Goal: Task Accomplishment & Management: Use online tool/utility

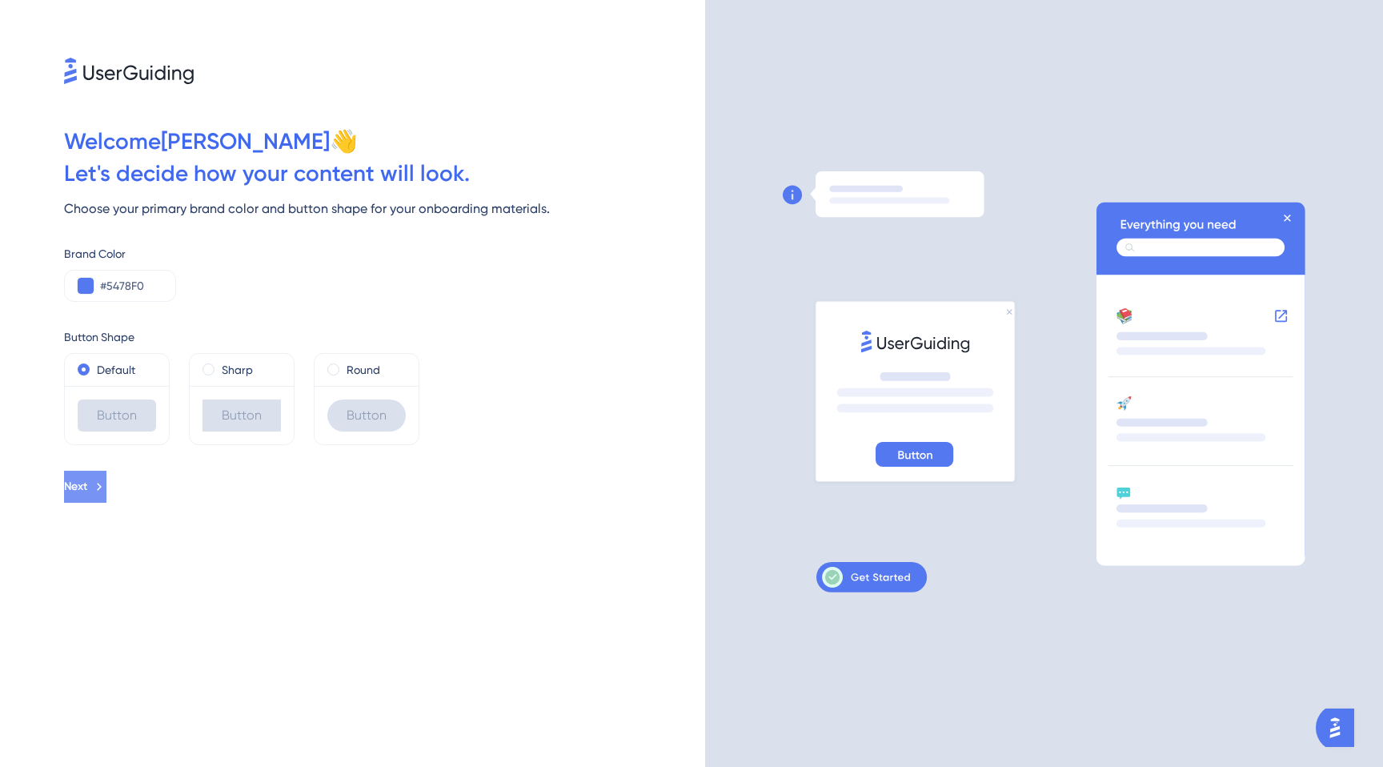
click at [87, 491] on span "Next" at bounding box center [75, 486] width 23 height 19
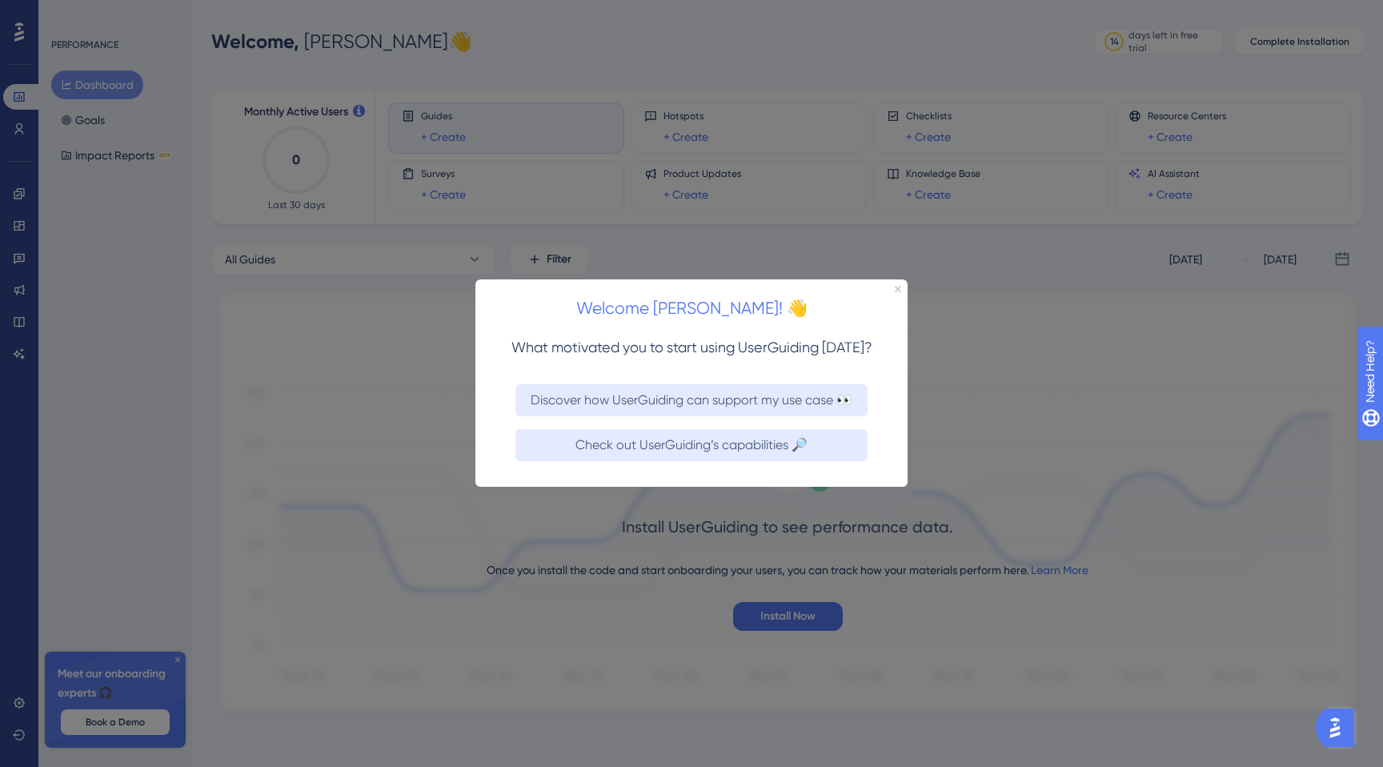
click at [289, 410] on div at bounding box center [691, 383] width 1383 height 767
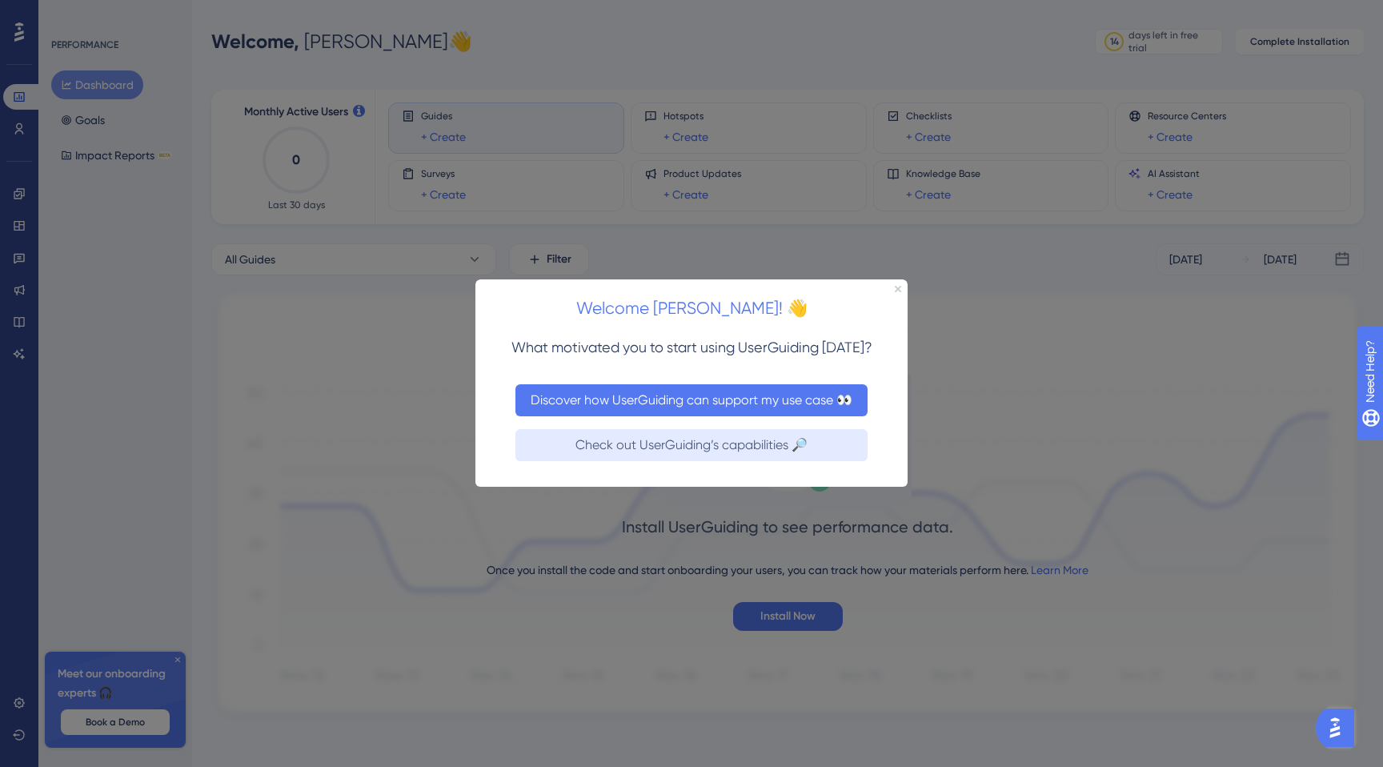
click at [687, 399] on button "Discover how UserGuiding can support my use case 👀" at bounding box center [691, 400] width 352 height 32
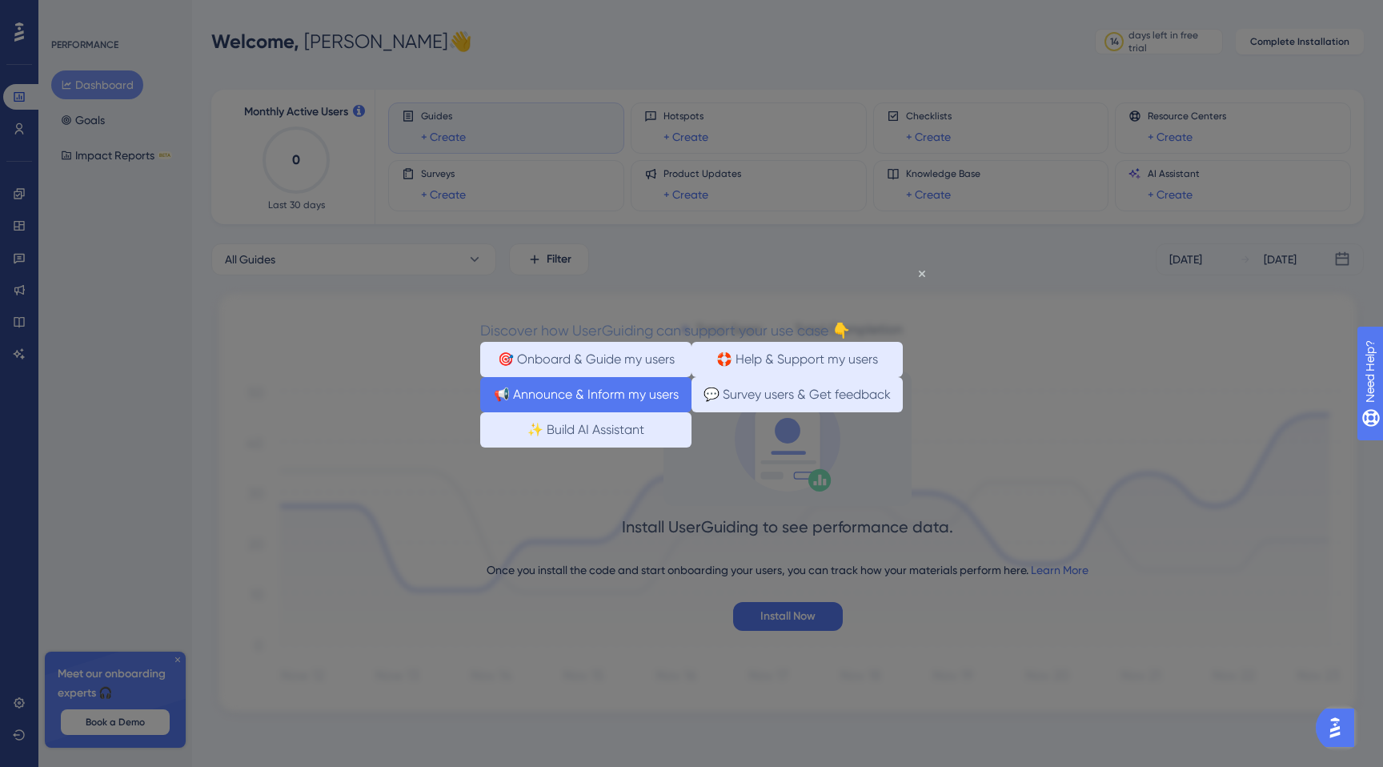
click at [646, 410] on button "📢 Announce & Inform my users" at bounding box center [585, 394] width 211 height 35
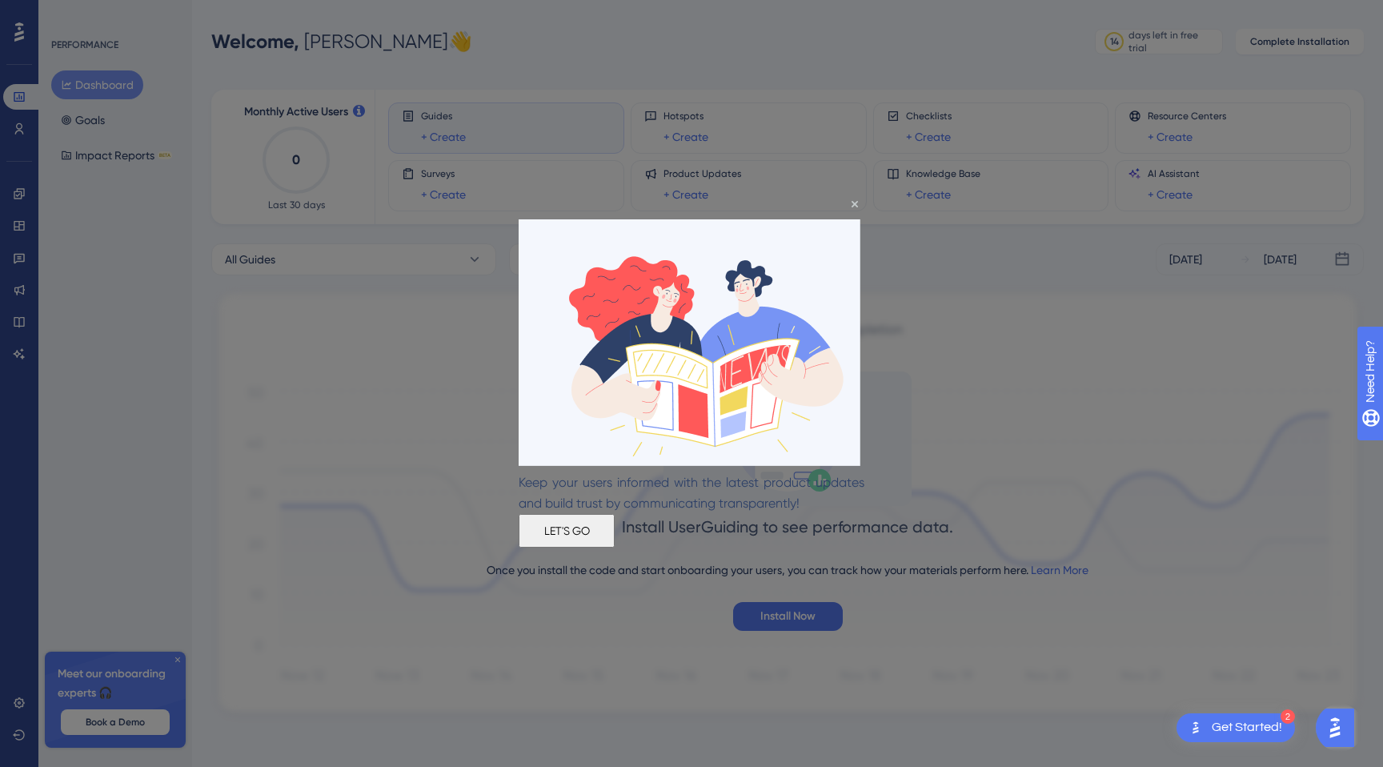
click at [615, 537] on button "LET'S GO" at bounding box center [567, 531] width 96 height 34
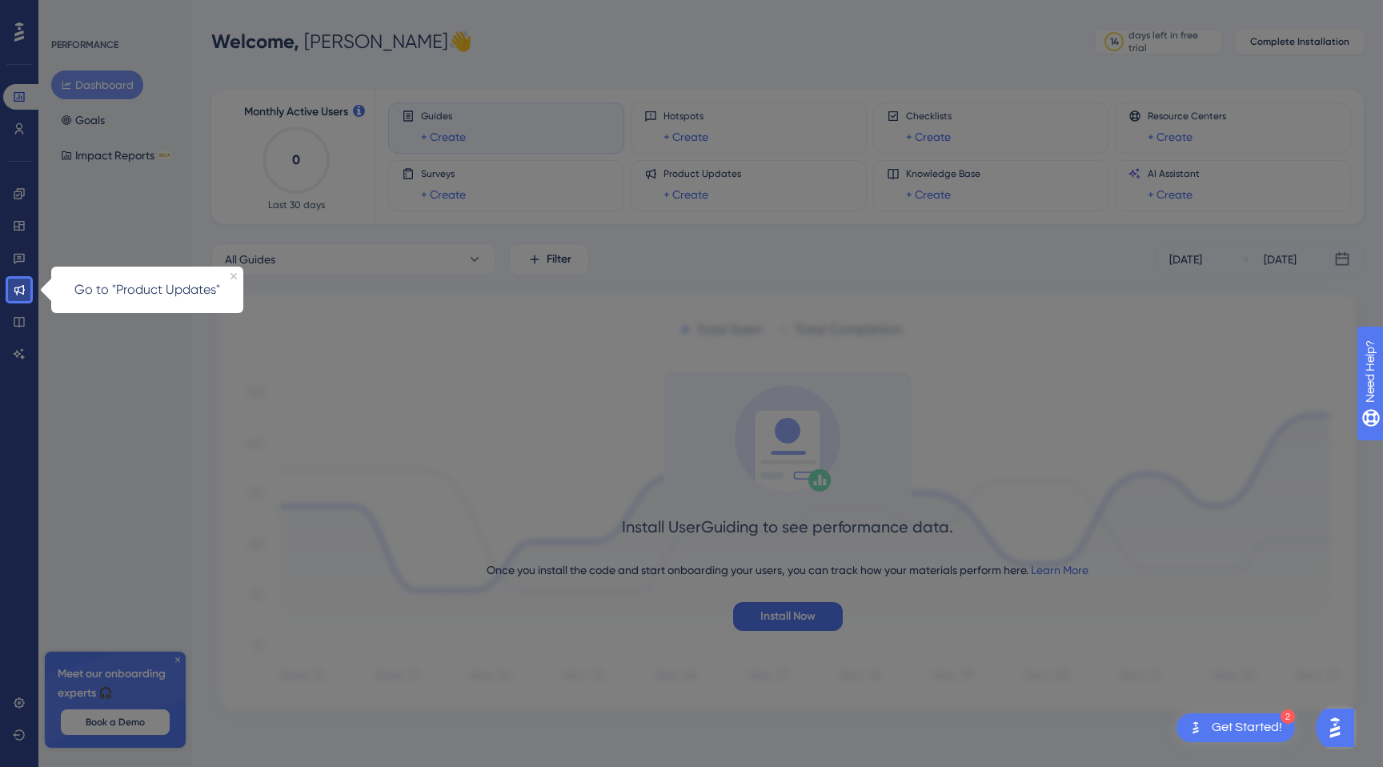
click at [138, 283] on p "Go to "Product Updates"" at bounding box center [147, 289] width 173 height 21
click at [14, 303] on div at bounding box center [19, 536] width 22 height 471
click at [22, 288] on icon at bounding box center [19, 290] width 10 height 10
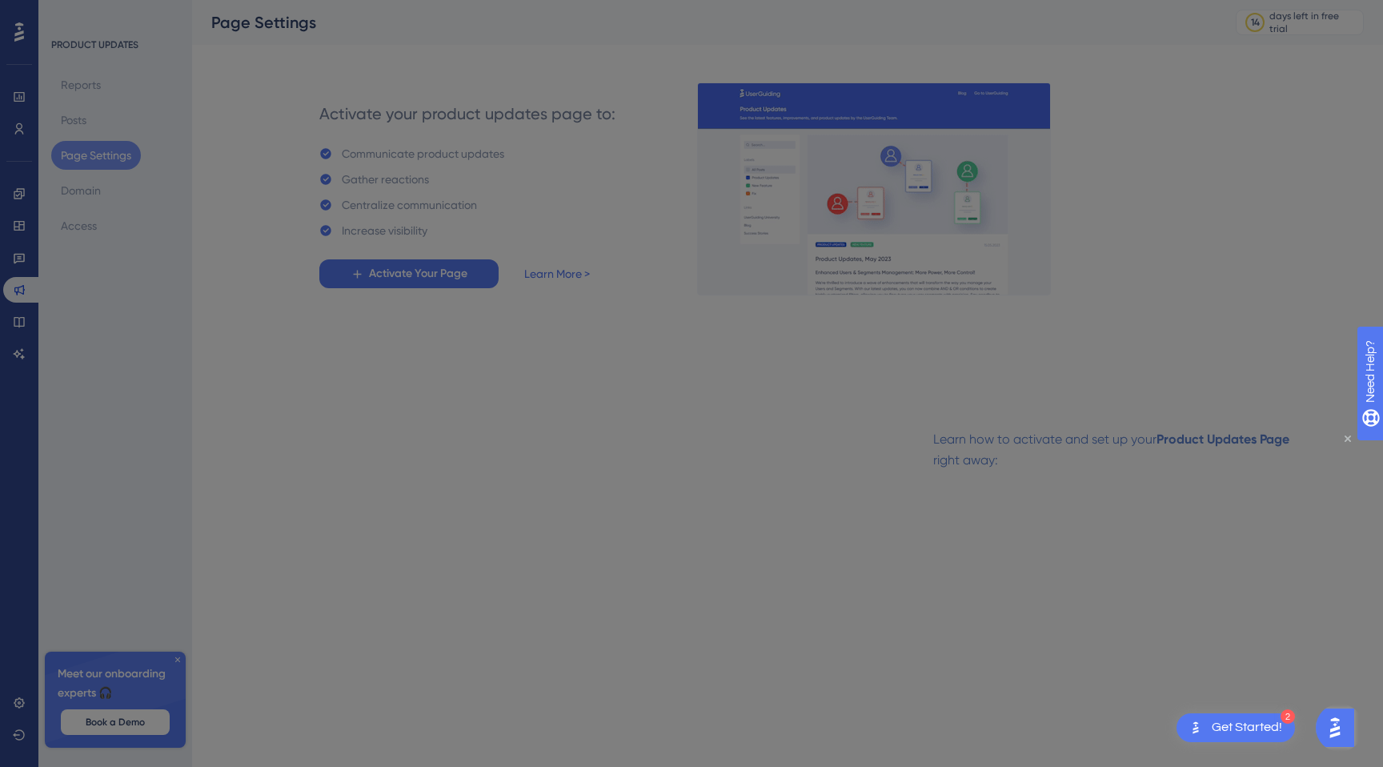
click at [1348, 439] on icon "Close Preview" at bounding box center [1347, 438] width 6 height 6
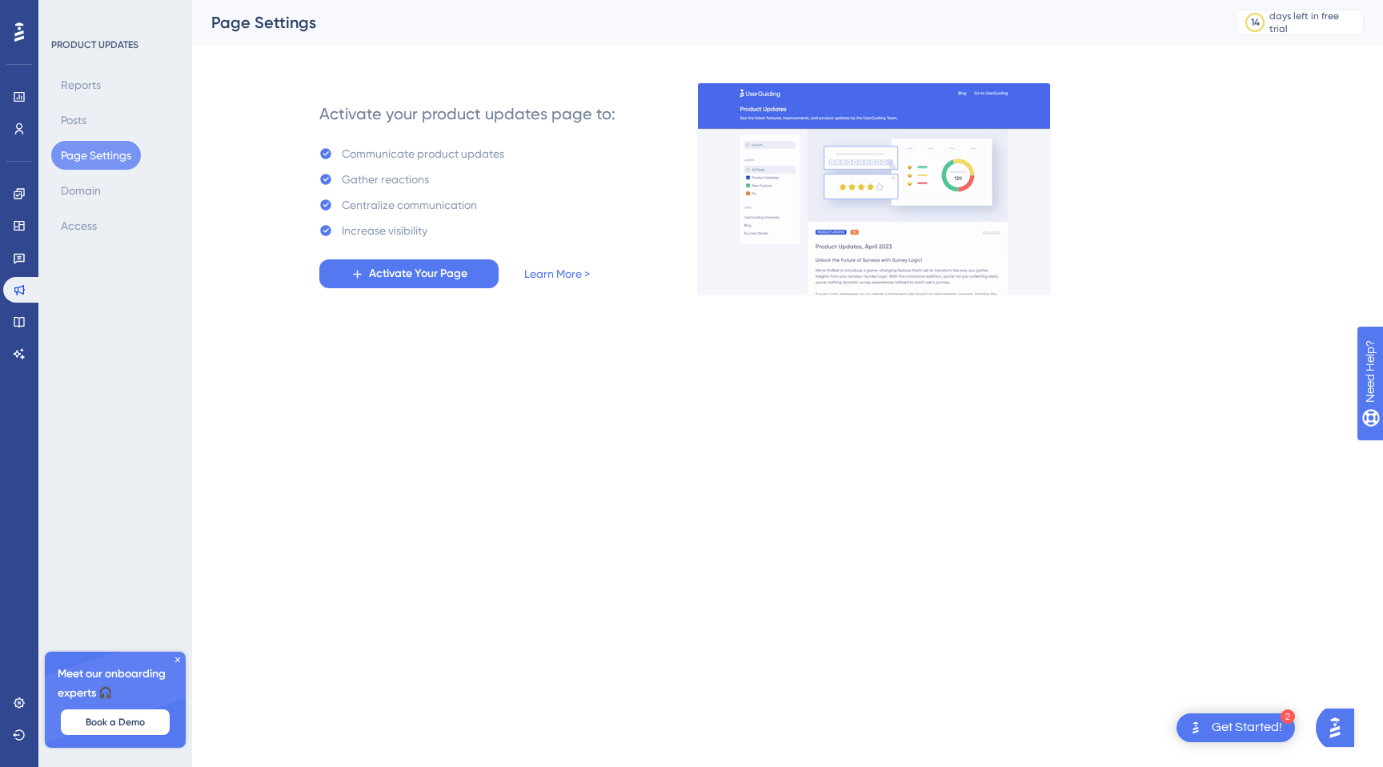
click at [1158, 0] on html "2 Get Started! Performance Users Engagement Widgets Feedback Product Updates Kn…" at bounding box center [691, 0] width 1383 height 0
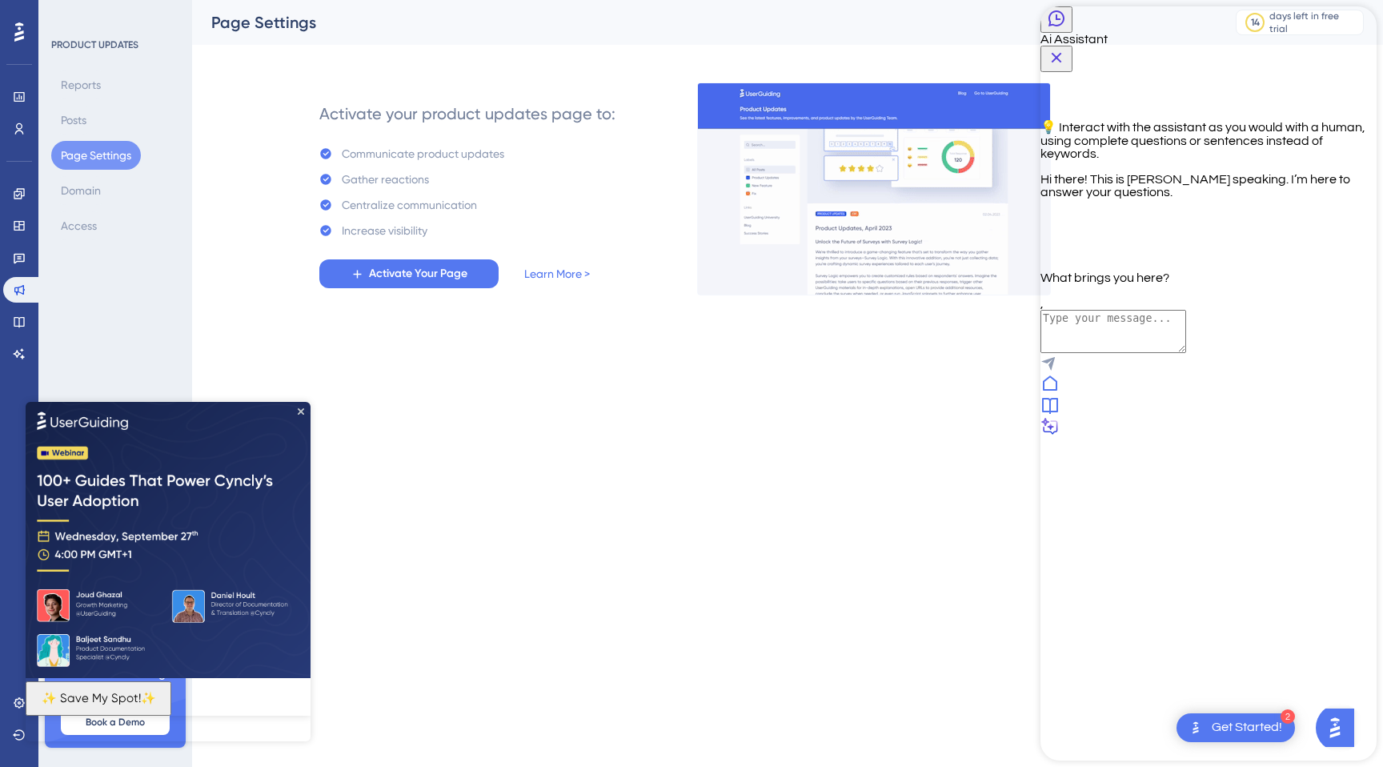
click at [1060, 415] on icon at bounding box center [1049, 404] width 19 height 19
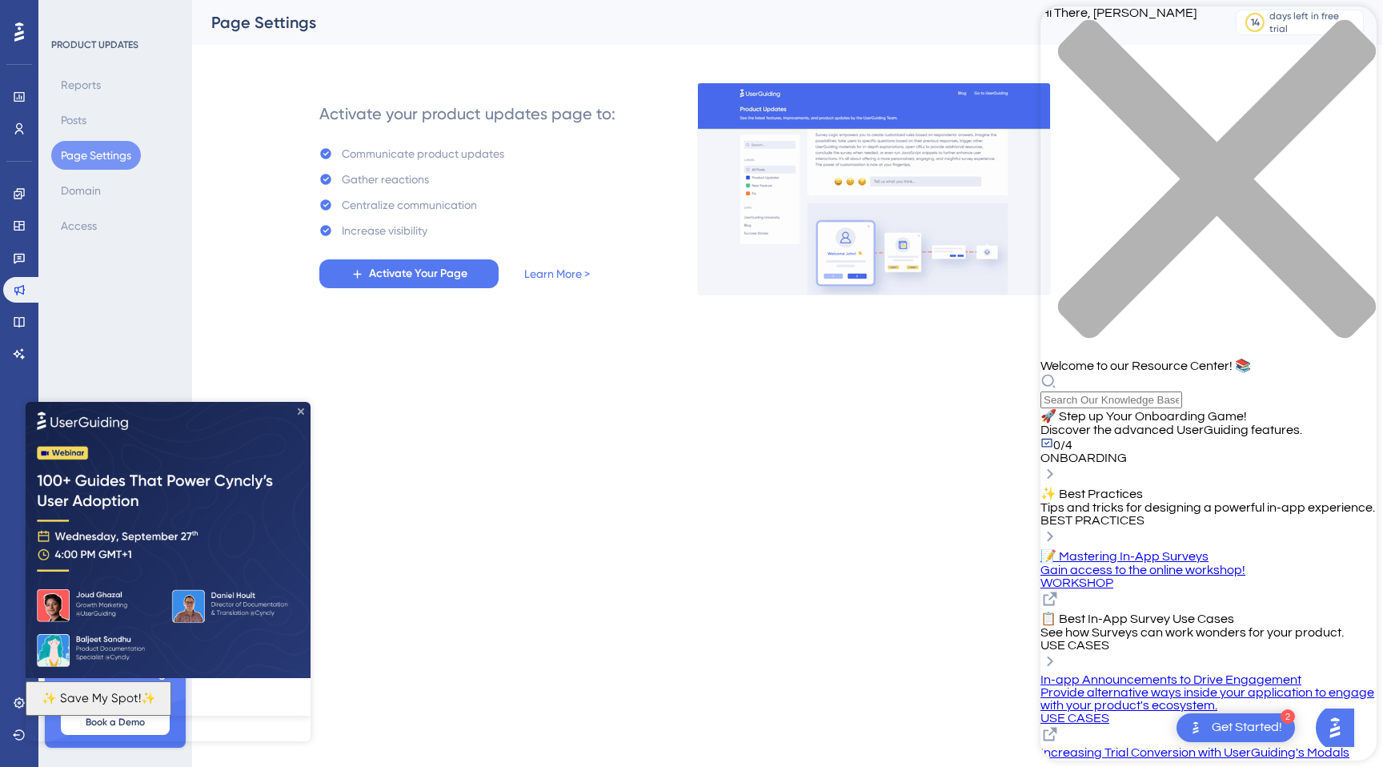
click at [301, 412] on icon "Close Preview" at bounding box center [301, 410] width 6 height 6
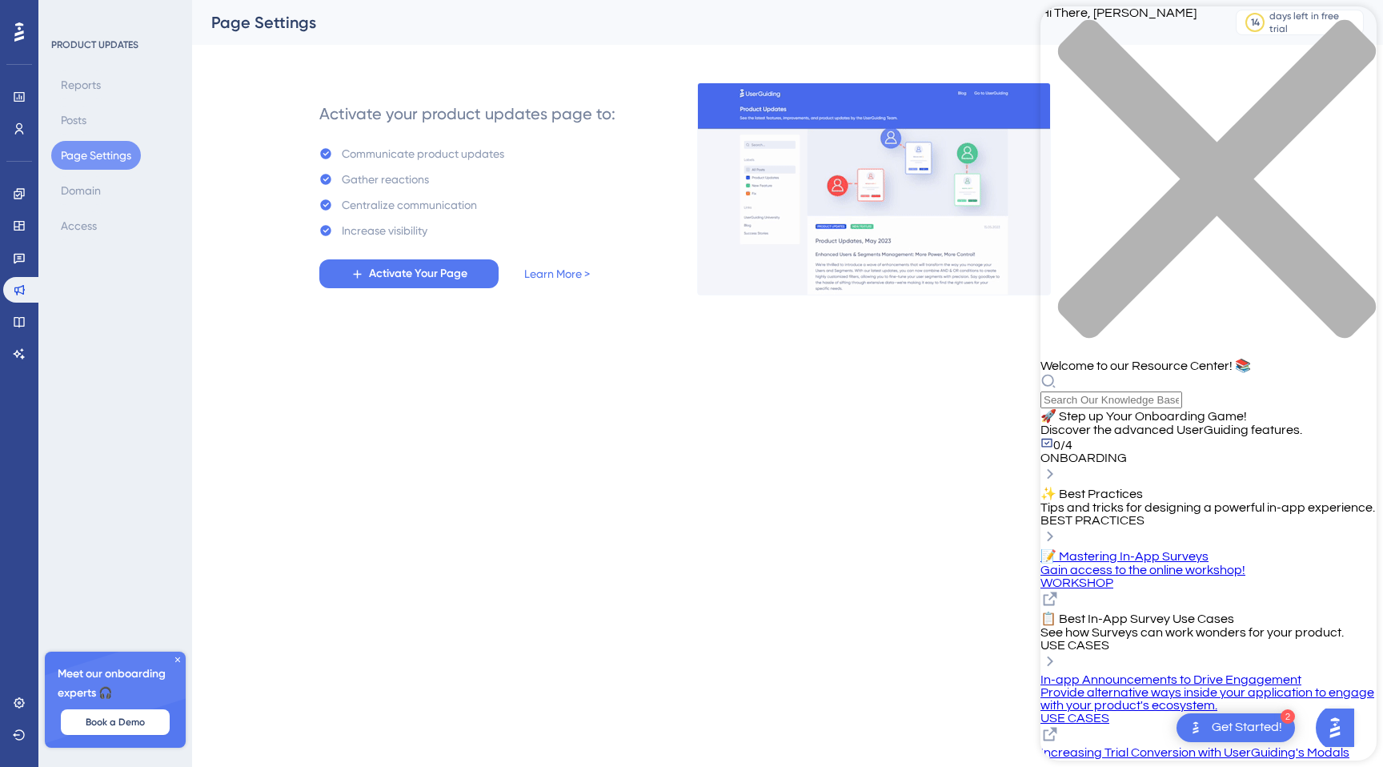
click at [296, 0] on html "2 Get Started! Performance Users Engagement Widgets Feedback Product Updates Kn…" at bounding box center [691, 0] width 1383 height 0
click at [1344, 34] on div "close resource center" at bounding box center [1208, 188] width 336 height 339
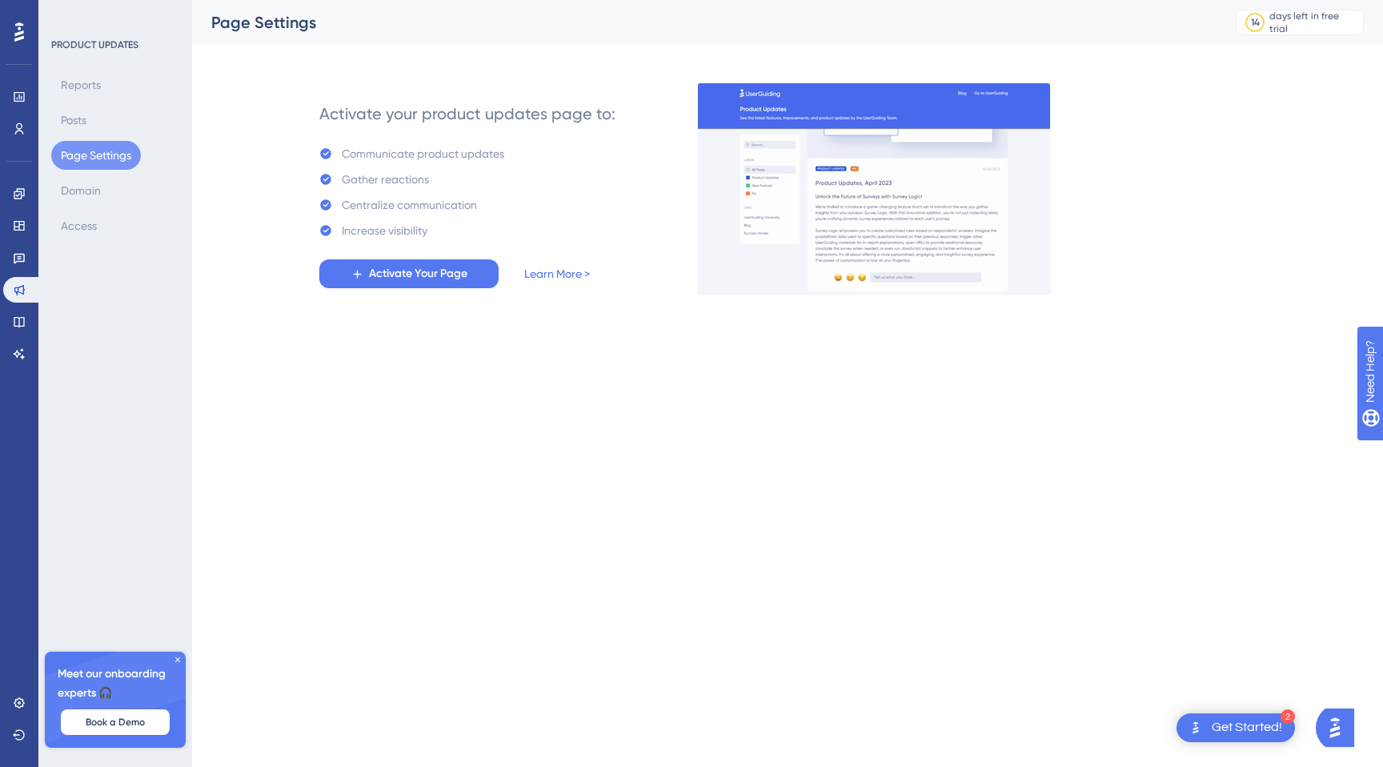
click at [1204, 0] on html "2 Get Started! Performance Users Engagement Widgets Feedback Product Updates Kn…" at bounding box center [691, 0] width 1383 height 0
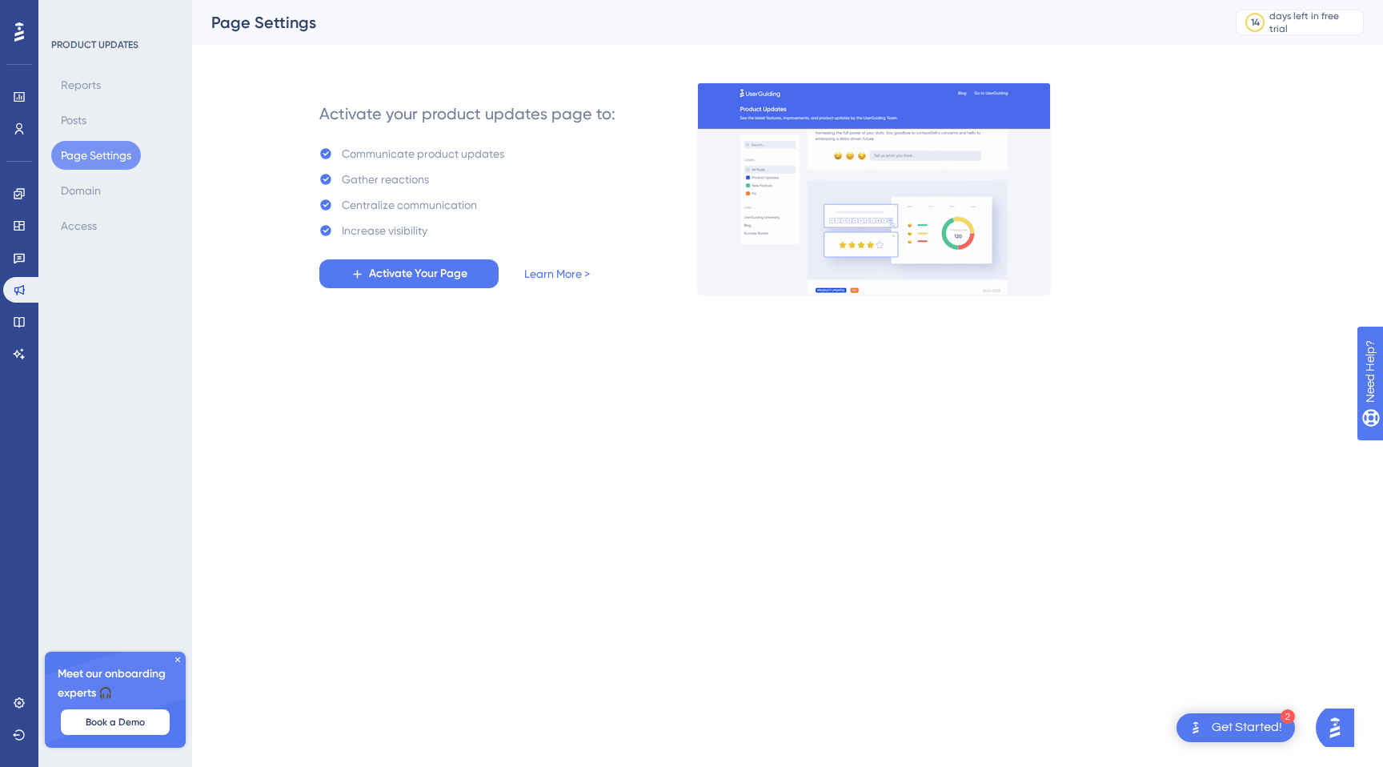
click at [1204, 727] on img "Open Get Started! checklist, remaining modules: 2" at bounding box center [1195, 727] width 19 height 19
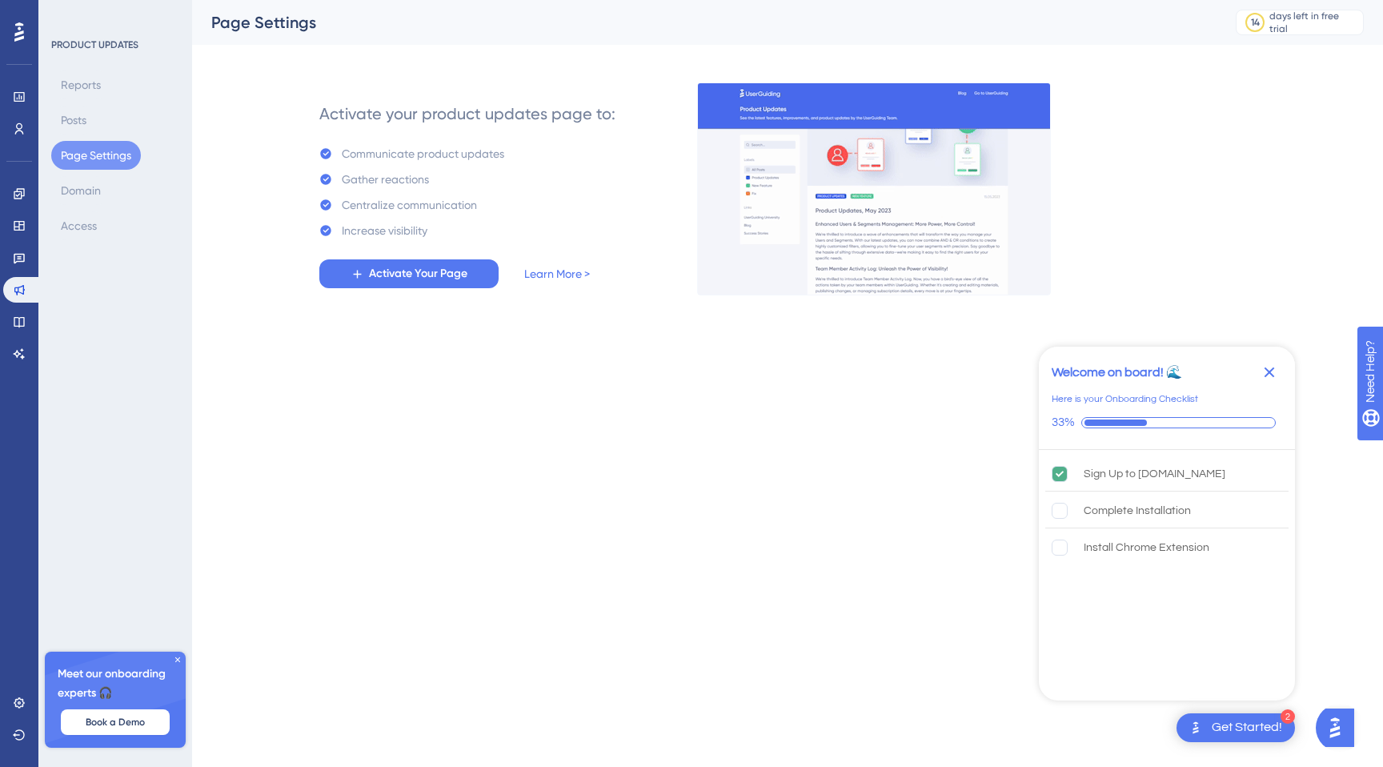
click at [1272, 366] on icon "Close Checklist" at bounding box center [1269, 372] width 19 height 19
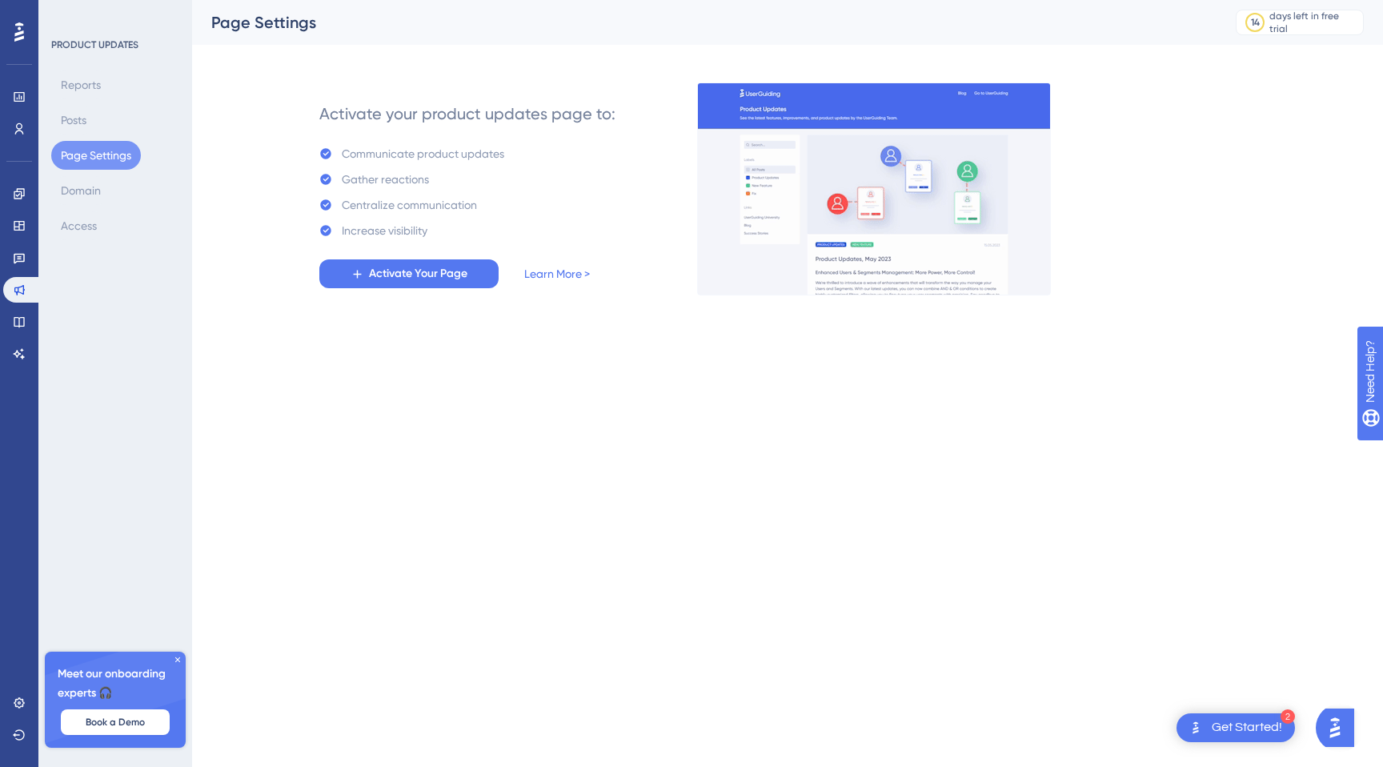
click at [1352, 0] on html "2 Get Started! Performance Users Engagement Widgets Feedback Product Updates Kn…" at bounding box center [691, 0] width 1383 height 0
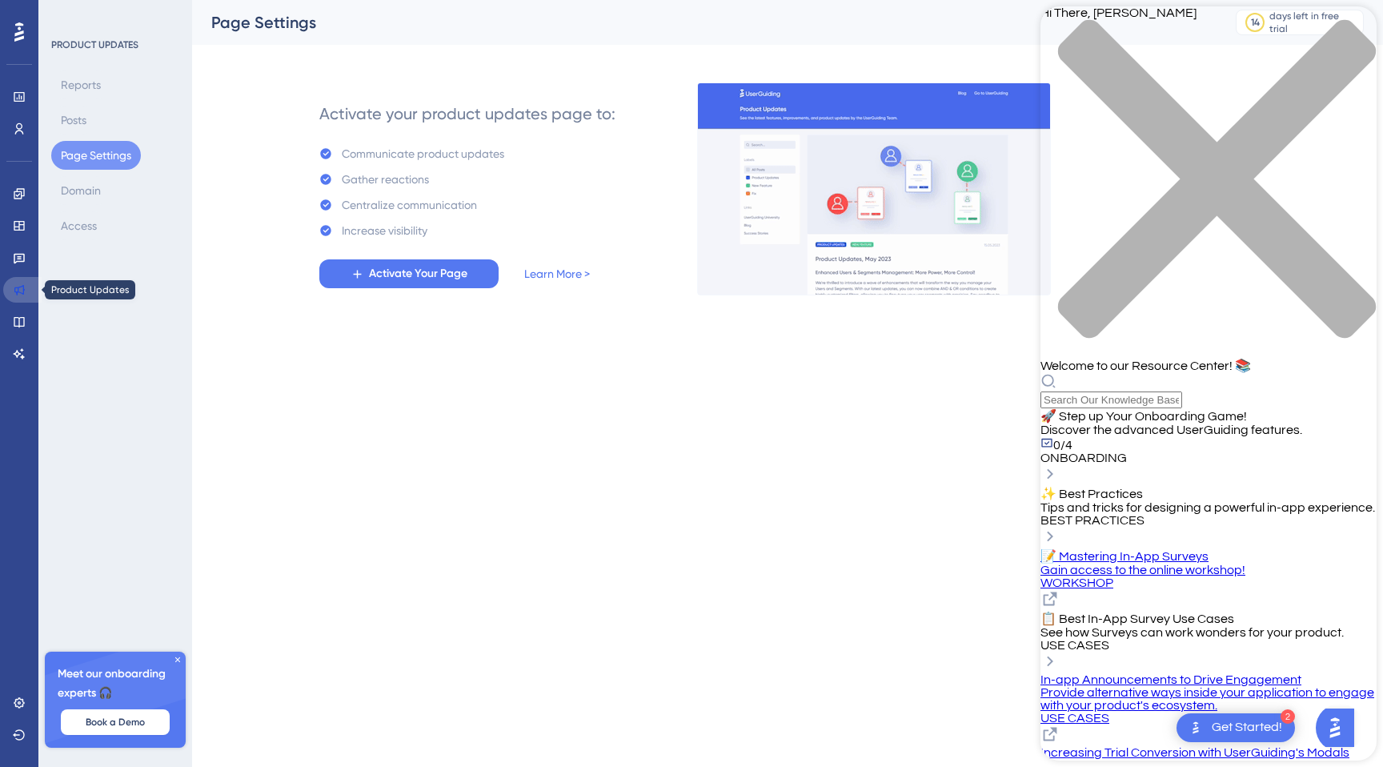
click at [14, 287] on icon at bounding box center [19, 289] width 13 height 13
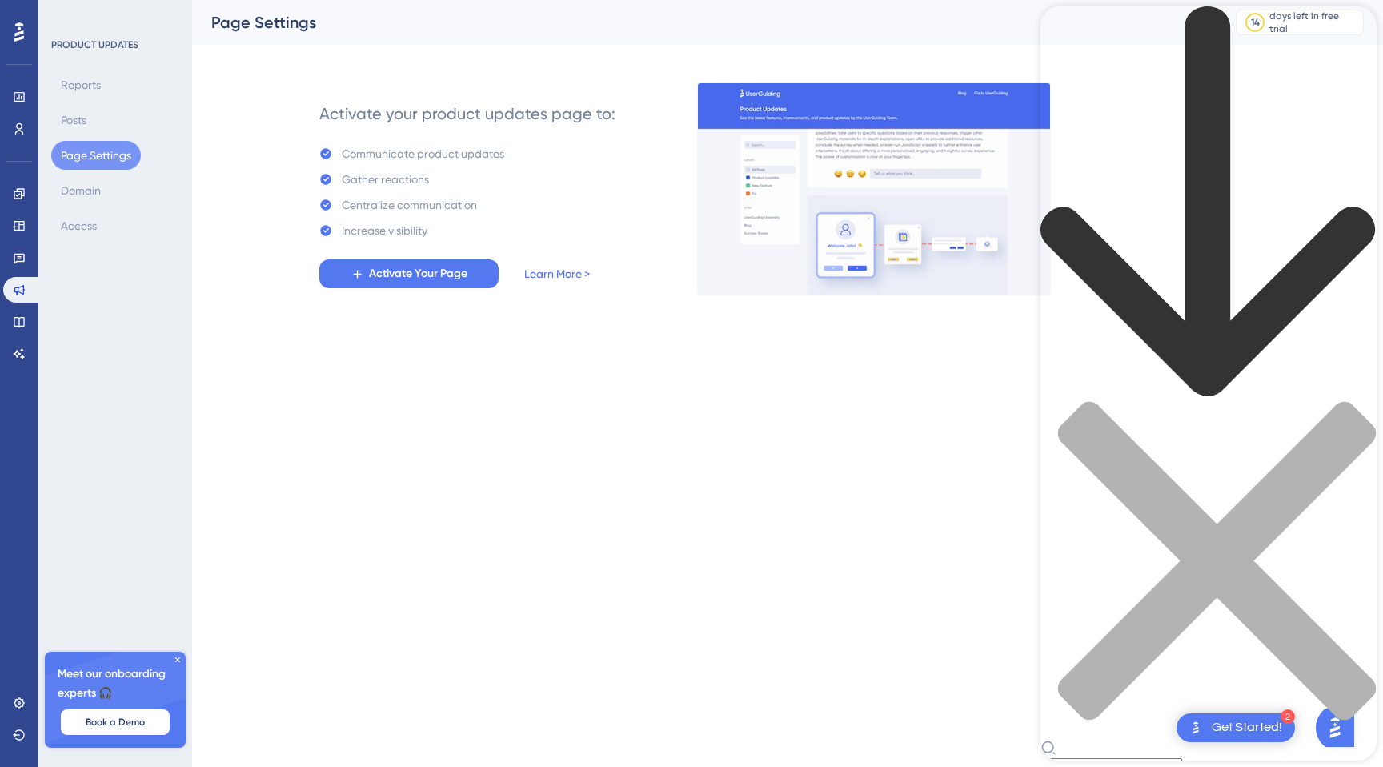
click at [1189, 96] on div "Resource Center Header" at bounding box center [1208, 390] width 336 height 768
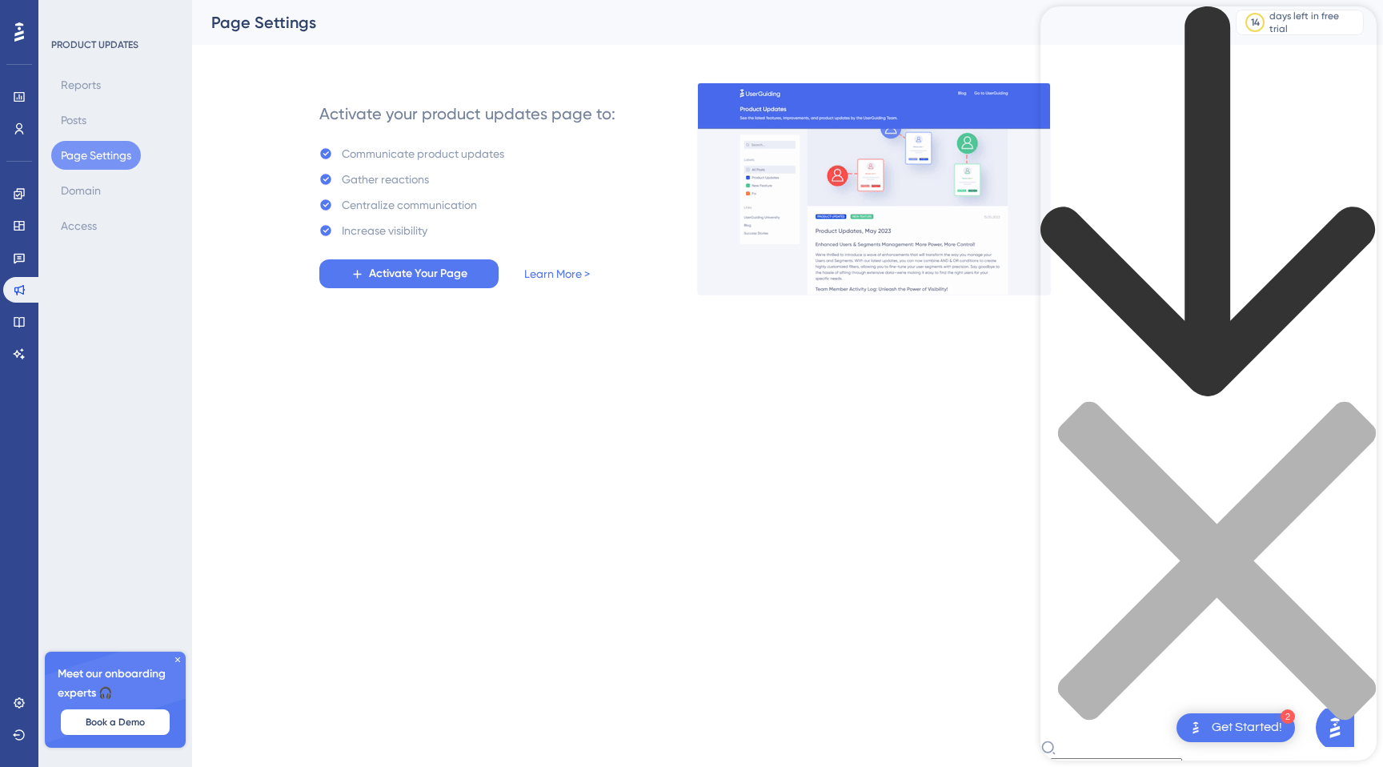
type input "product update"
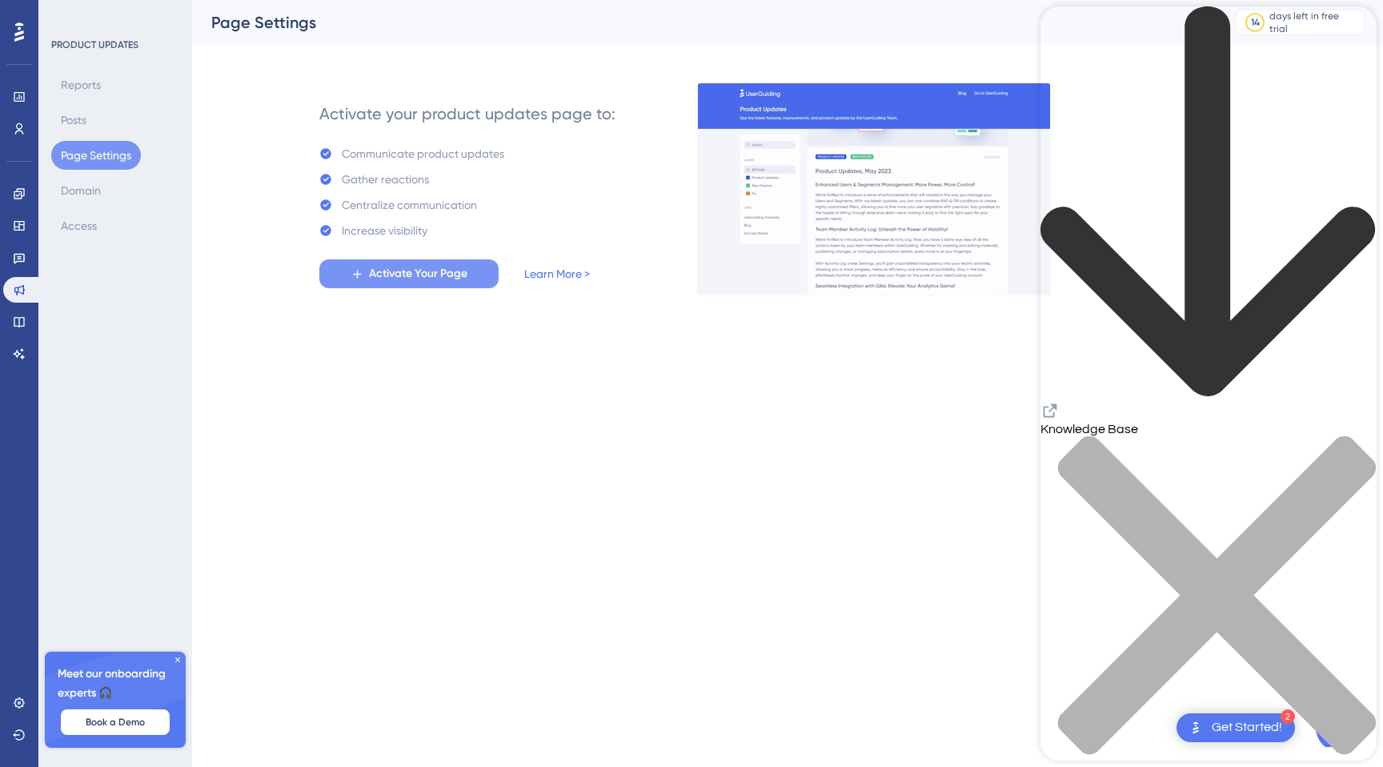
click at [420, 280] on span "Activate Your Page" at bounding box center [418, 273] width 98 height 19
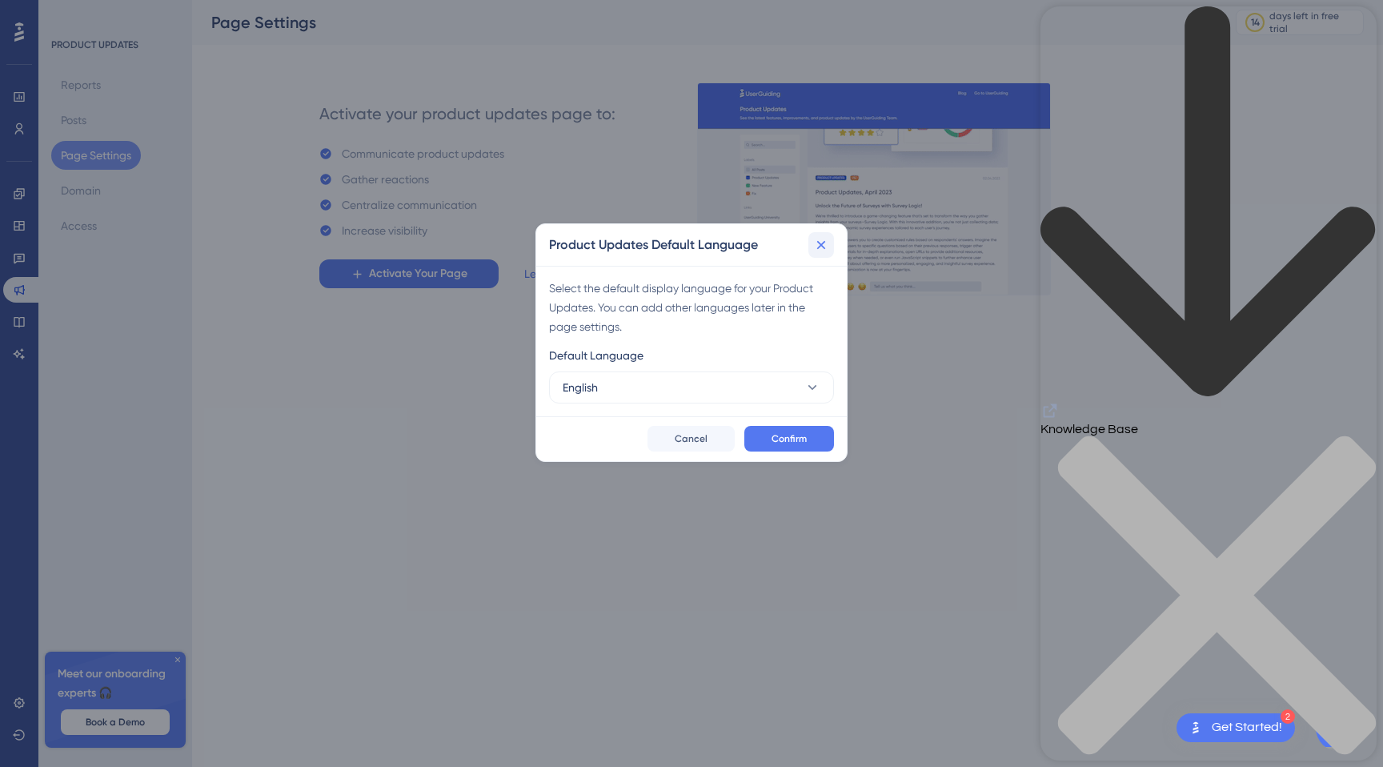
click at [833, 243] on button at bounding box center [821, 245] width 26 height 26
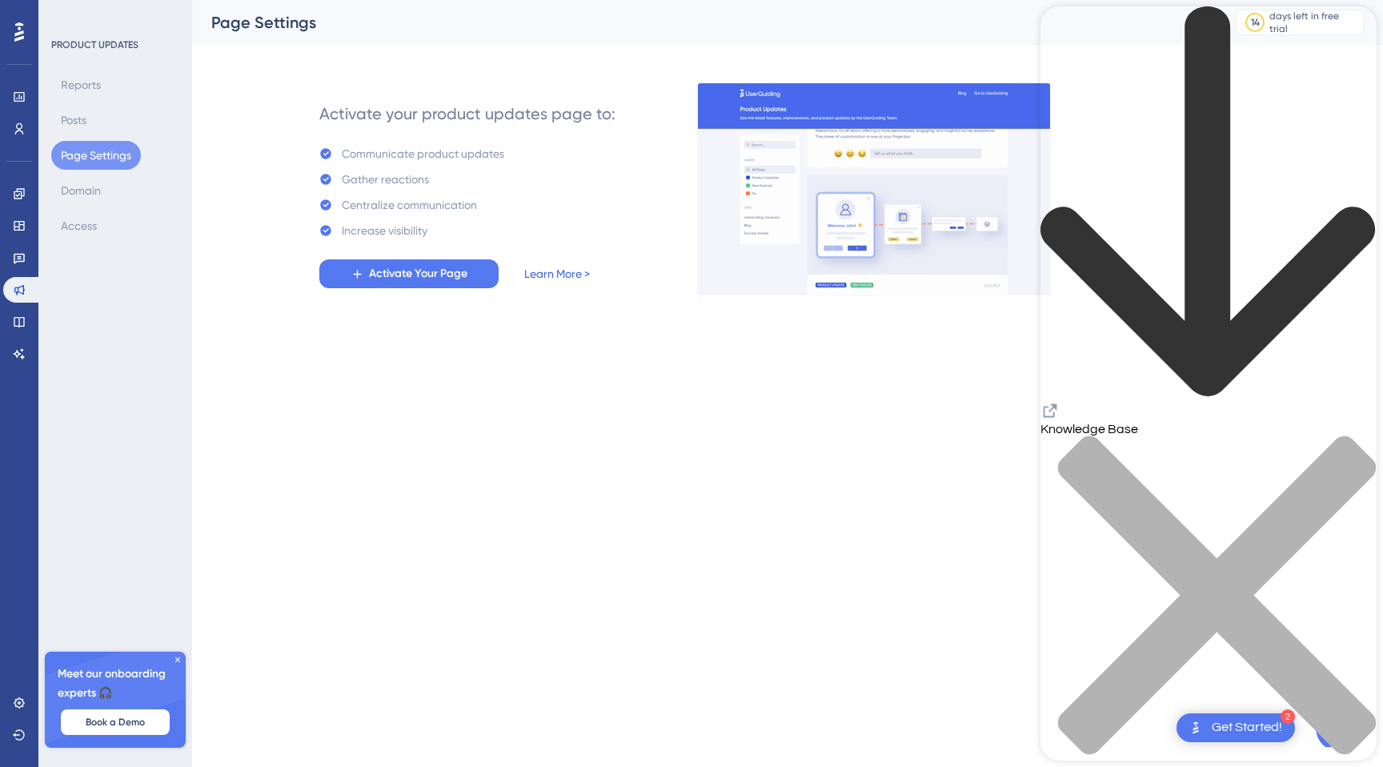
click at [535, 279] on link "Learn More >" at bounding box center [557, 273] width 66 height 19
click at [525, 274] on div "Activate Your Page Learn More >" at bounding box center [454, 273] width 270 height 29
click at [554, 271] on link "Learn More >" at bounding box center [557, 273] width 66 height 19
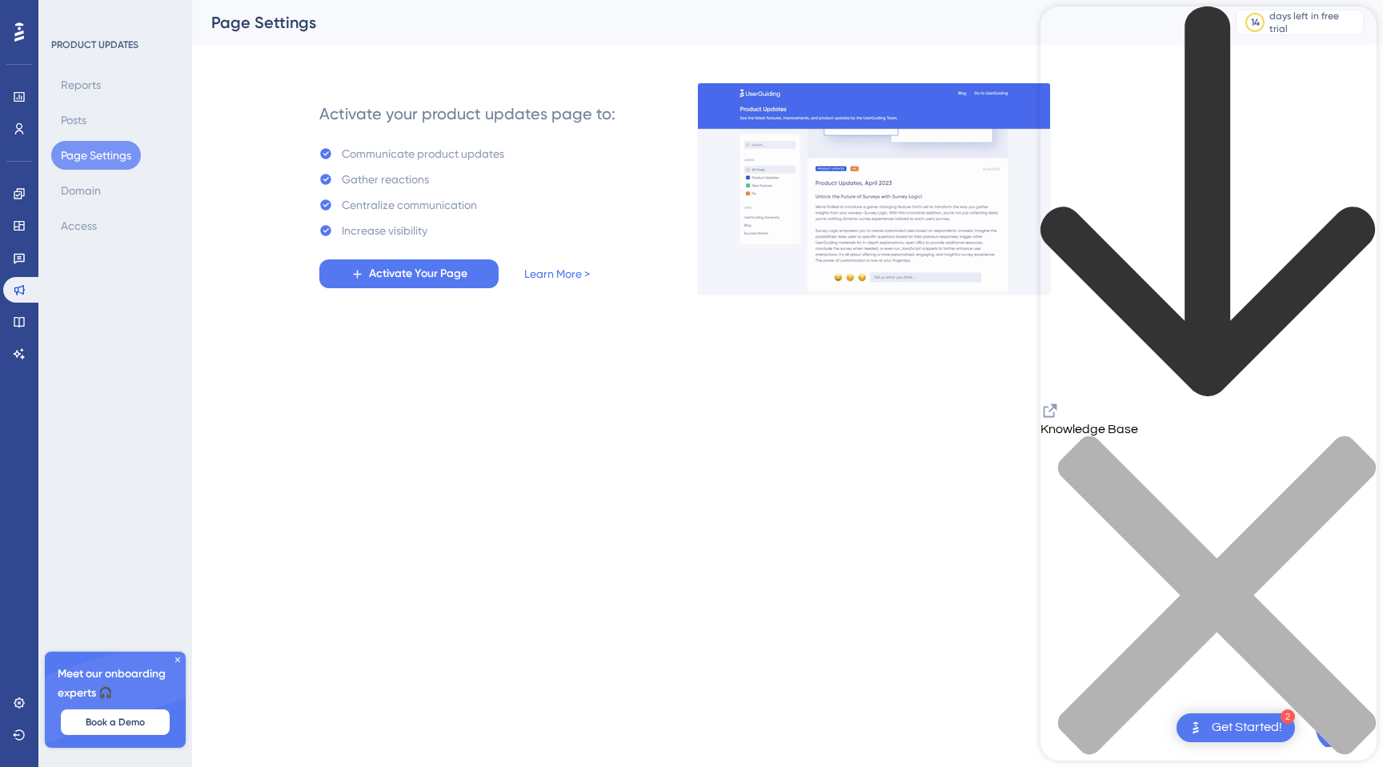
click at [895, 176] on img at bounding box center [874, 188] width 354 height 213
click at [928, 181] on img at bounding box center [874, 188] width 354 height 213
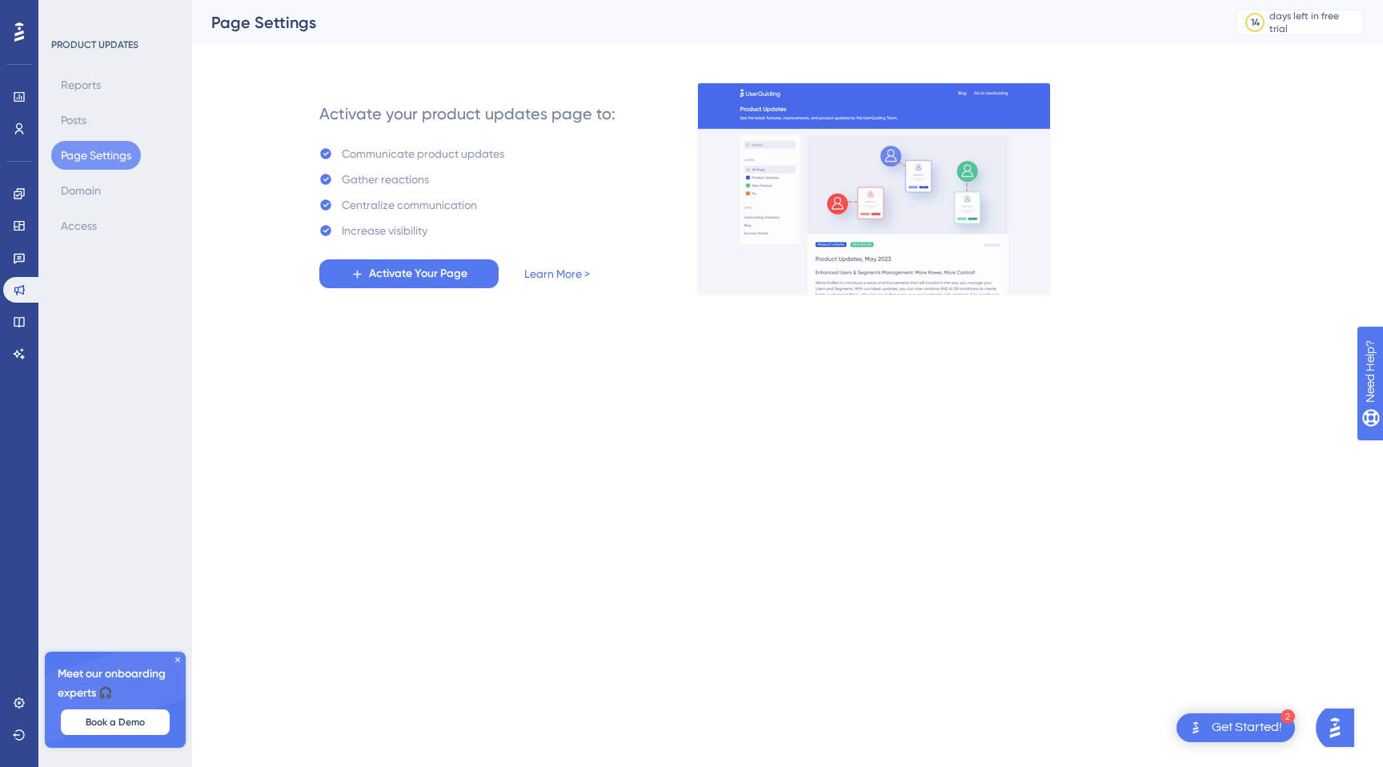
click at [811, 165] on img at bounding box center [874, 188] width 354 height 213
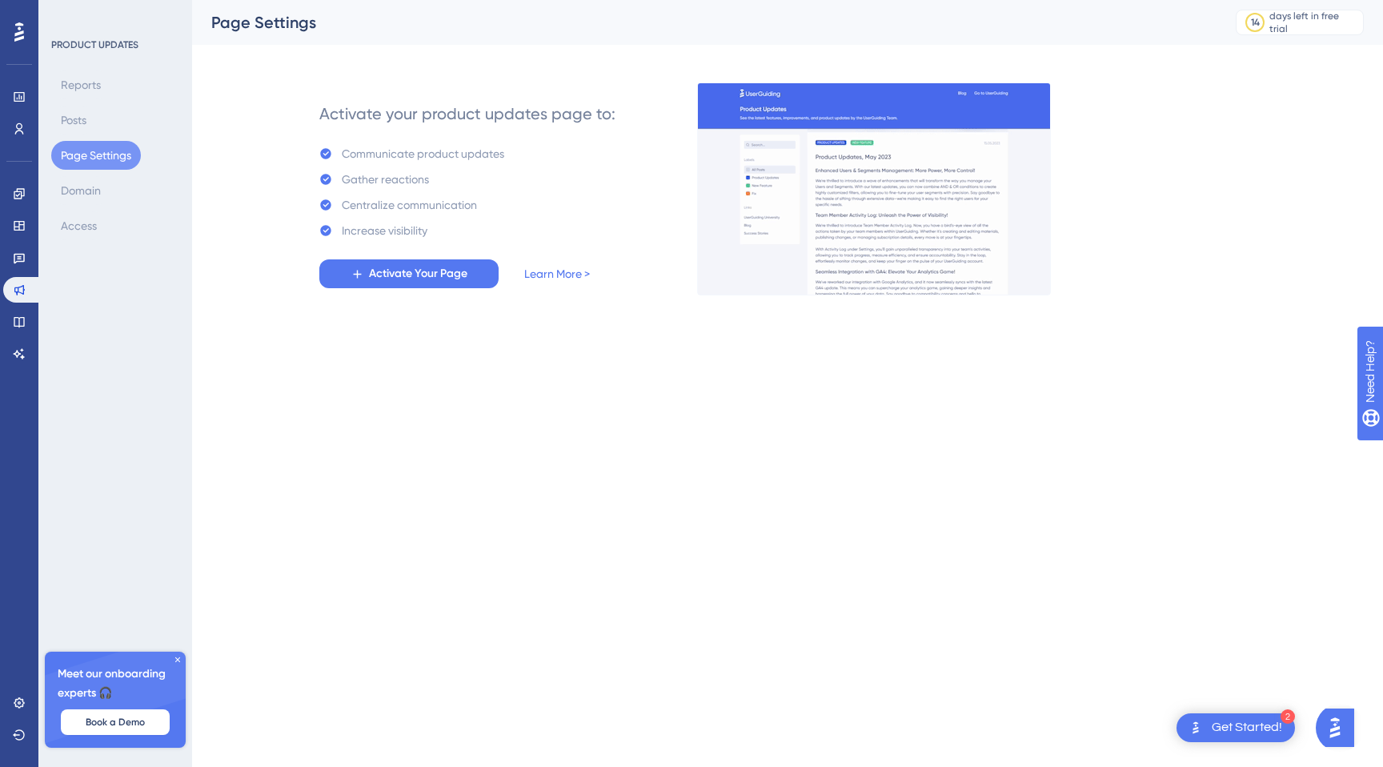
click at [175, 657] on icon at bounding box center [177, 659] width 5 height 5
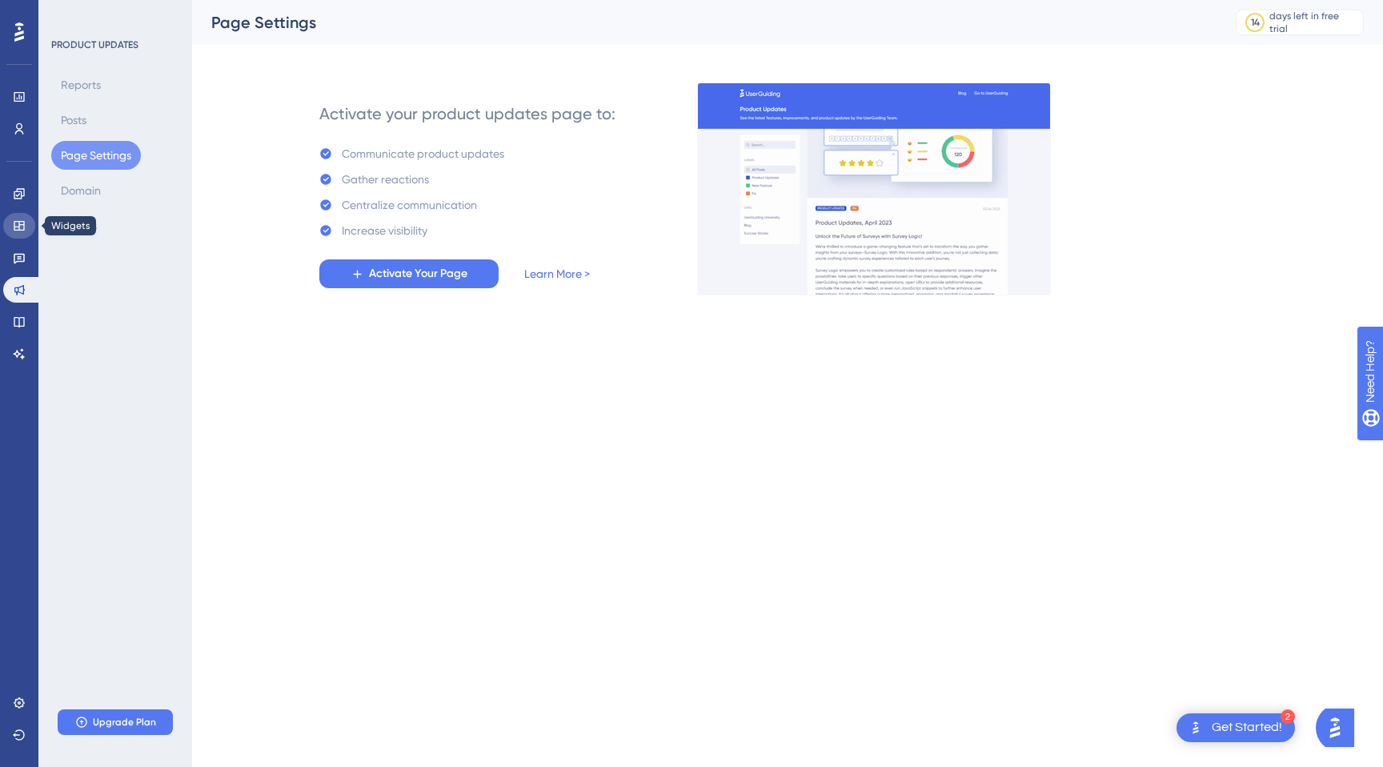
click at [15, 230] on icon at bounding box center [19, 226] width 10 height 10
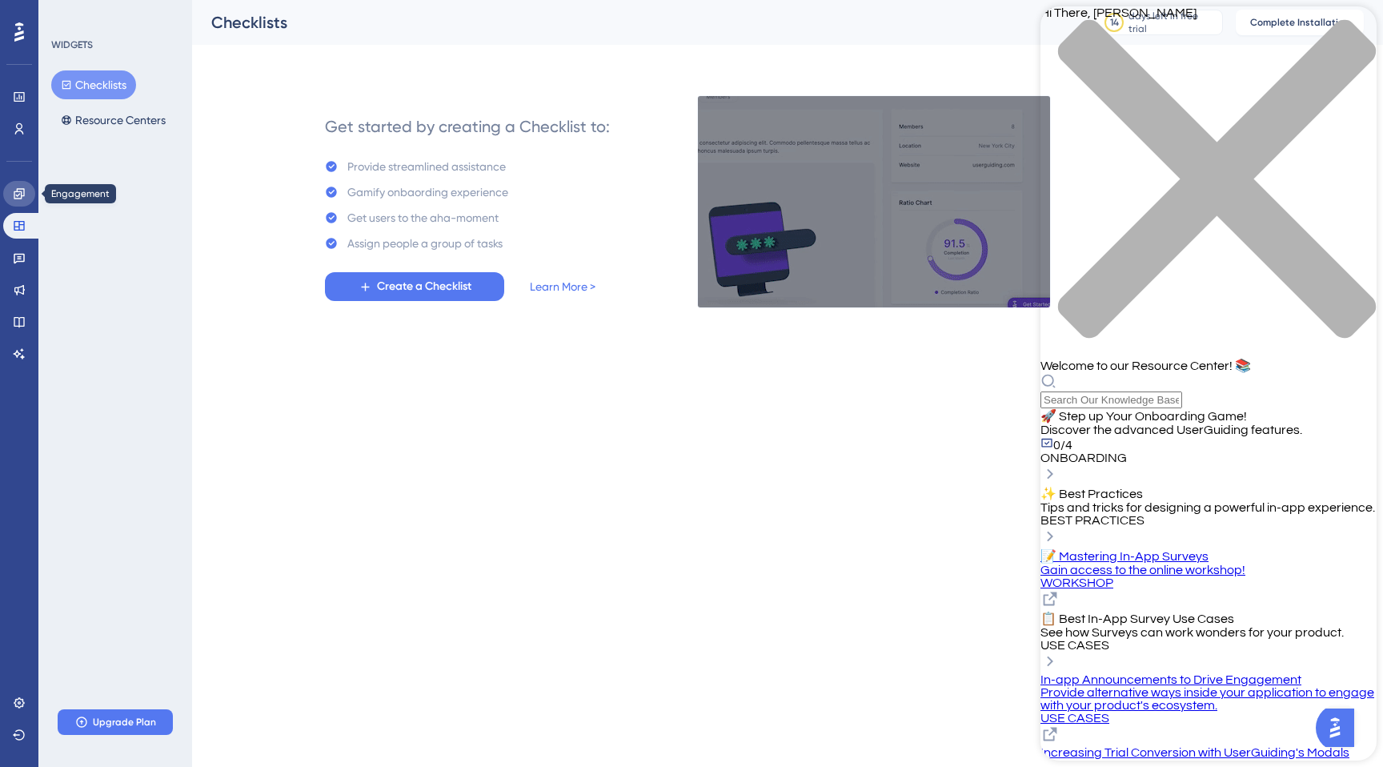
click at [18, 194] on icon at bounding box center [19, 193] width 13 height 13
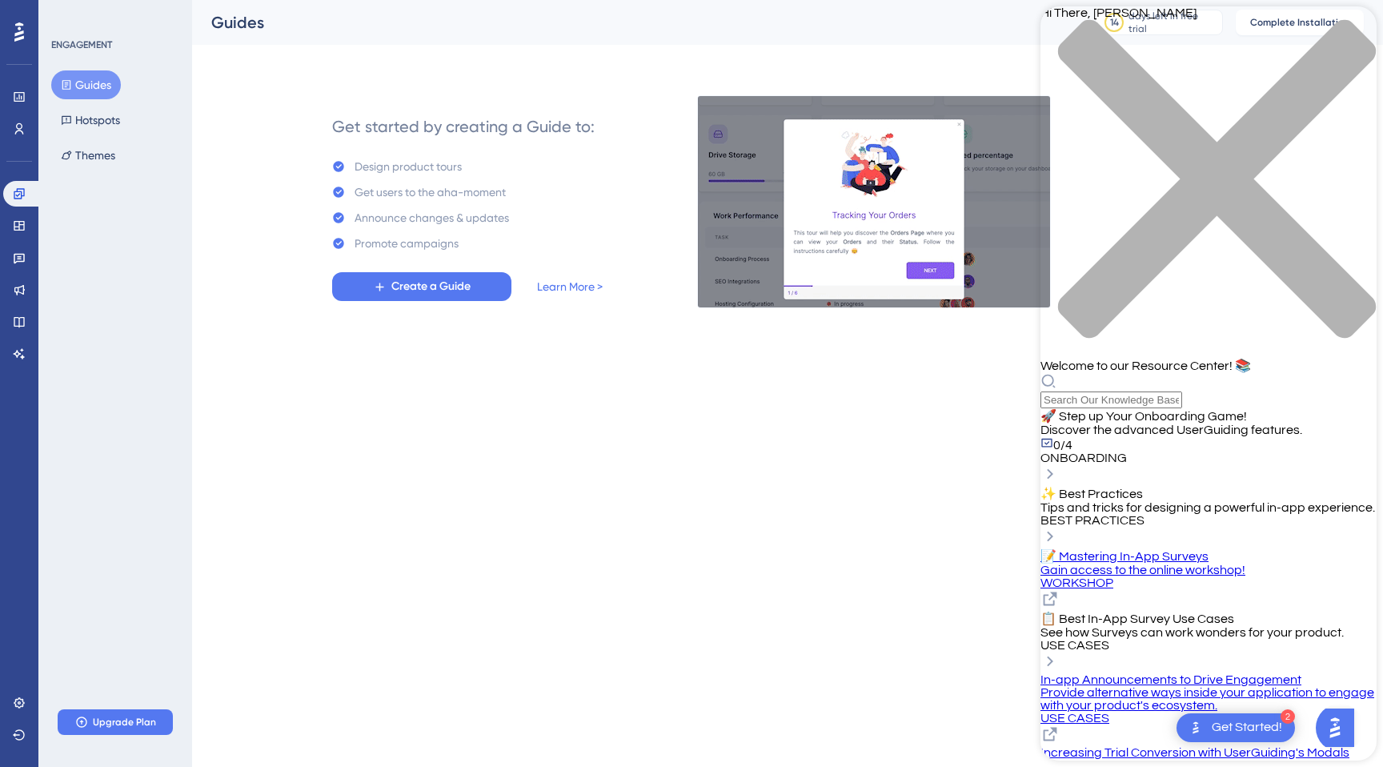
click at [72, 223] on div "ENGAGEMENT Guides Hotspots Themes Upgrade Plan" at bounding box center [115, 383] width 154 height 767
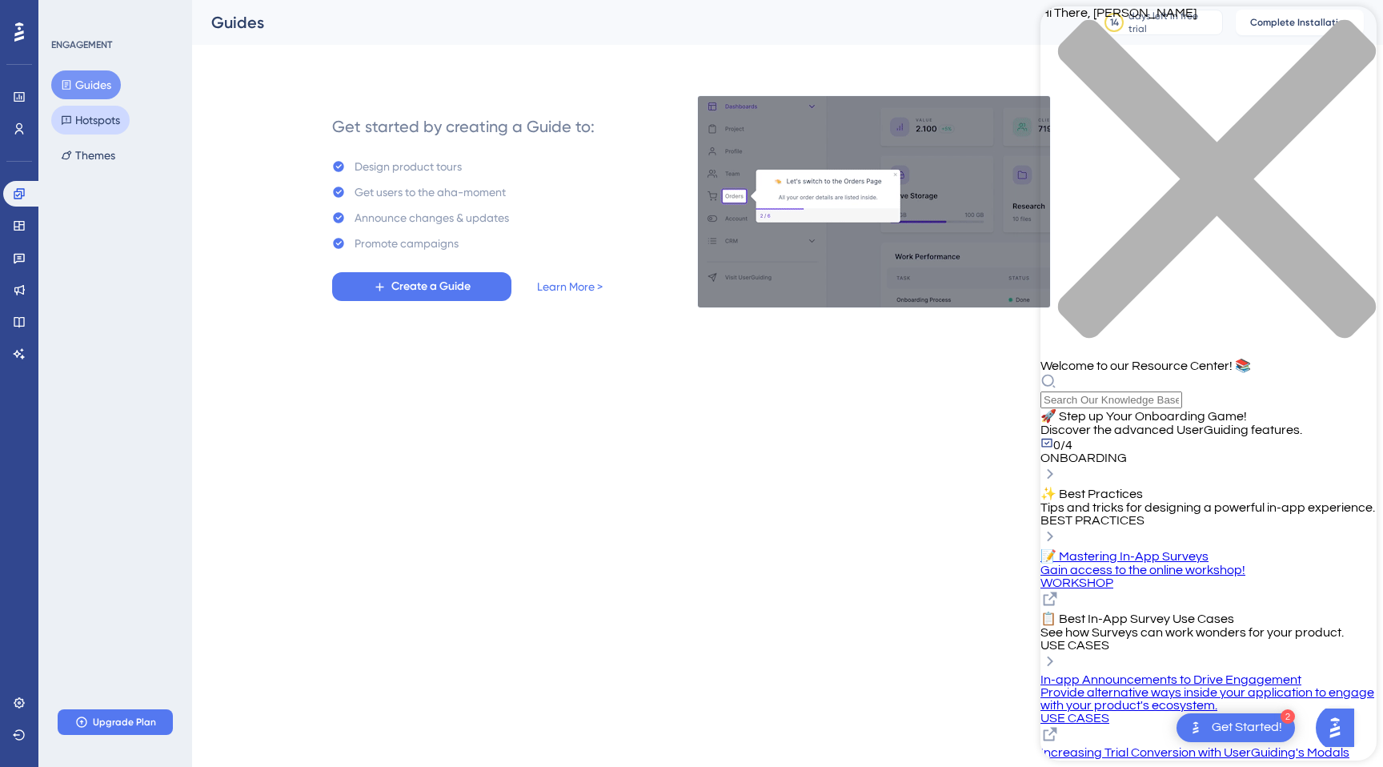
click at [118, 126] on button "Hotspots" at bounding box center [90, 120] width 78 height 29
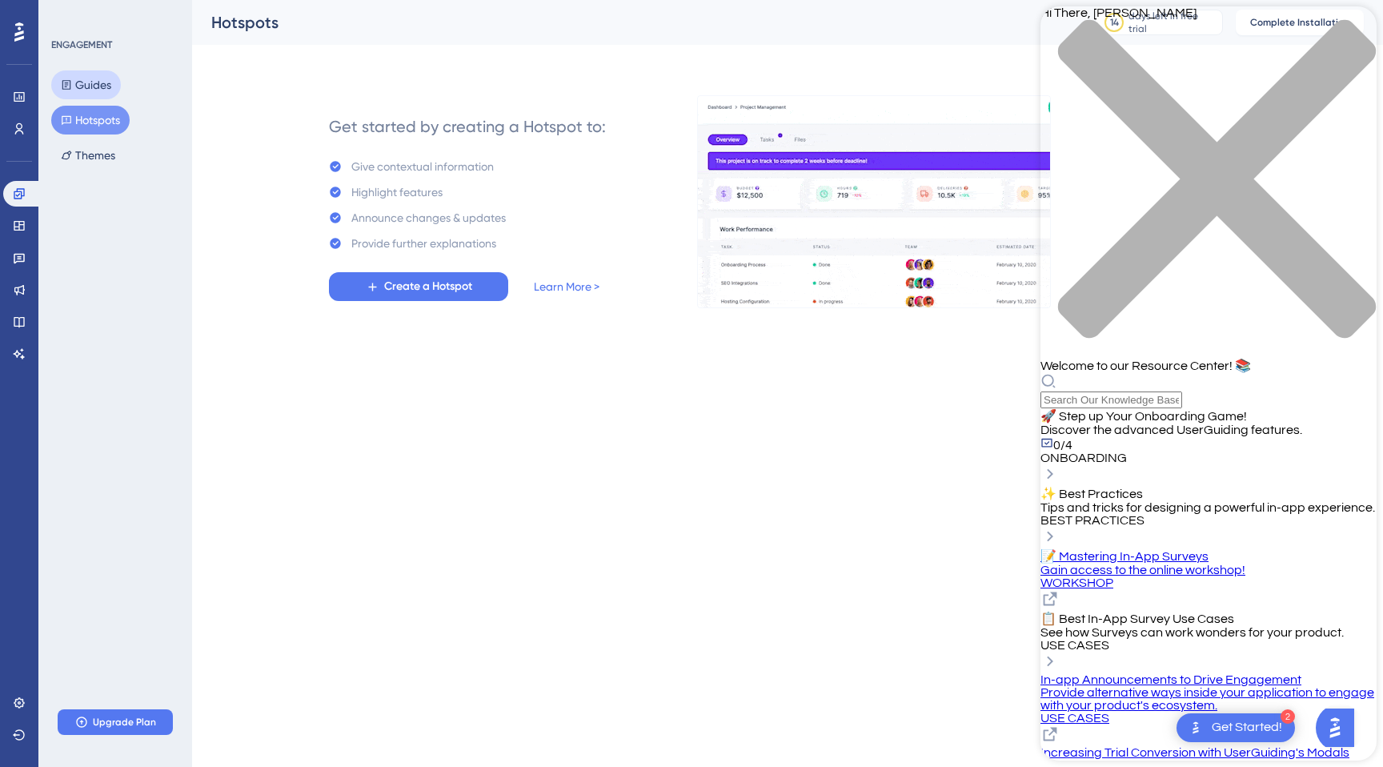
click at [107, 80] on button "Guides" at bounding box center [86, 84] width 70 height 29
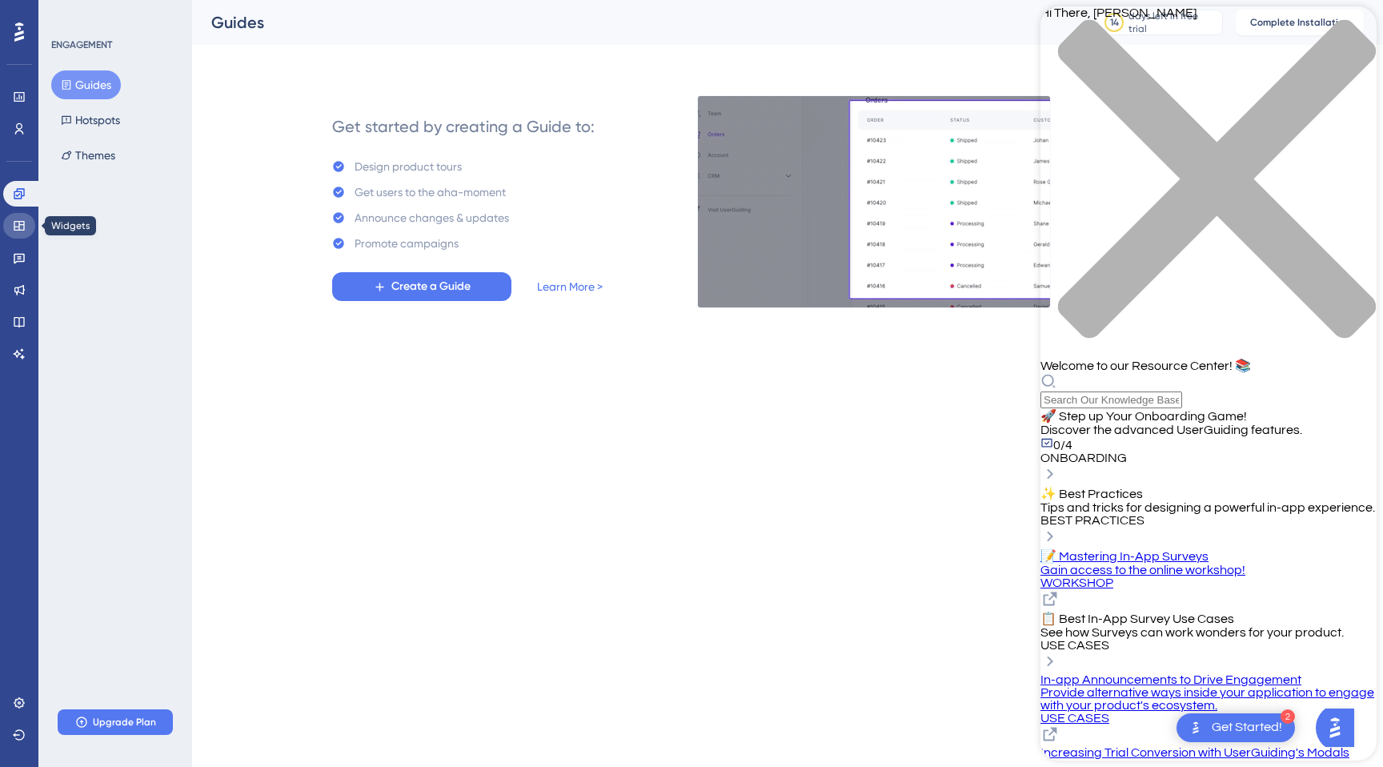
click at [25, 227] on icon at bounding box center [19, 225] width 13 height 13
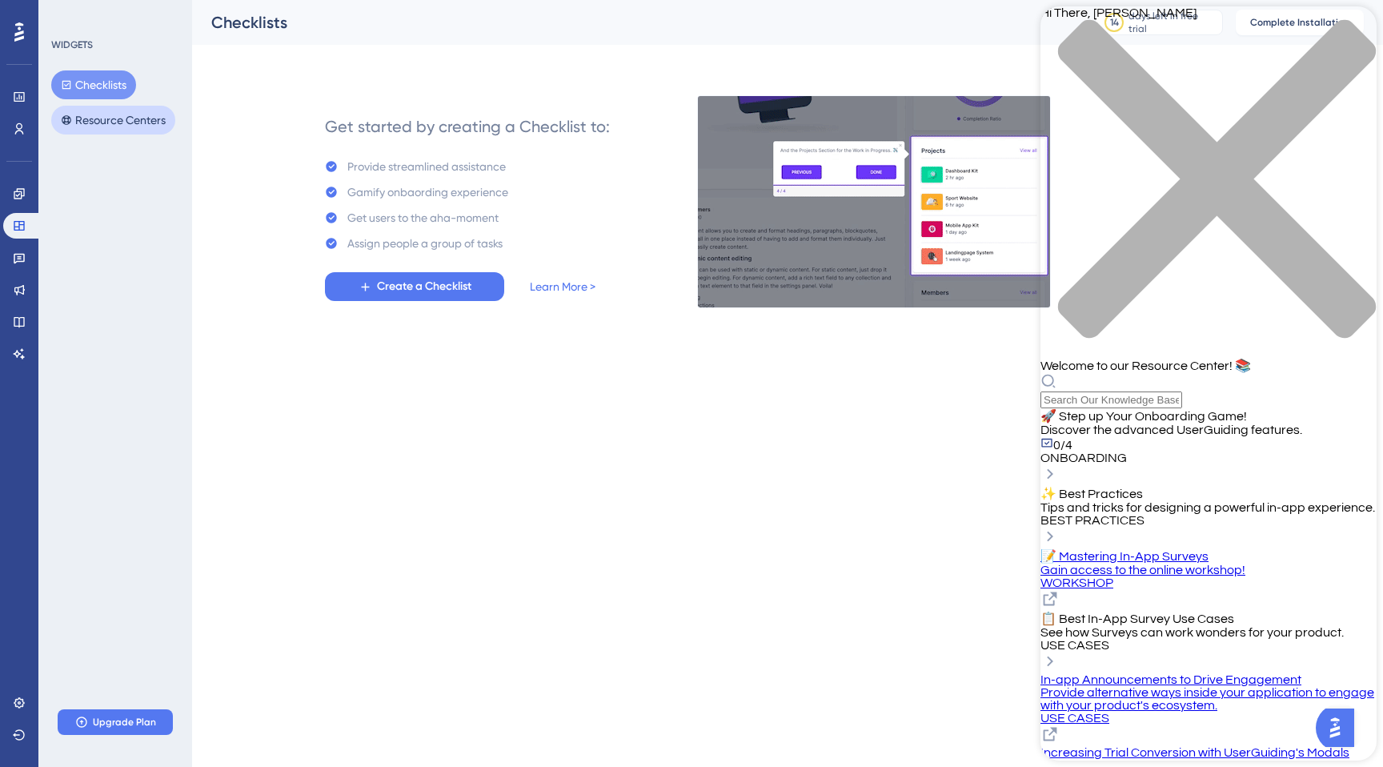
click at [122, 123] on button "Resource Centers" at bounding box center [113, 120] width 124 height 29
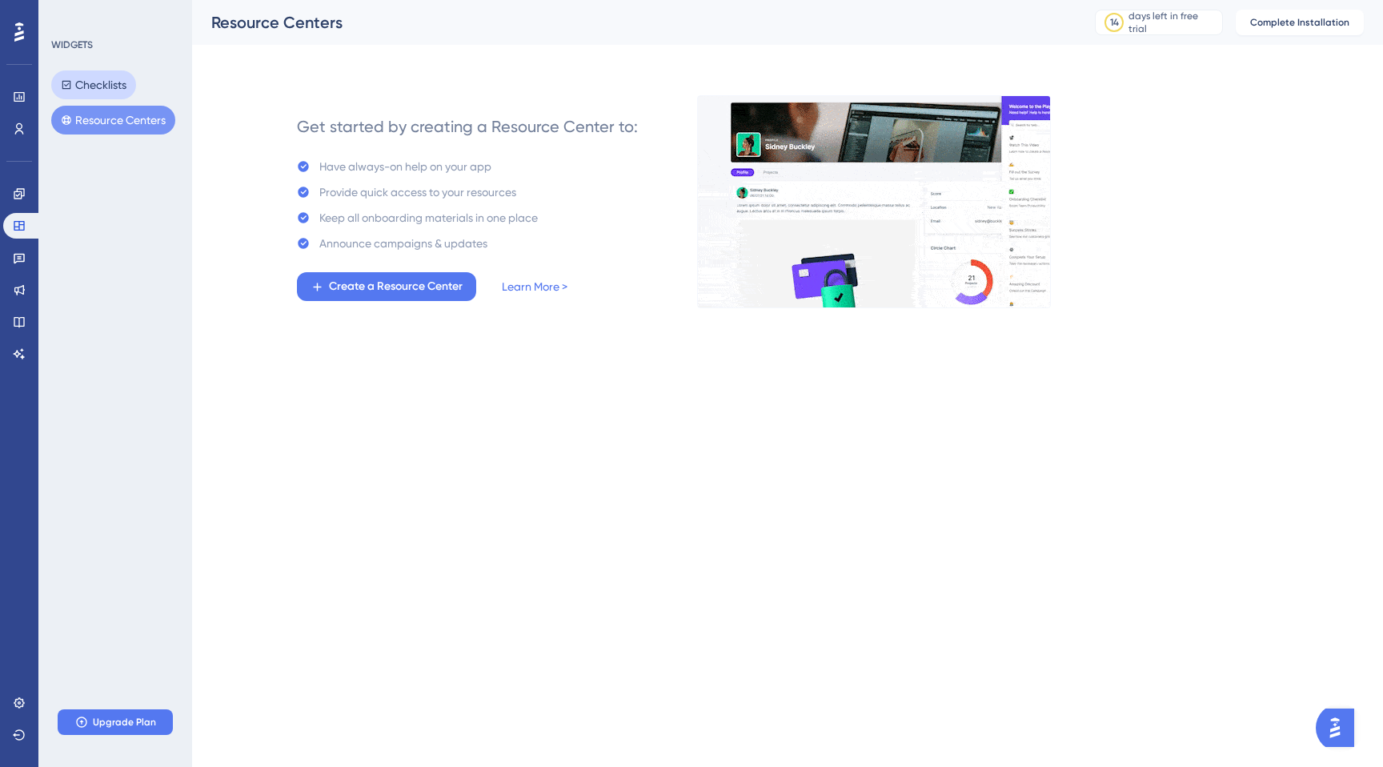
click at [118, 94] on button "Checklists" at bounding box center [93, 84] width 85 height 29
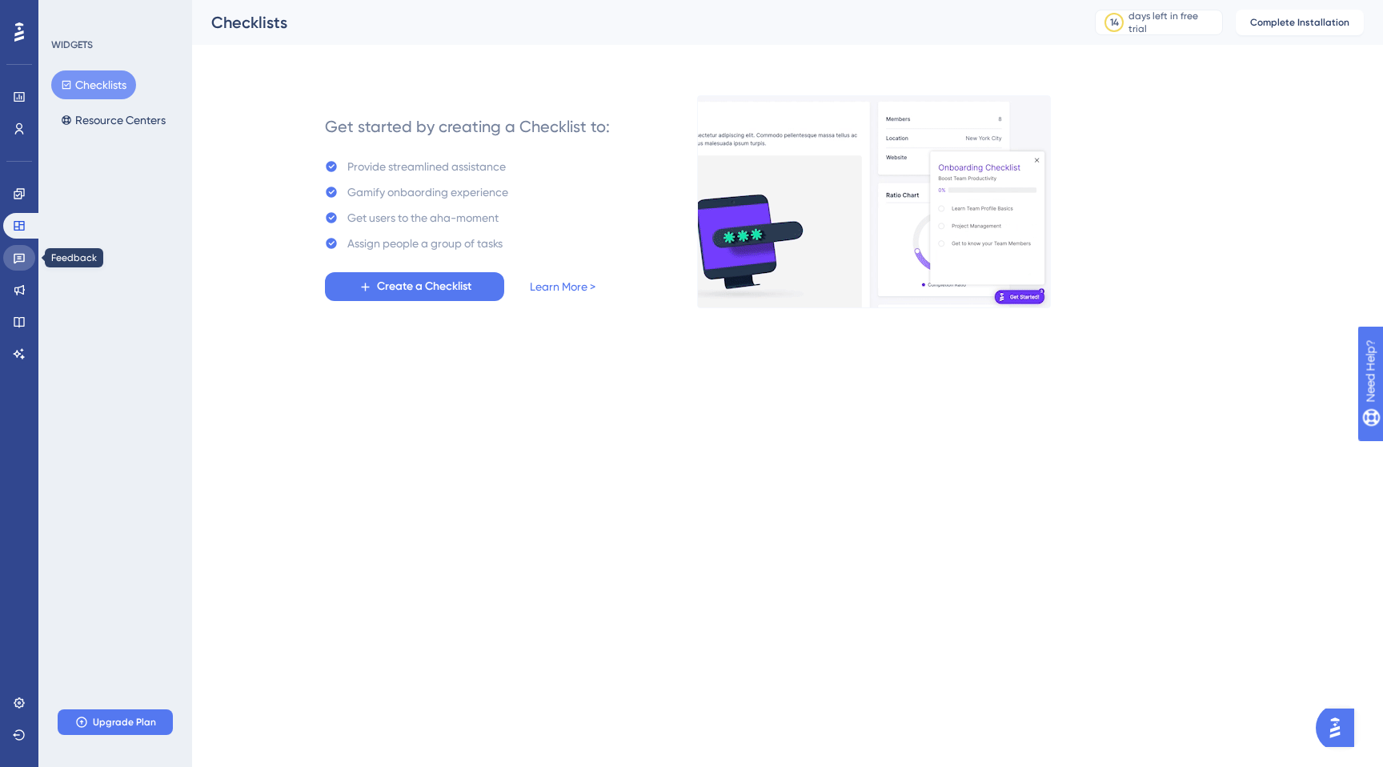
click at [16, 256] on icon at bounding box center [19, 257] width 13 height 13
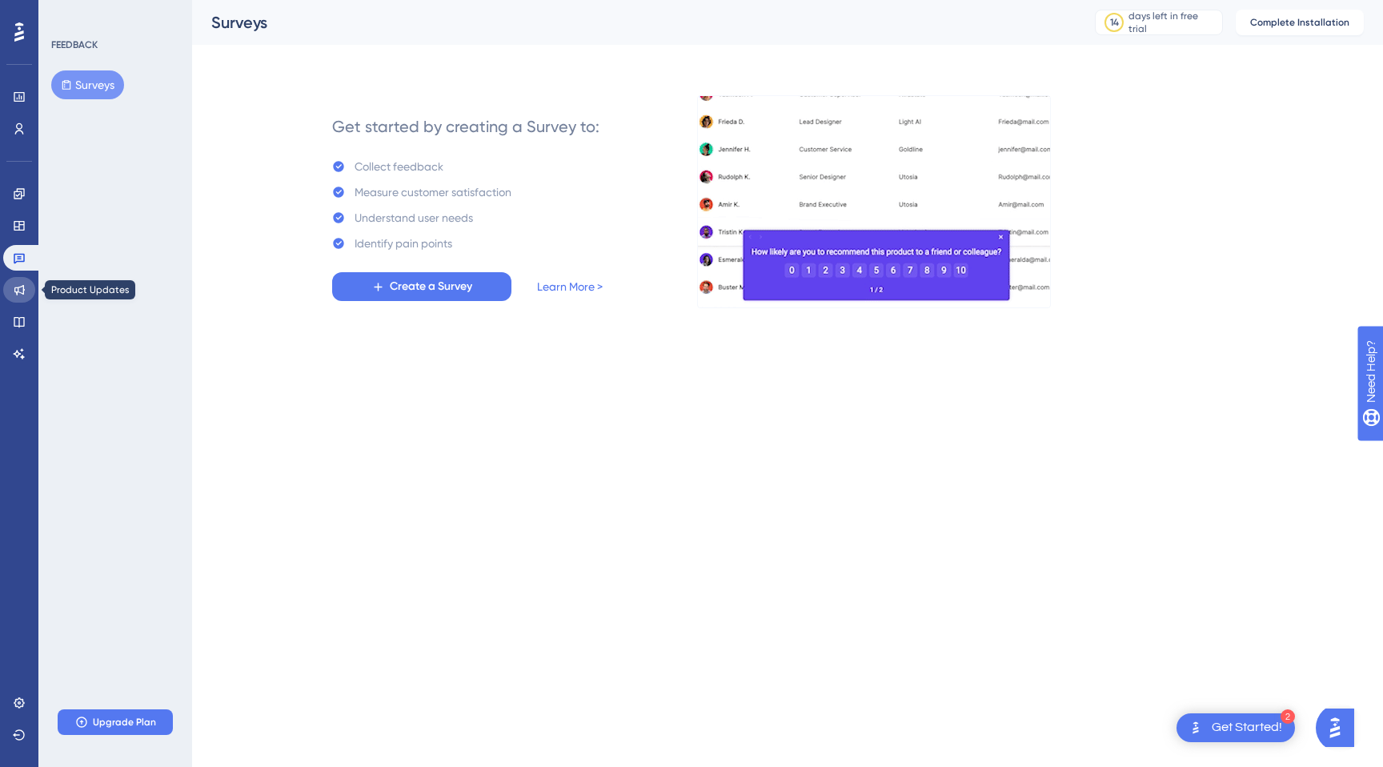
click at [16, 290] on icon at bounding box center [19, 289] width 13 height 13
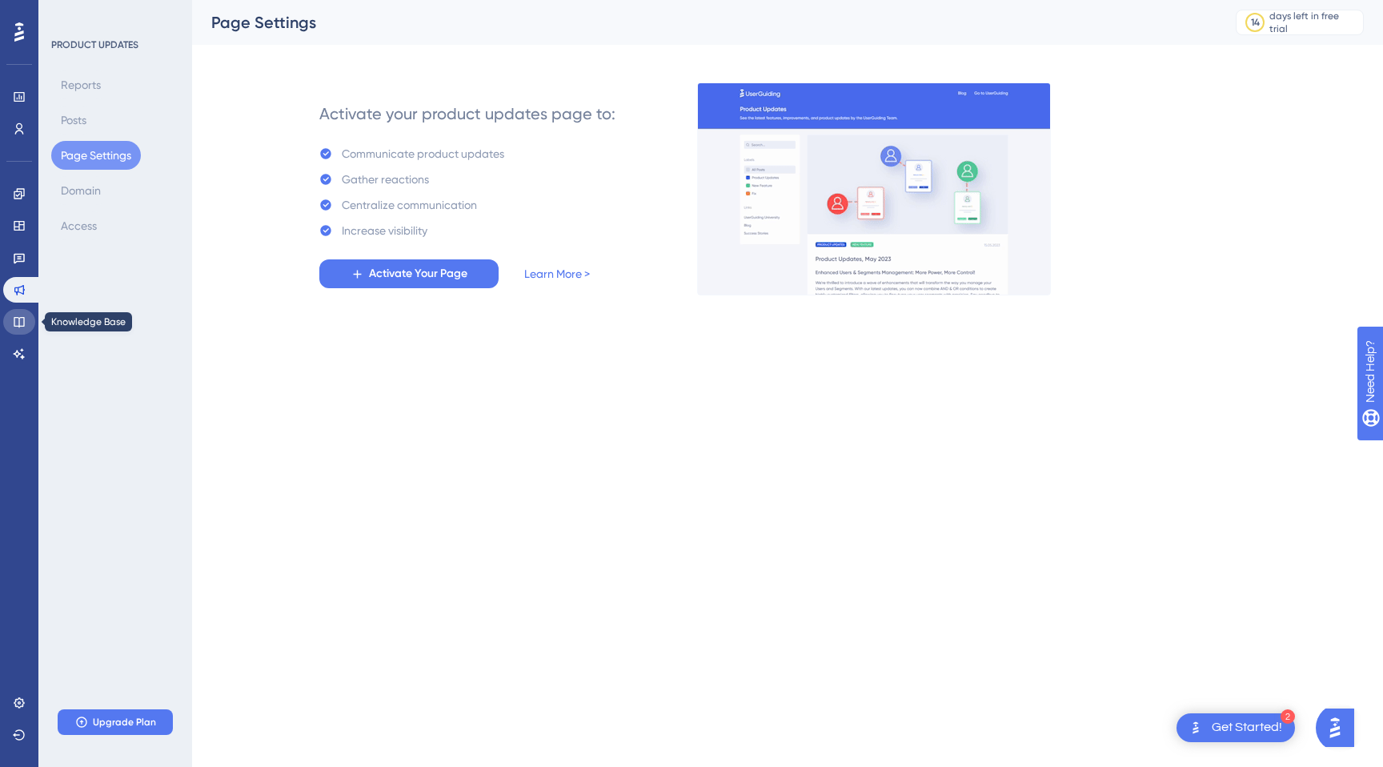
click at [22, 325] on icon at bounding box center [19, 321] width 13 height 13
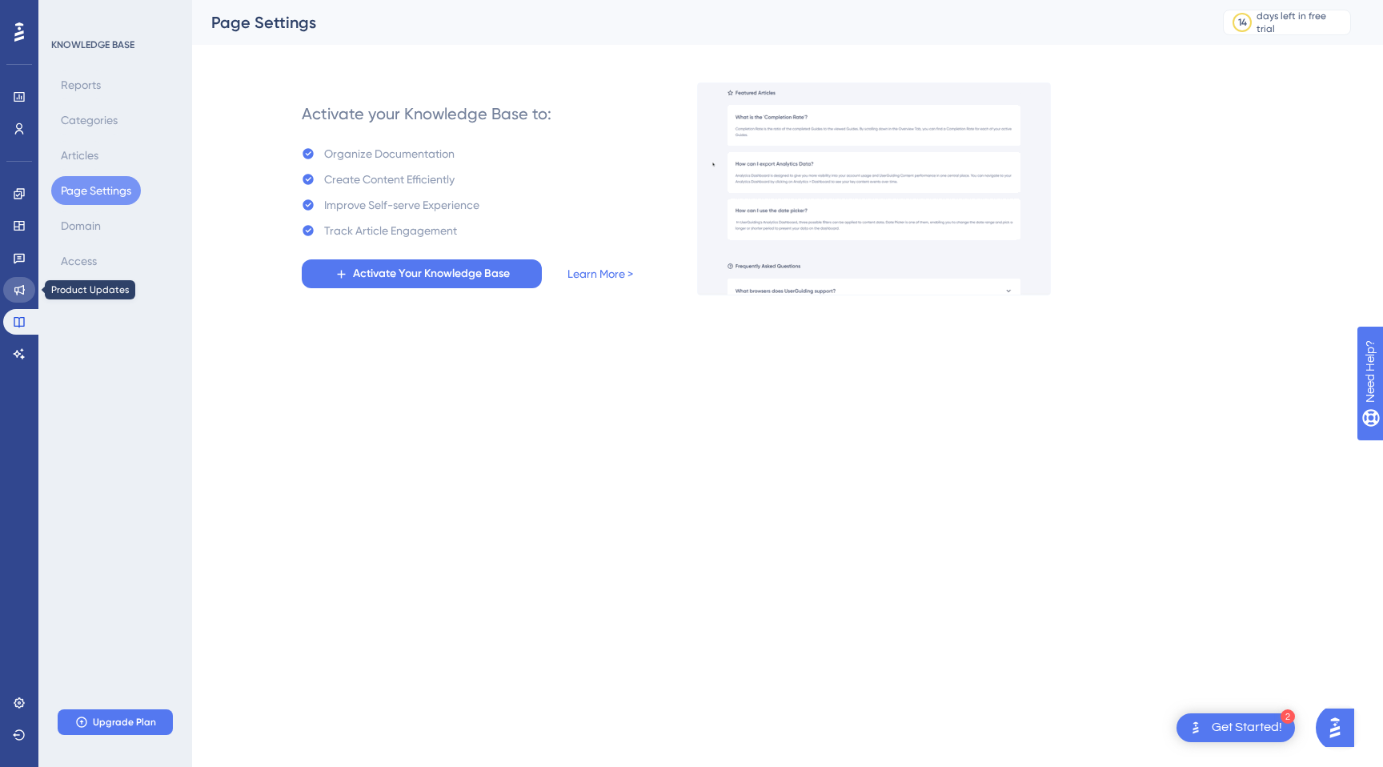
click at [22, 283] on icon at bounding box center [19, 289] width 13 height 13
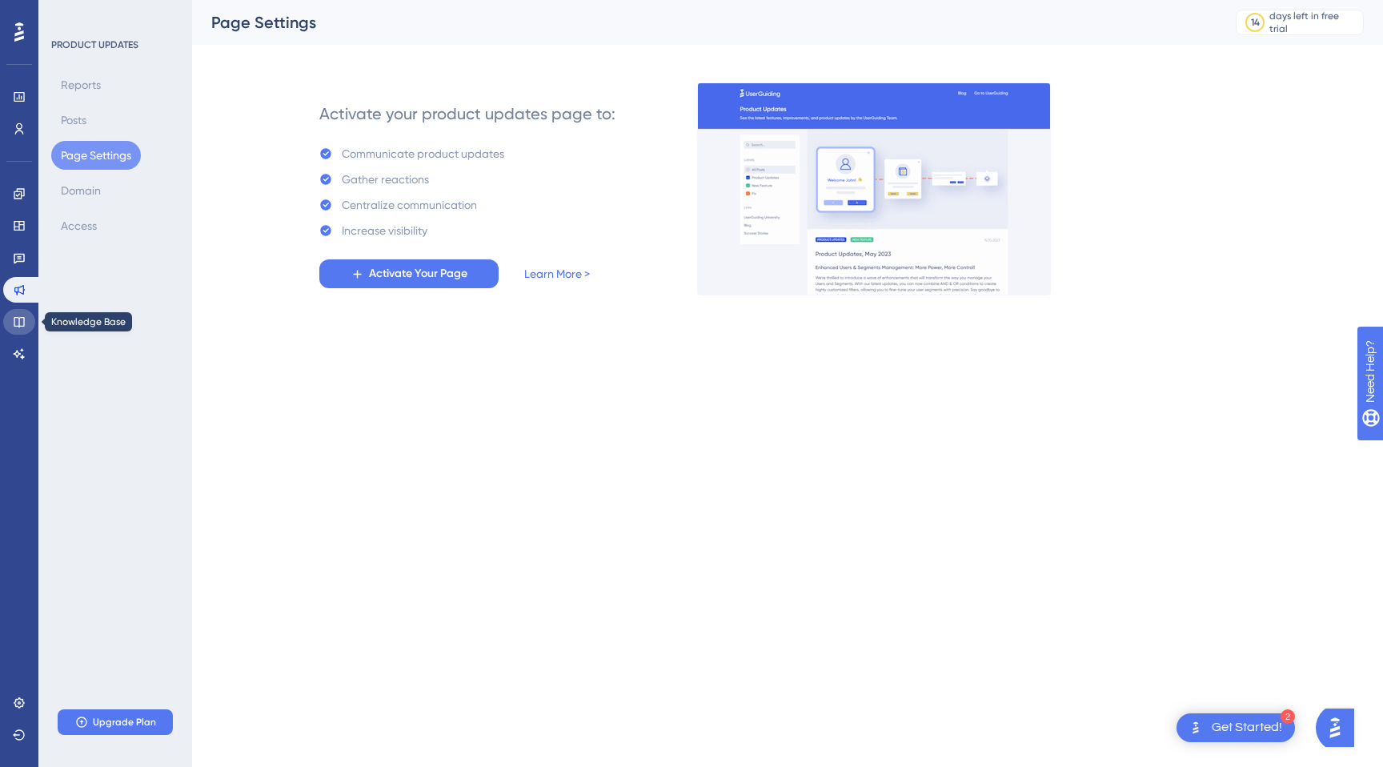
click at [17, 320] on icon at bounding box center [19, 321] width 13 height 13
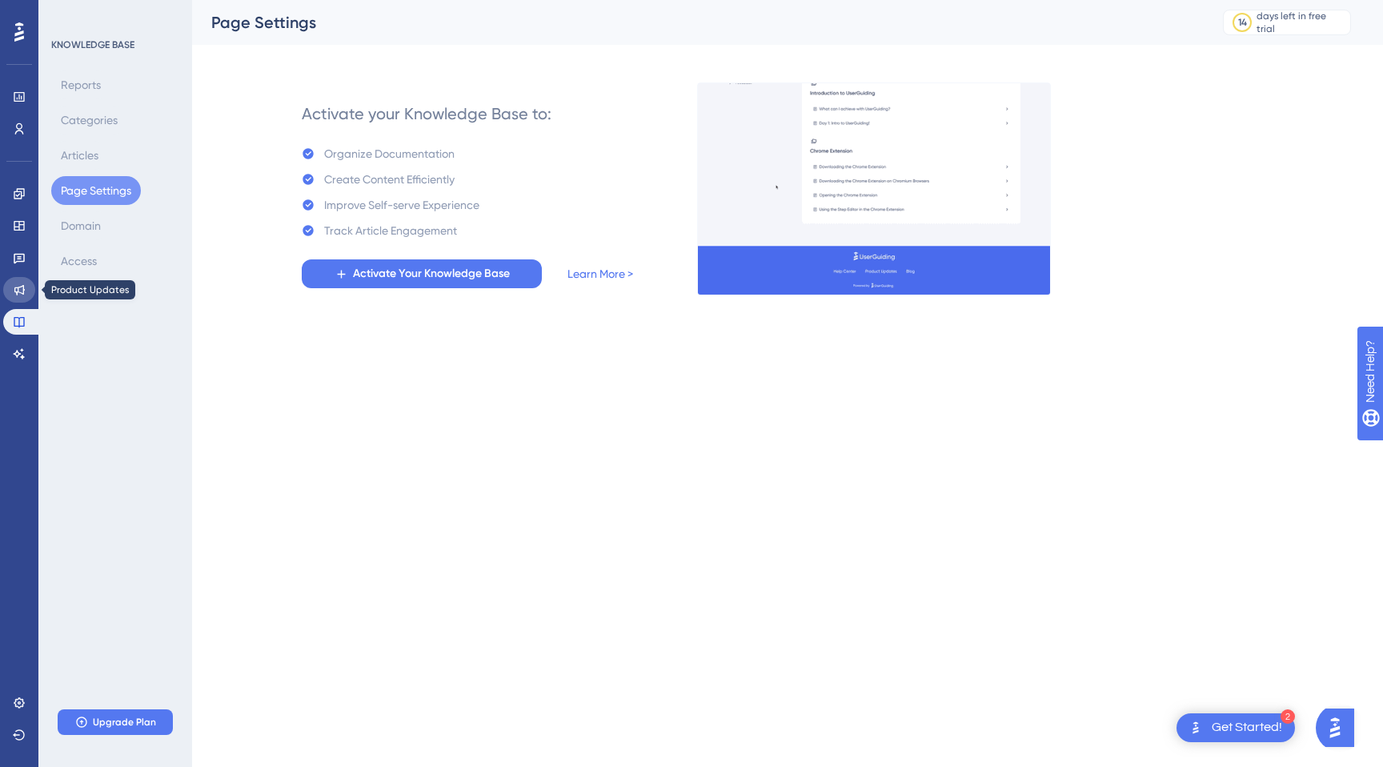
click at [26, 287] on link at bounding box center [19, 290] width 32 height 26
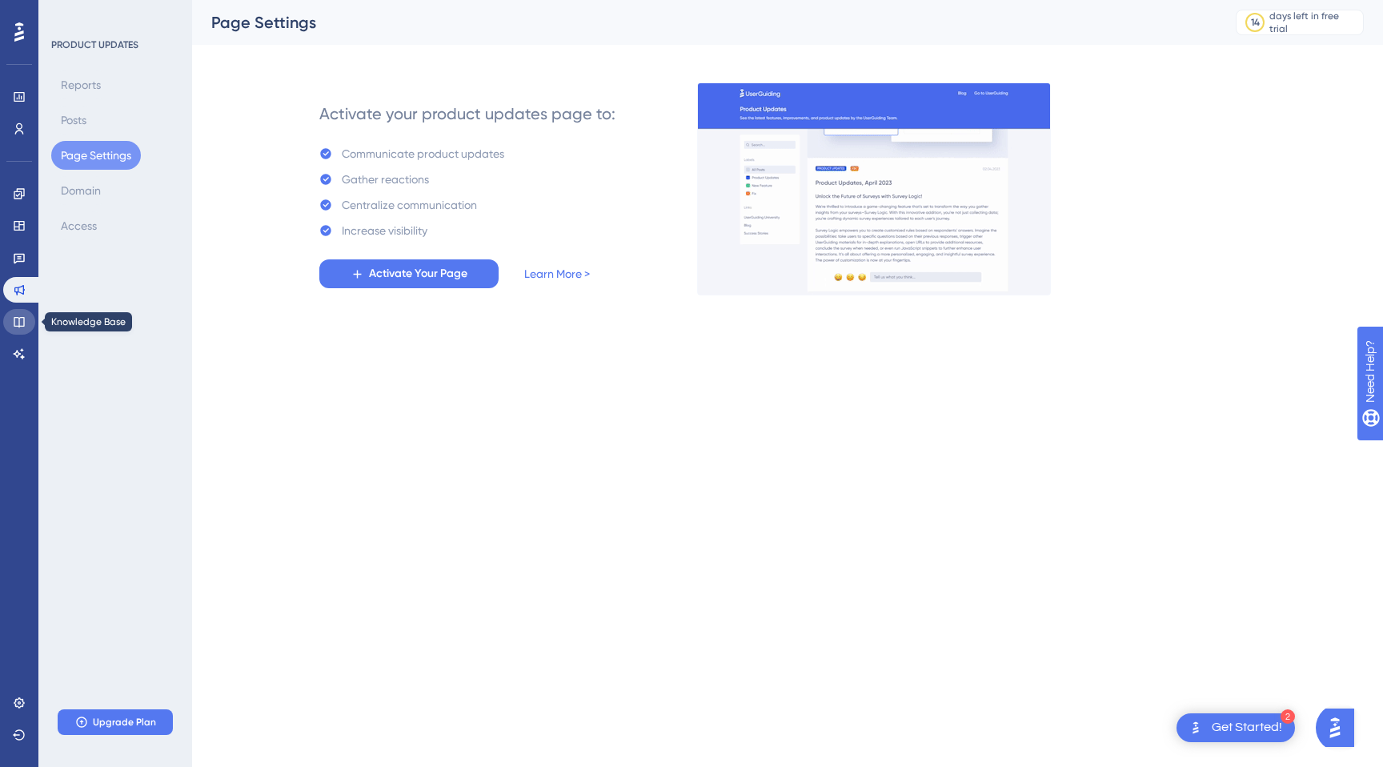
click at [27, 323] on link at bounding box center [19, 322] width 32 height 26
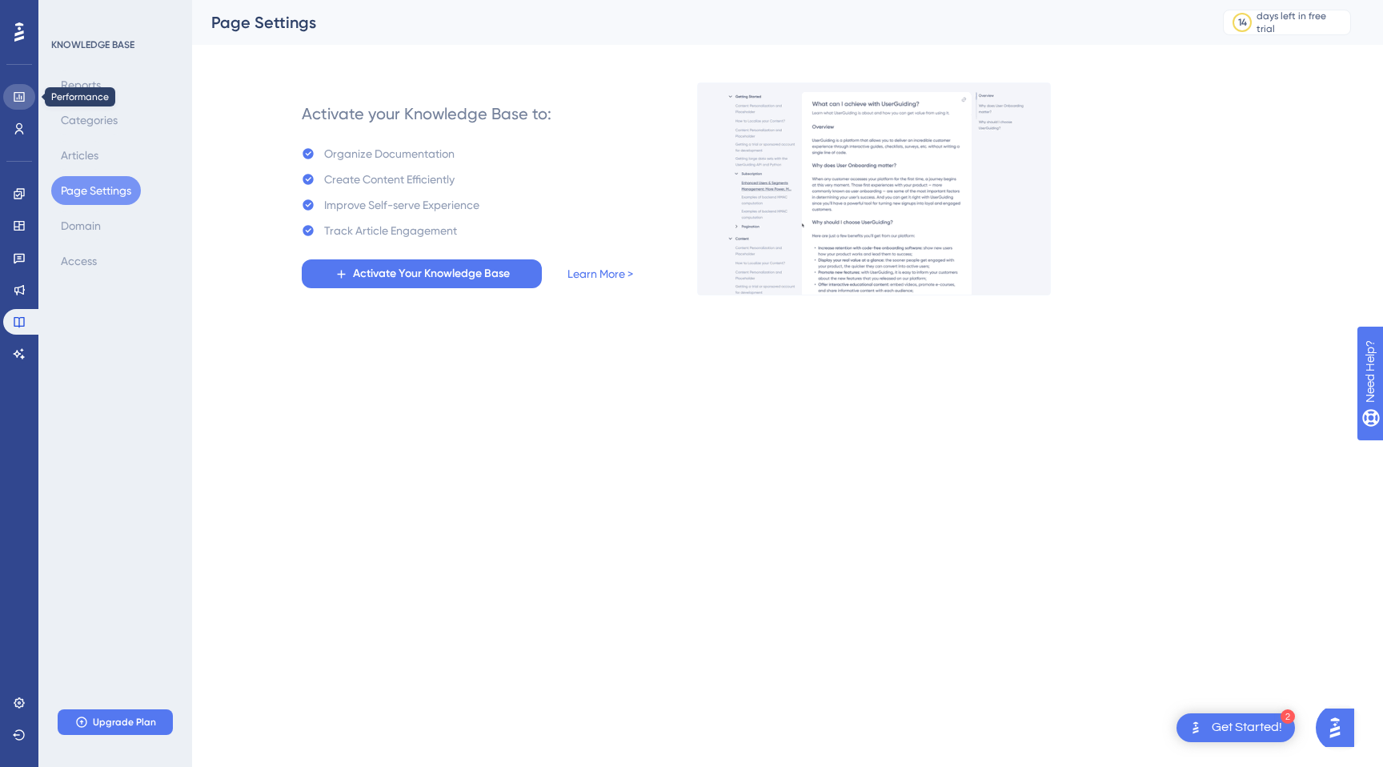
click at [21, 101] on icon at bounding box center [19, 97] width 10 height 10
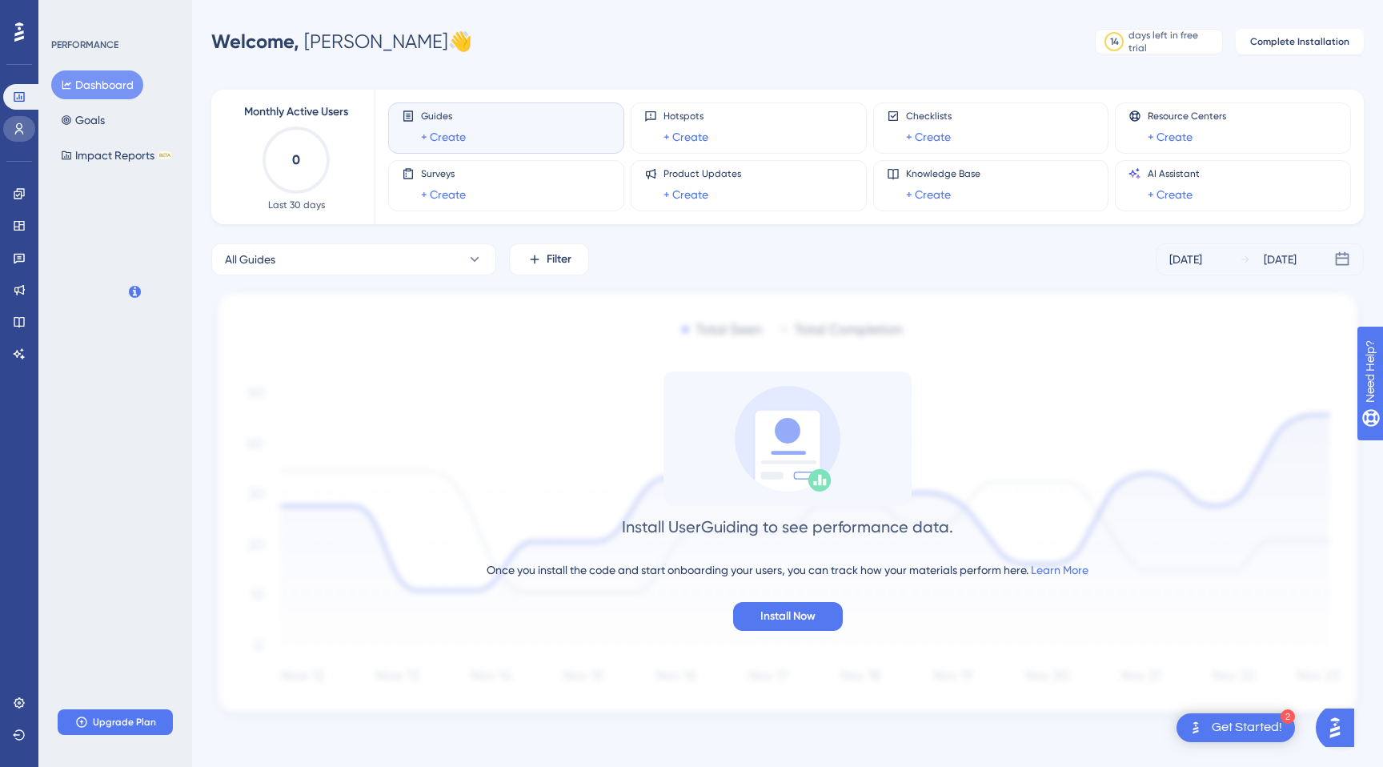
click at [17, 127] on icon at bounding box center [19, 128] width 9 height 11
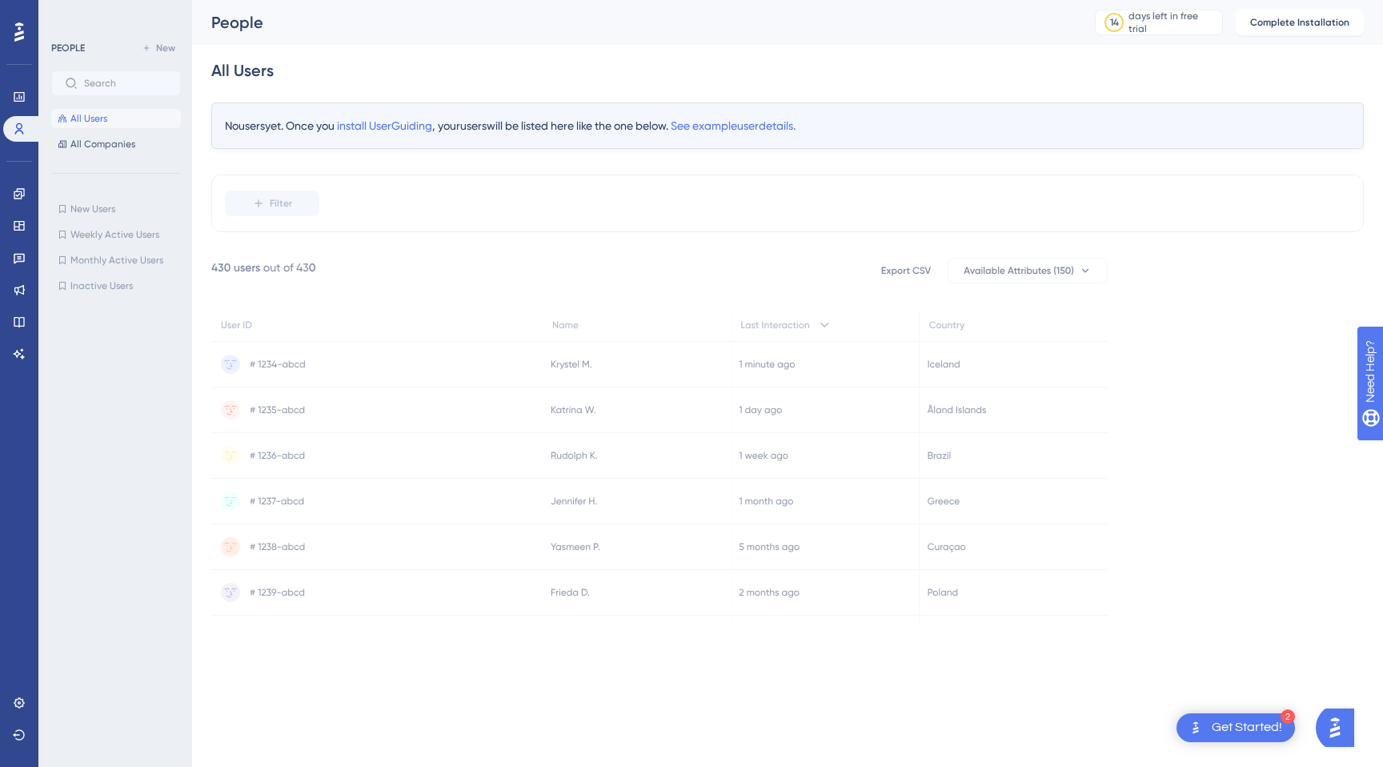
click at [19, 37] on icon at bounding box center [19, 31] width 10 height 19
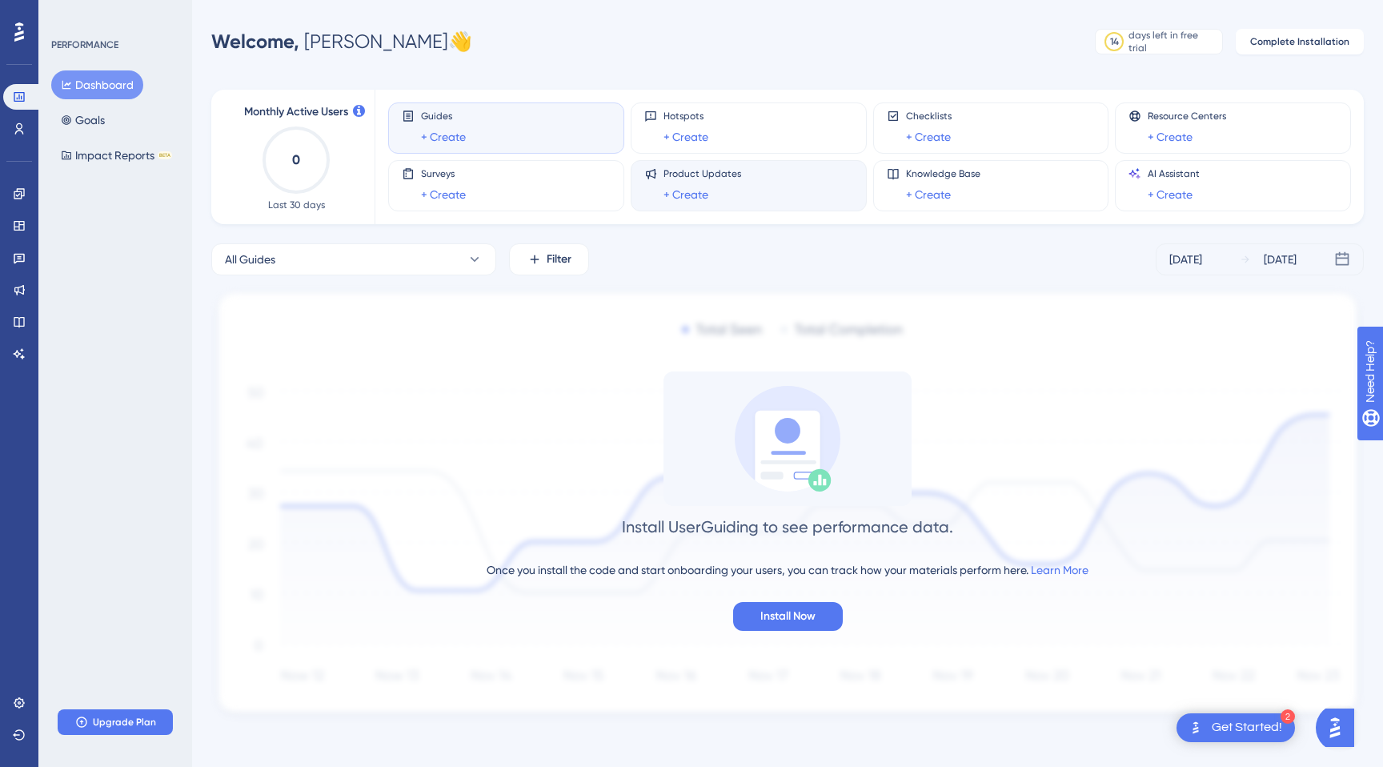
click at [668, 177] on span "Product Updates" at bounding box center [702, 173] width 78 height 13
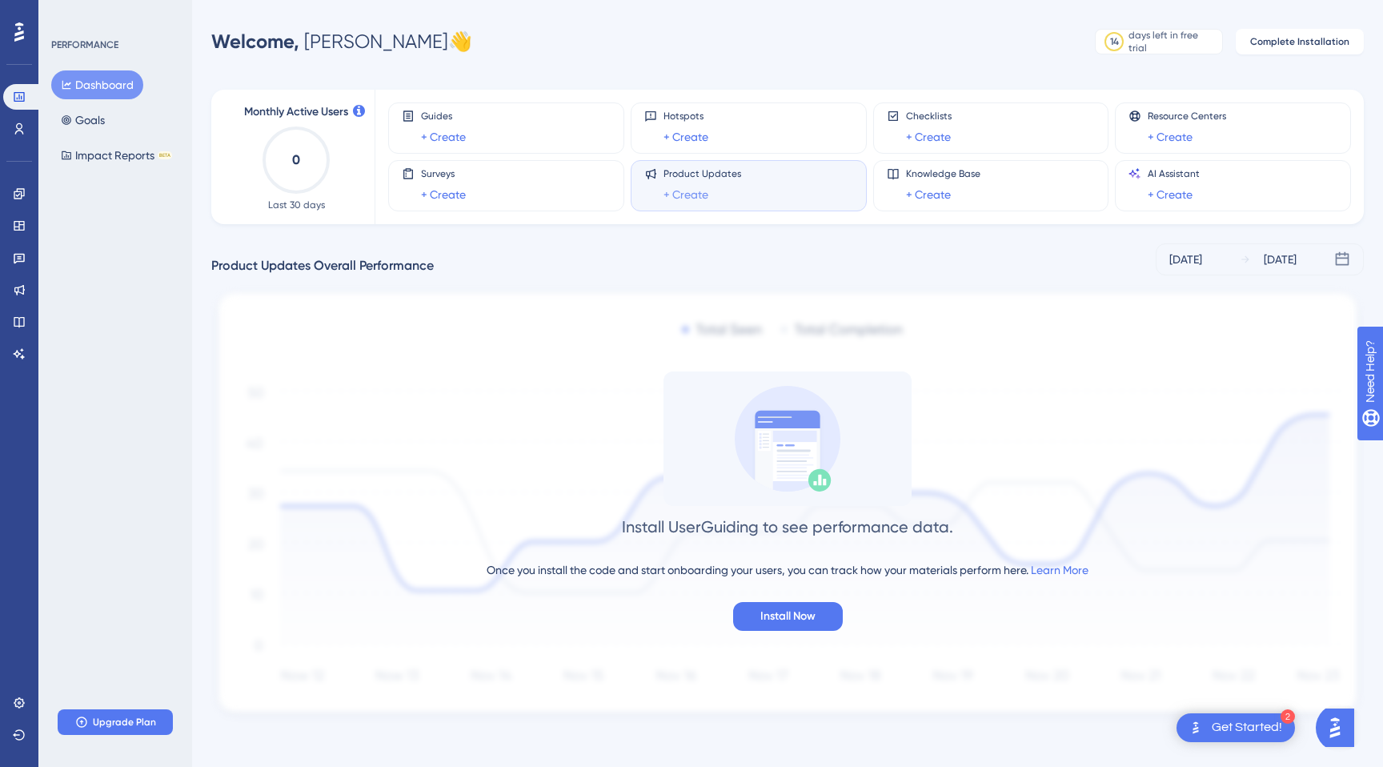
click at [671, 193] on link "+ Create" at bounding box center [685, 194] width 45 height 19
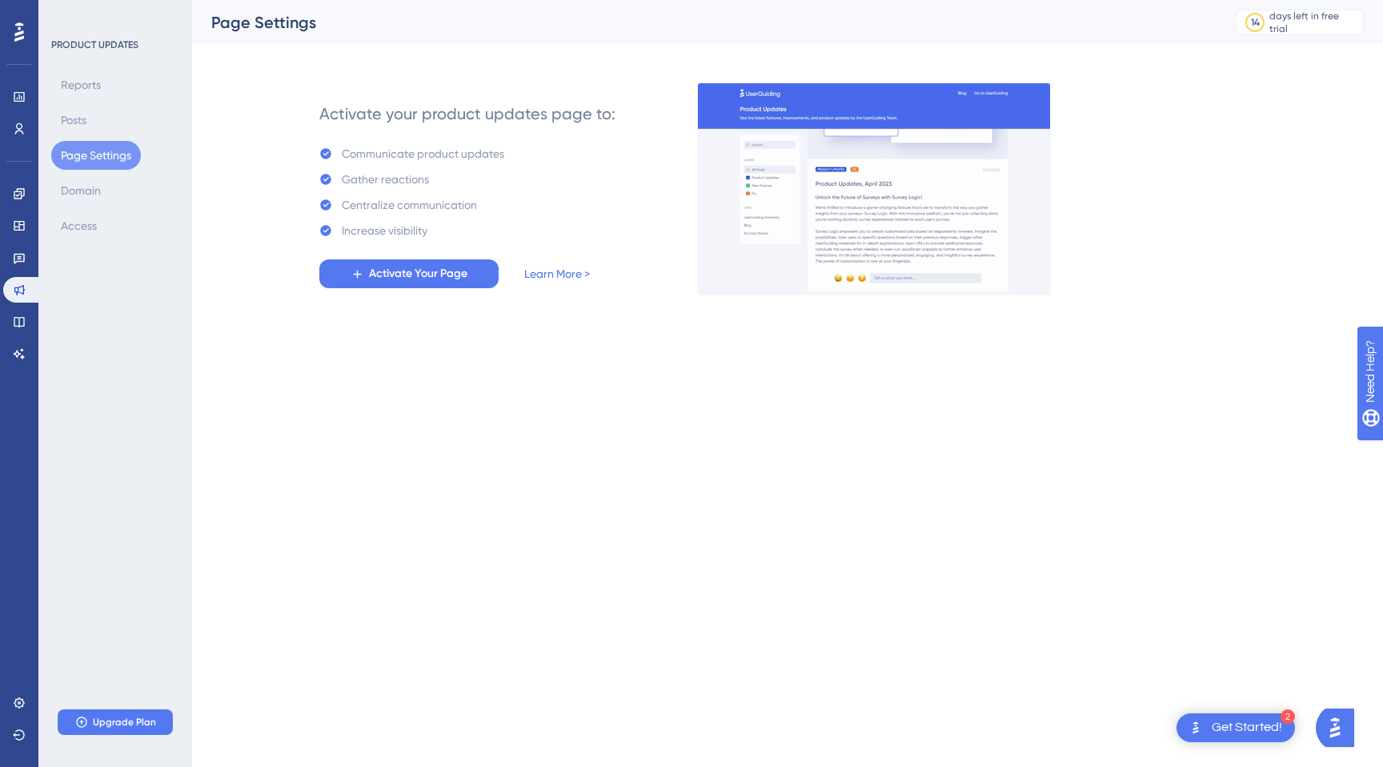
click at [457, 298] on div "Performance Users Engagement Widgets Feedback Product Updates Knowledge Base AI…" at bounding box center [787, 160] width 1191 height 320
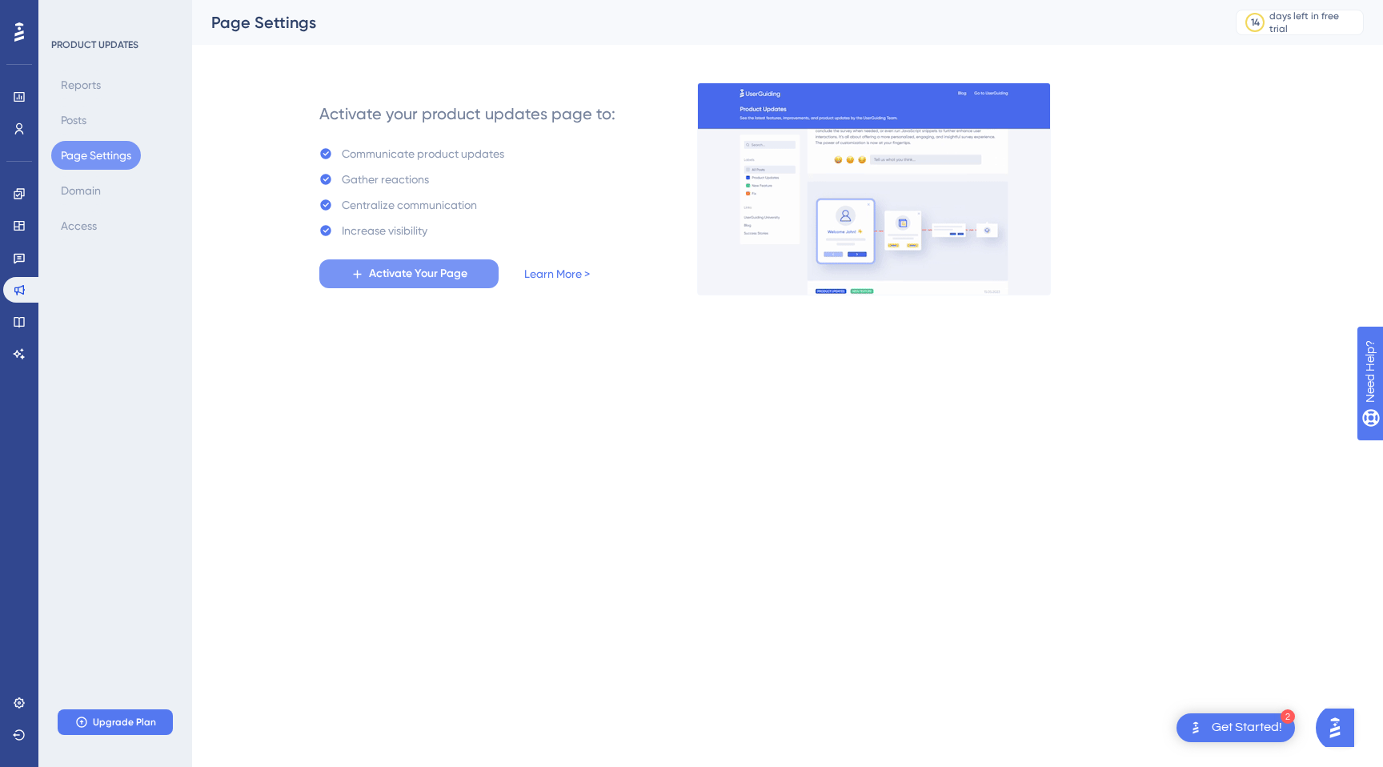
click at [452, 280] on span "Activate Your Page" at bounding box center [418, 273] width 98 height 19
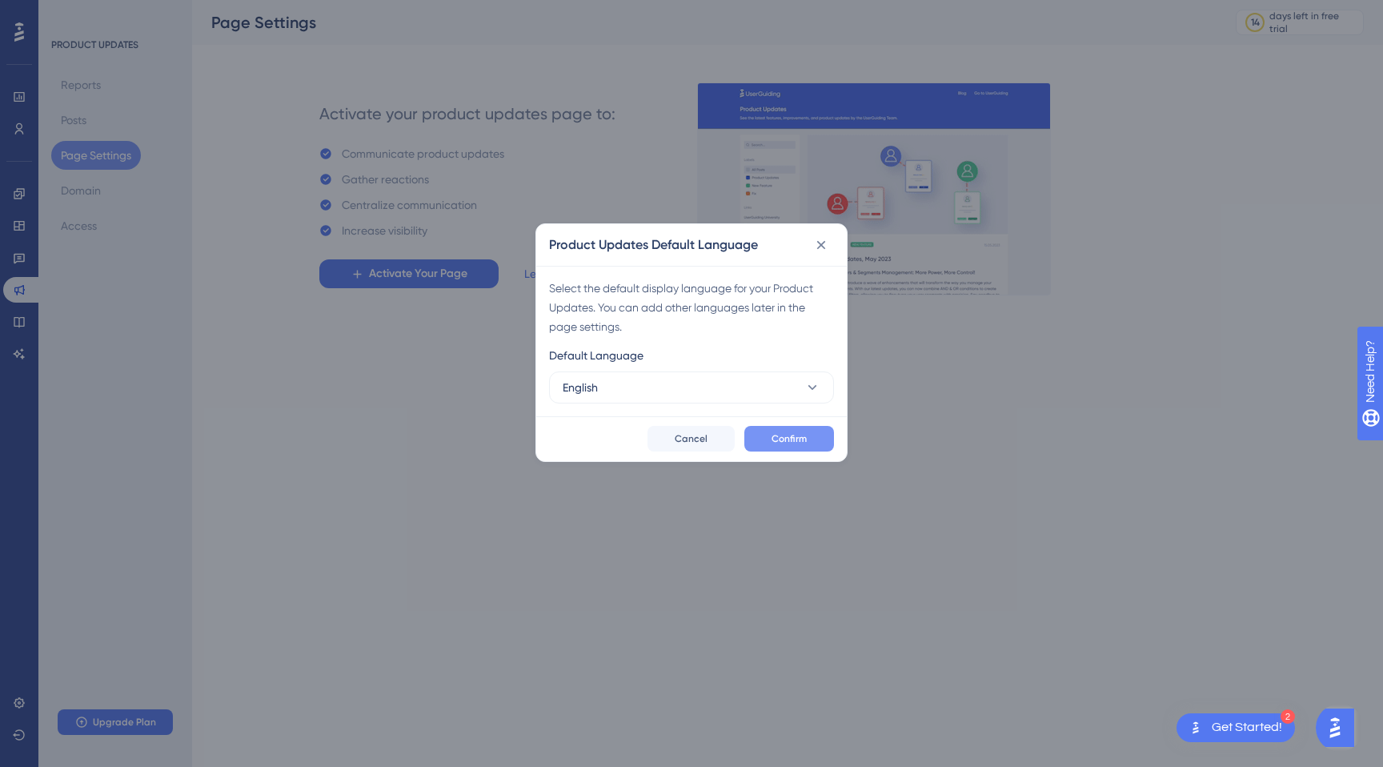
click at [806, 443] on span "Confirm" at bounding box center [788, 438] width 35 height 13
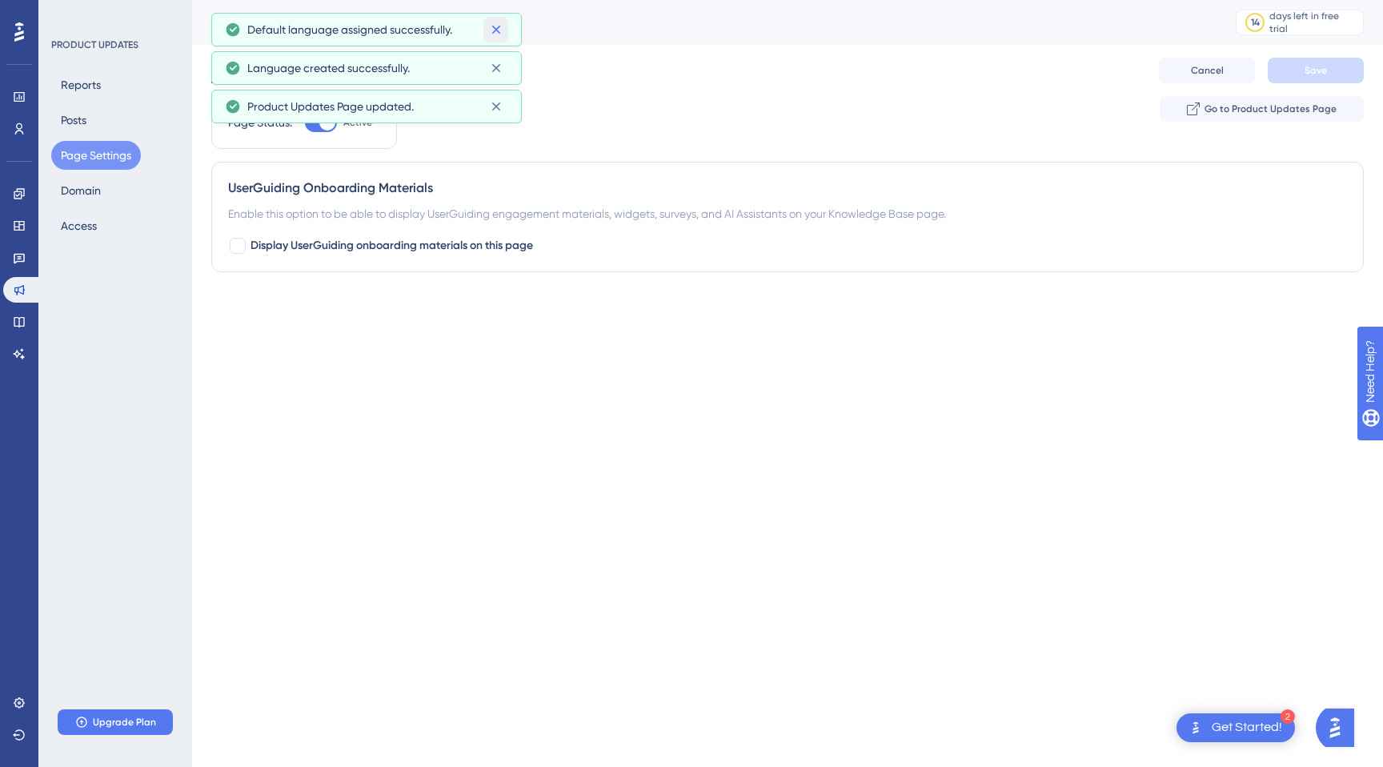
click at [495, 27] on icon at bounding box center [496, 30] width 16 height 16
click at [495, 53] on div "Product Updates Page updated." at bounding box center [366, 68] width 311 height 34
click at [494, 34] on icon at bounding box center [496, 30] width 16 height 16
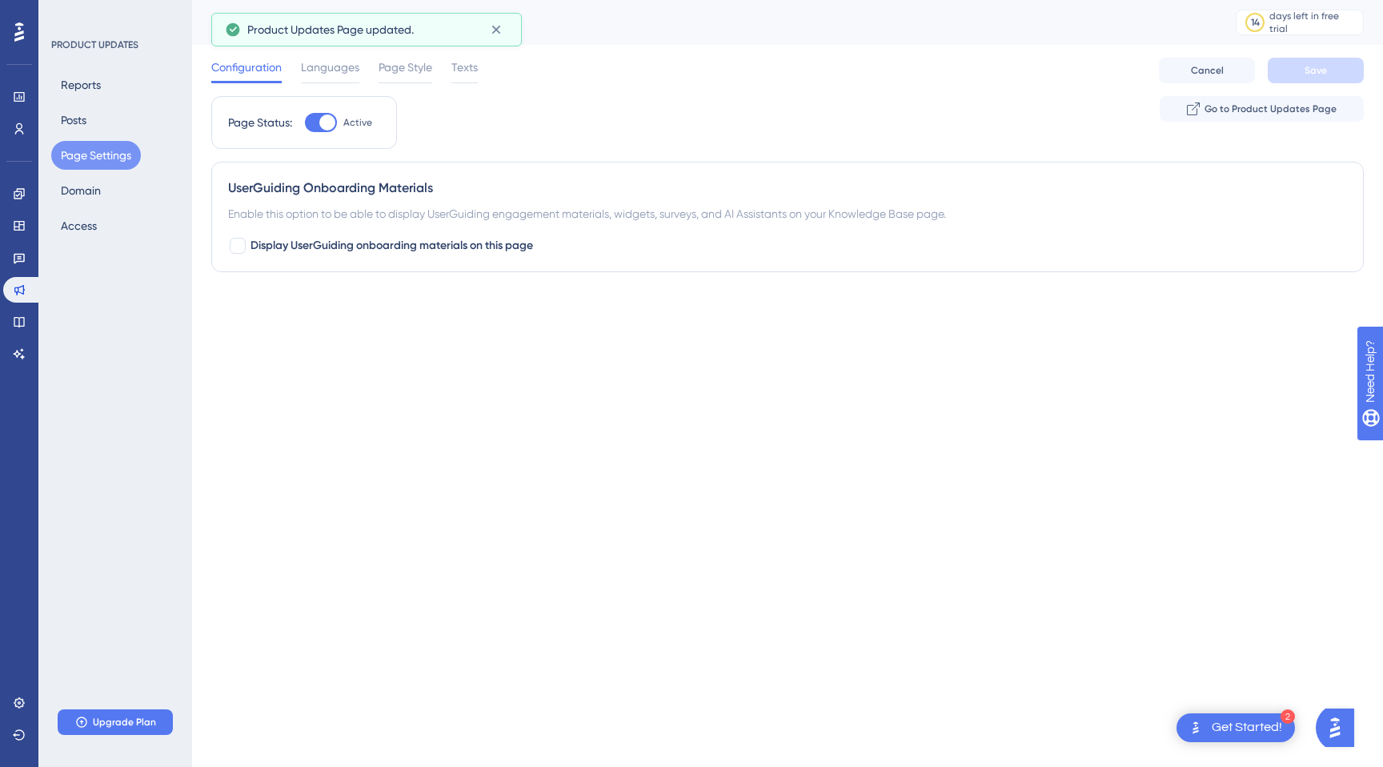
click at [494, 34] on icon at bounding box center [496, 30] width 16 height 16
click at [341, 250] on span "Display UserGuiding onboarding materials on this page" at bounding box center [391, 245] width 283 height 19
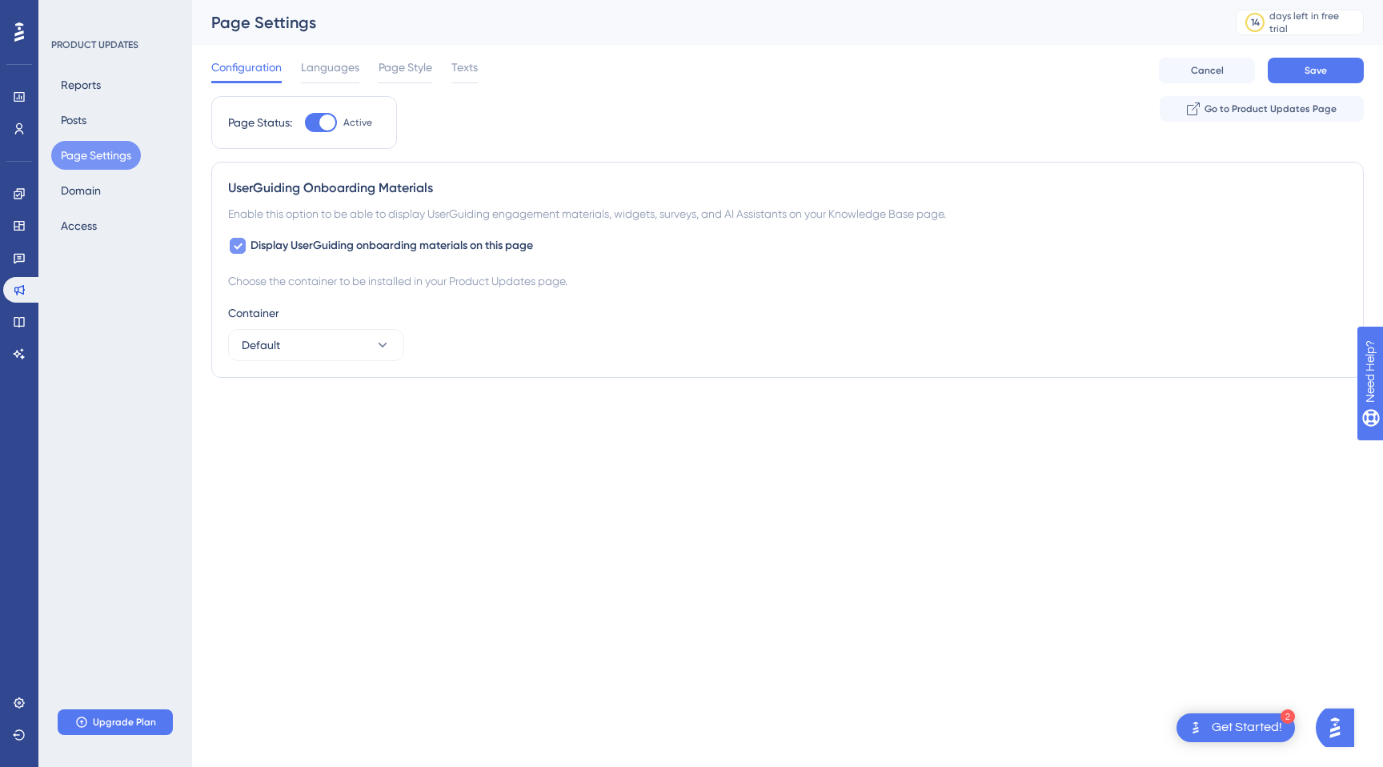
click at [341, 250] on span "Display UserGuiding onboarding materials on this page" at bounding box center [391, 245] width 283 height 19
checkbox input "false"
click at [1331, 69] on button "Save" at bounding box center [1316, 71] width 96 height 26
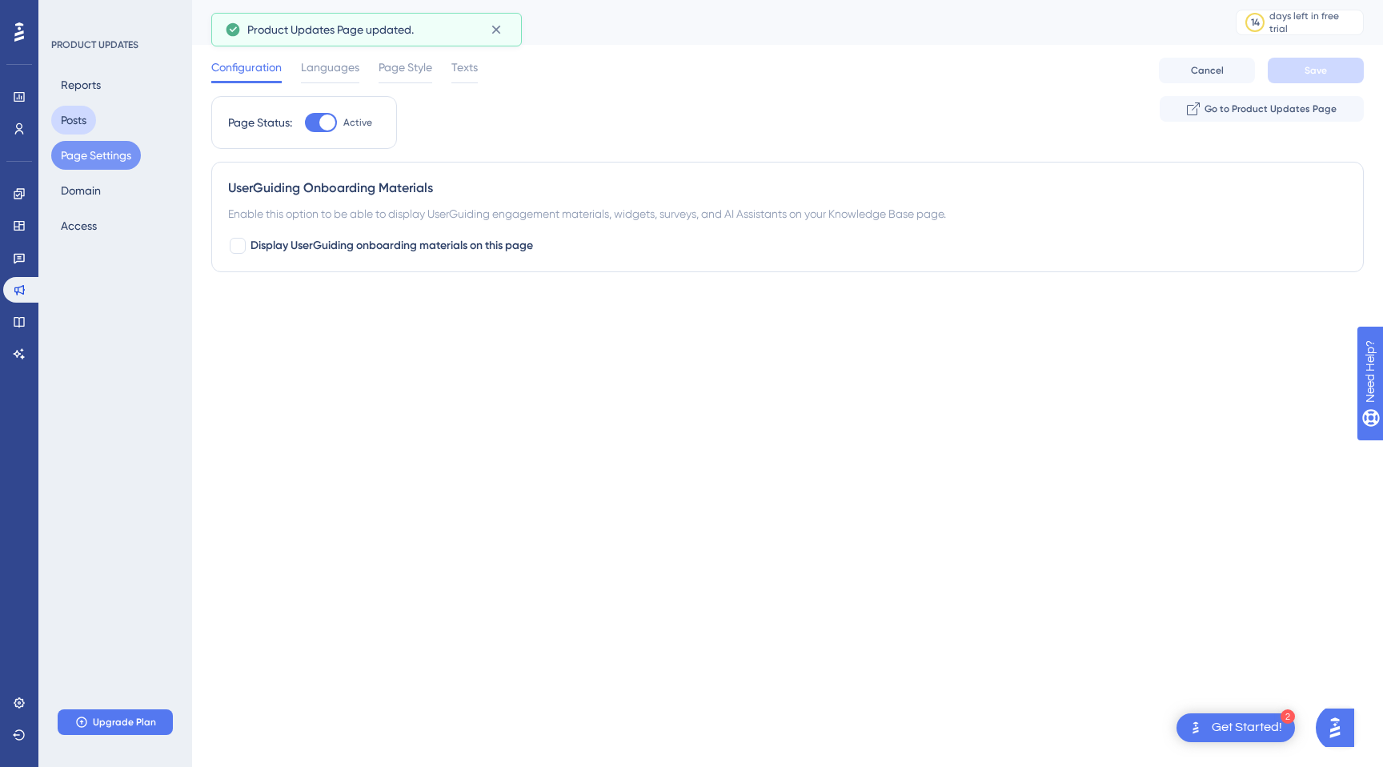
click at [81, 123] on button "Posts" at bounding box center [73, 120] width 45 height 29
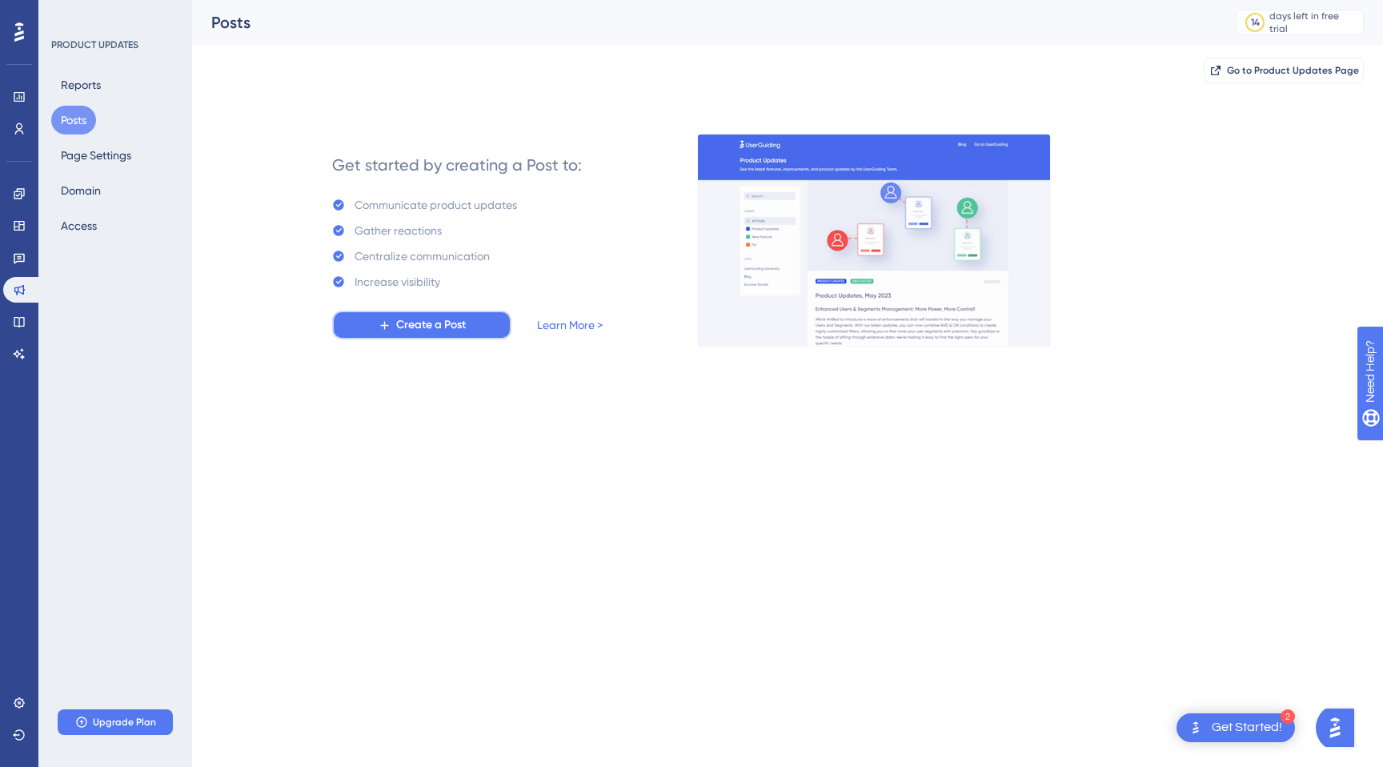
click at [396, 314] on button "Create a Post" at bounding box center [421, 325] width 179 height 29
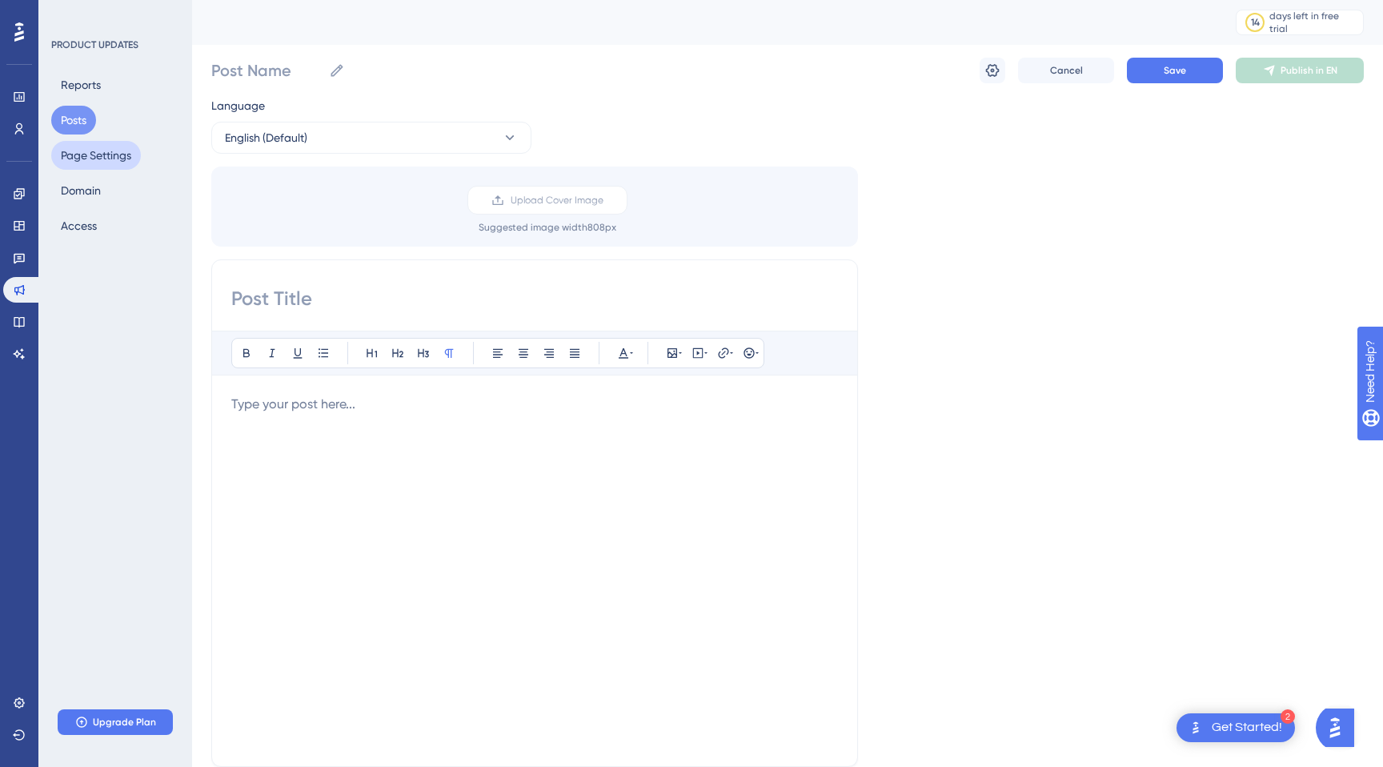
click at [123, 165] on button "Page Settings" at bounding box center [96, 155] width 90 height 29
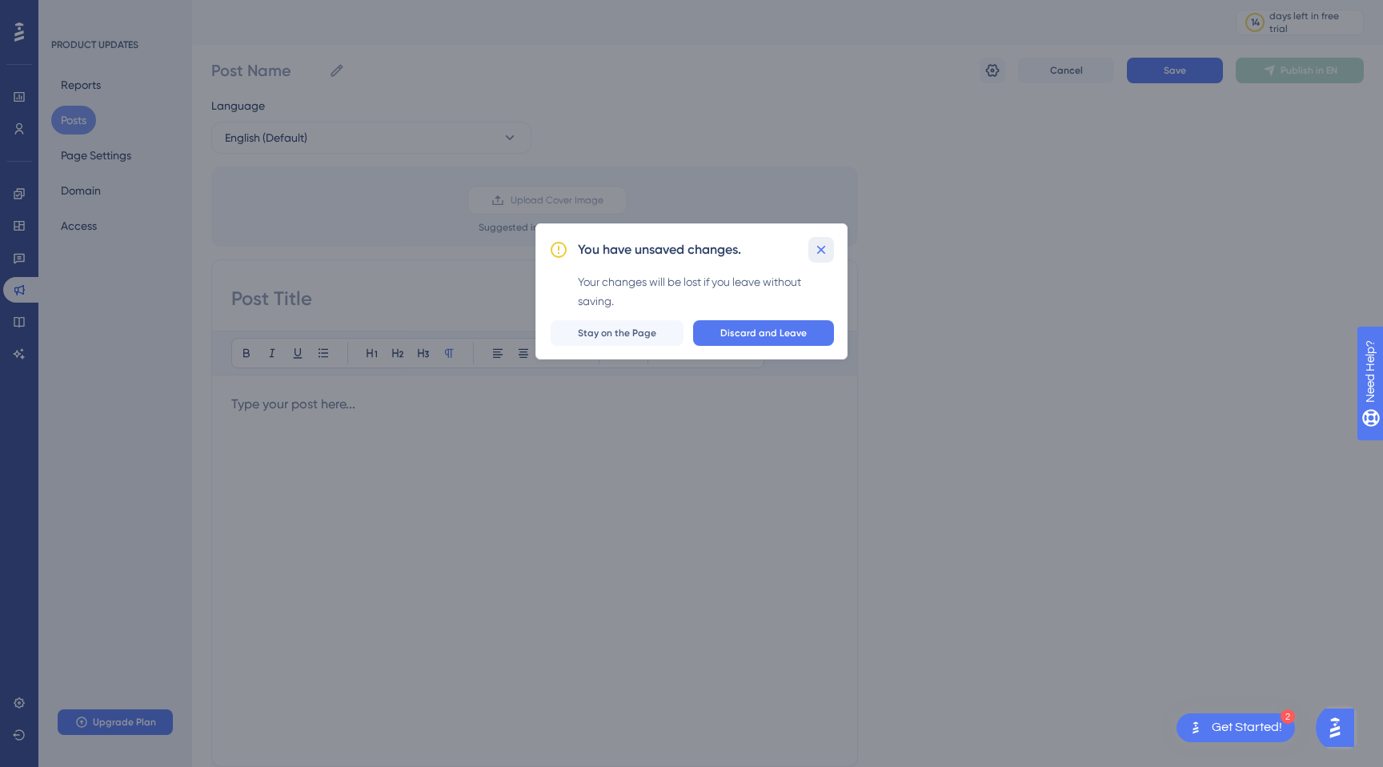
click at [824, 254] on icon at bounding box center [821, 250] width 16 height 16
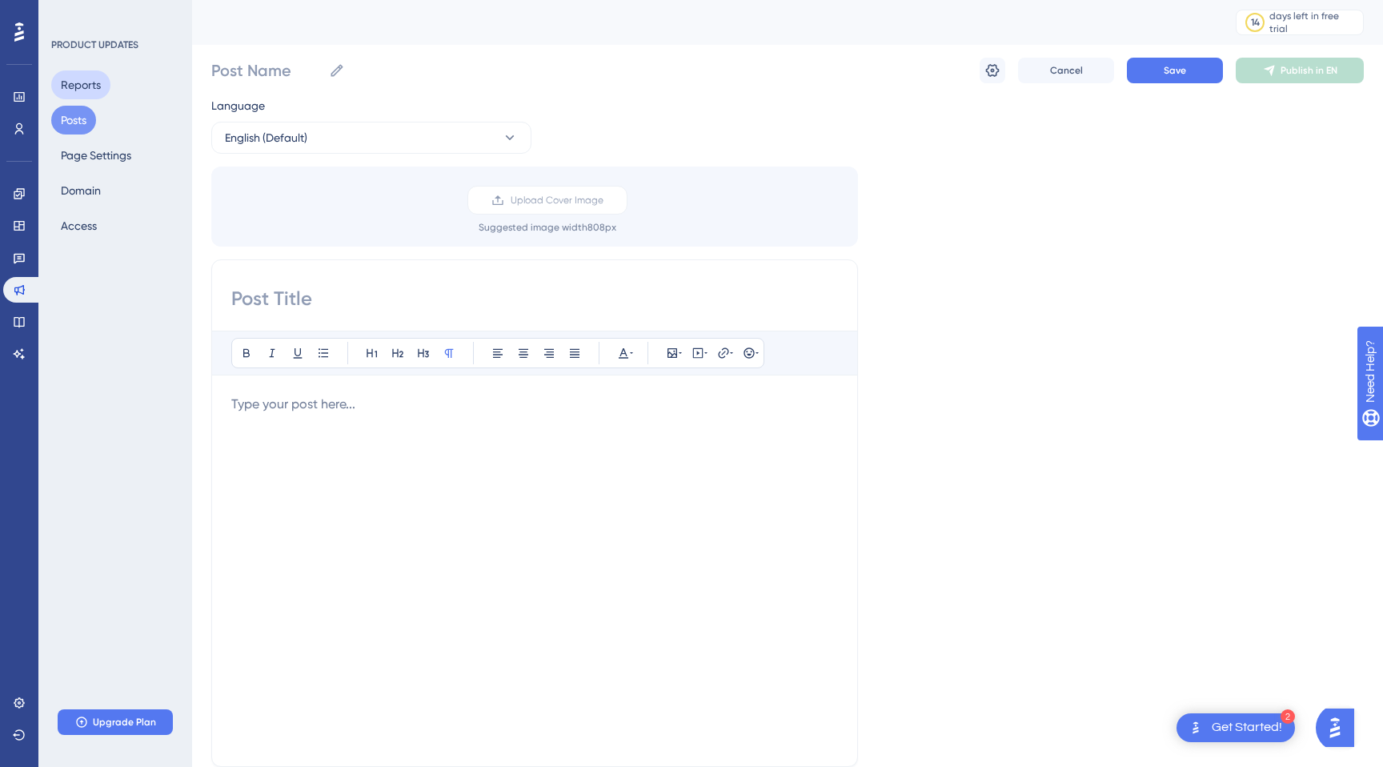
click at [82, 89] on button "Reports" at bounding box center [80, 84] width 59 height 29
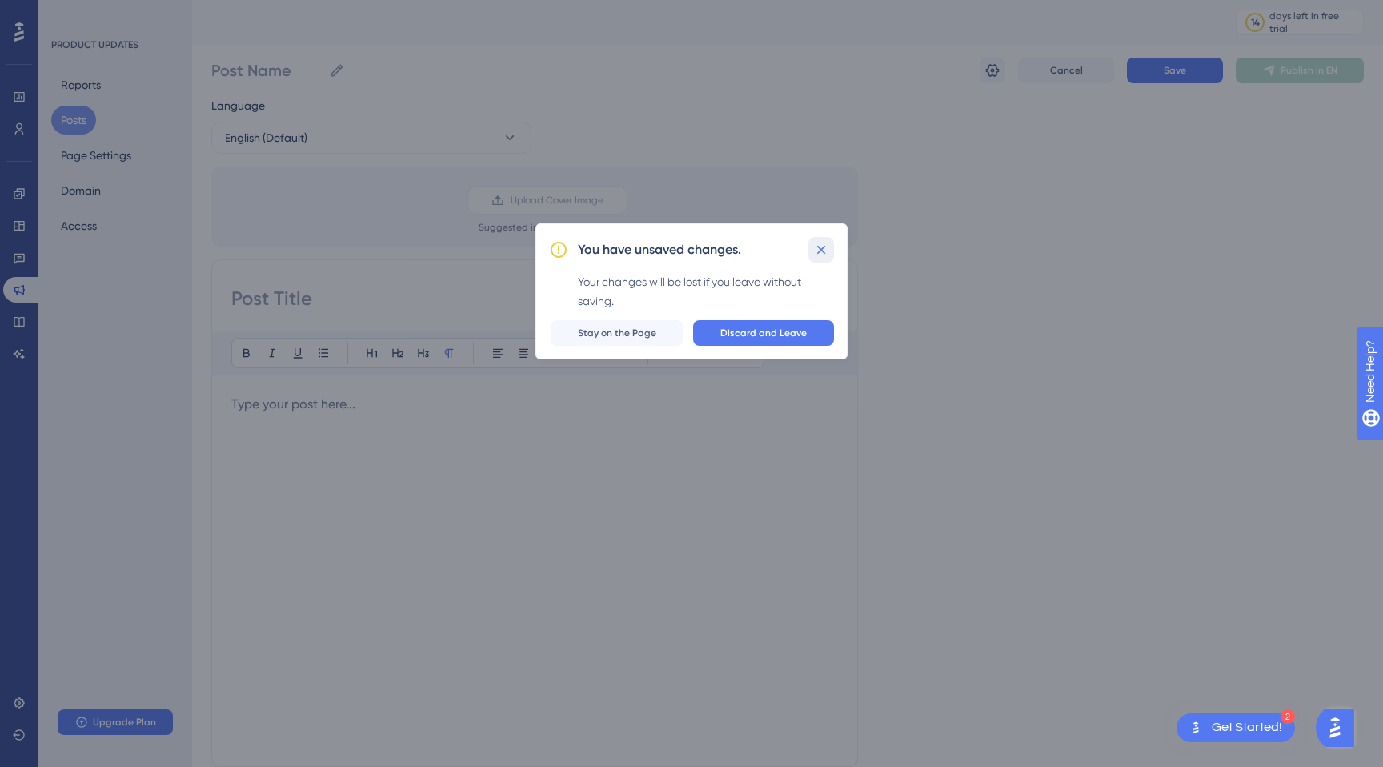
click at [813, 254] on icon at bounding box center [821, 250] width 16 height 16
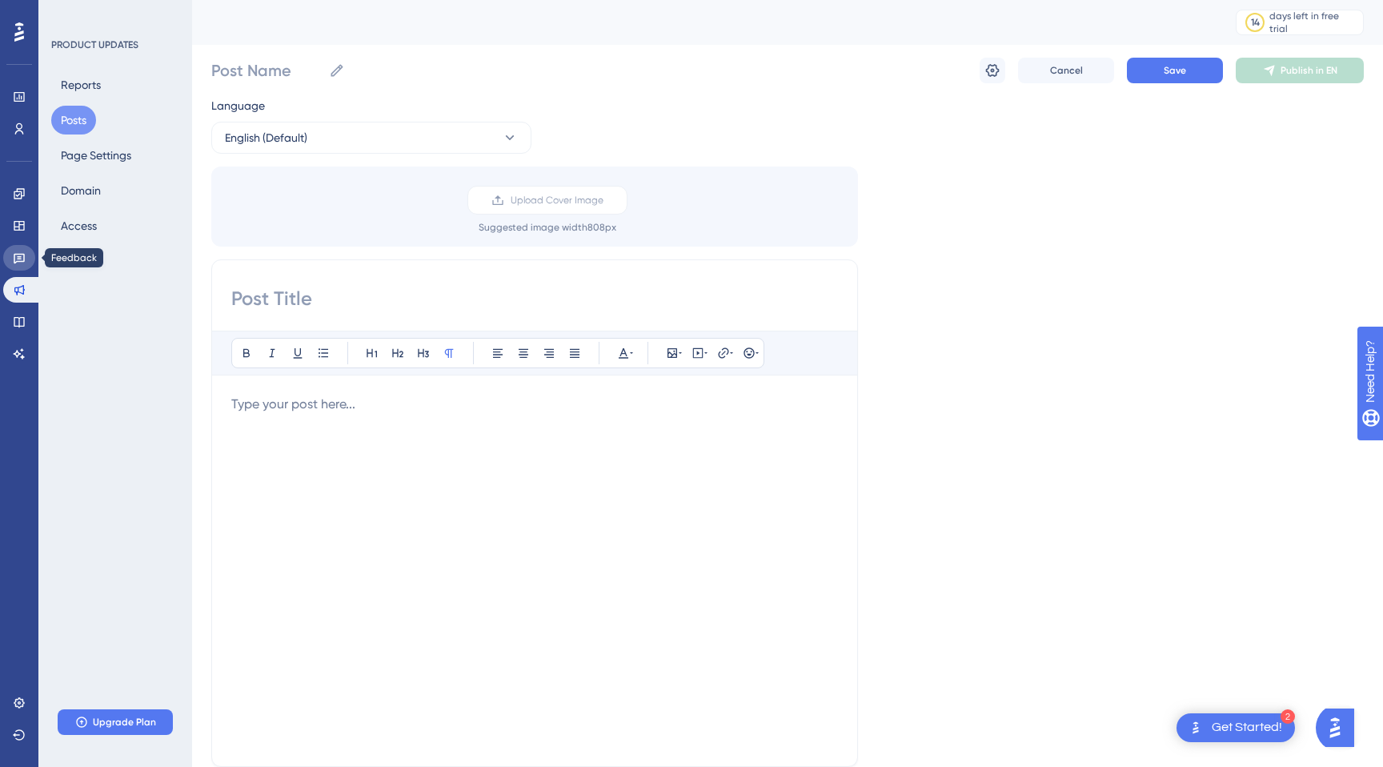
click at [13, 260] on icon at bounding box center [19, 257] width 13 height 13
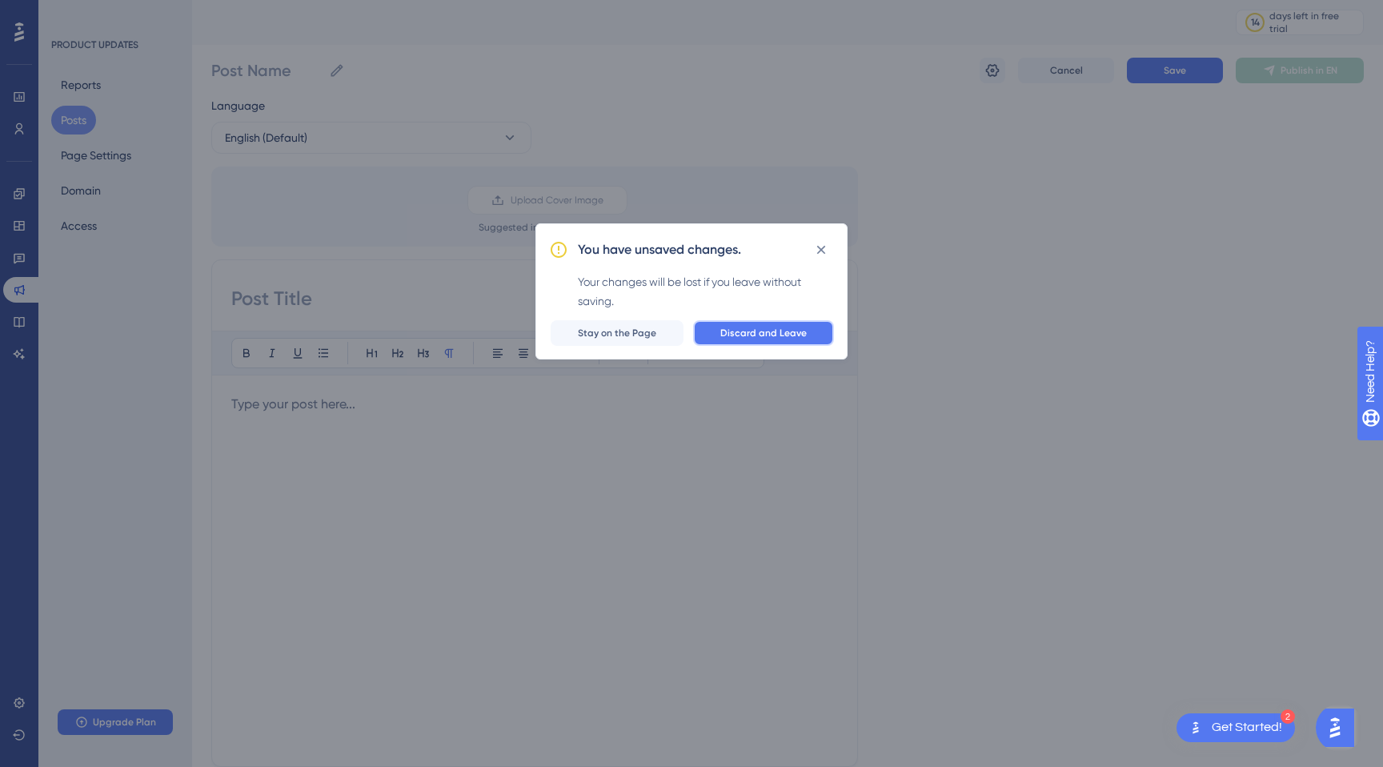
click at [751, 329] on span "Discard and Leave" at bounding box center [763, 333] width 86 height 13
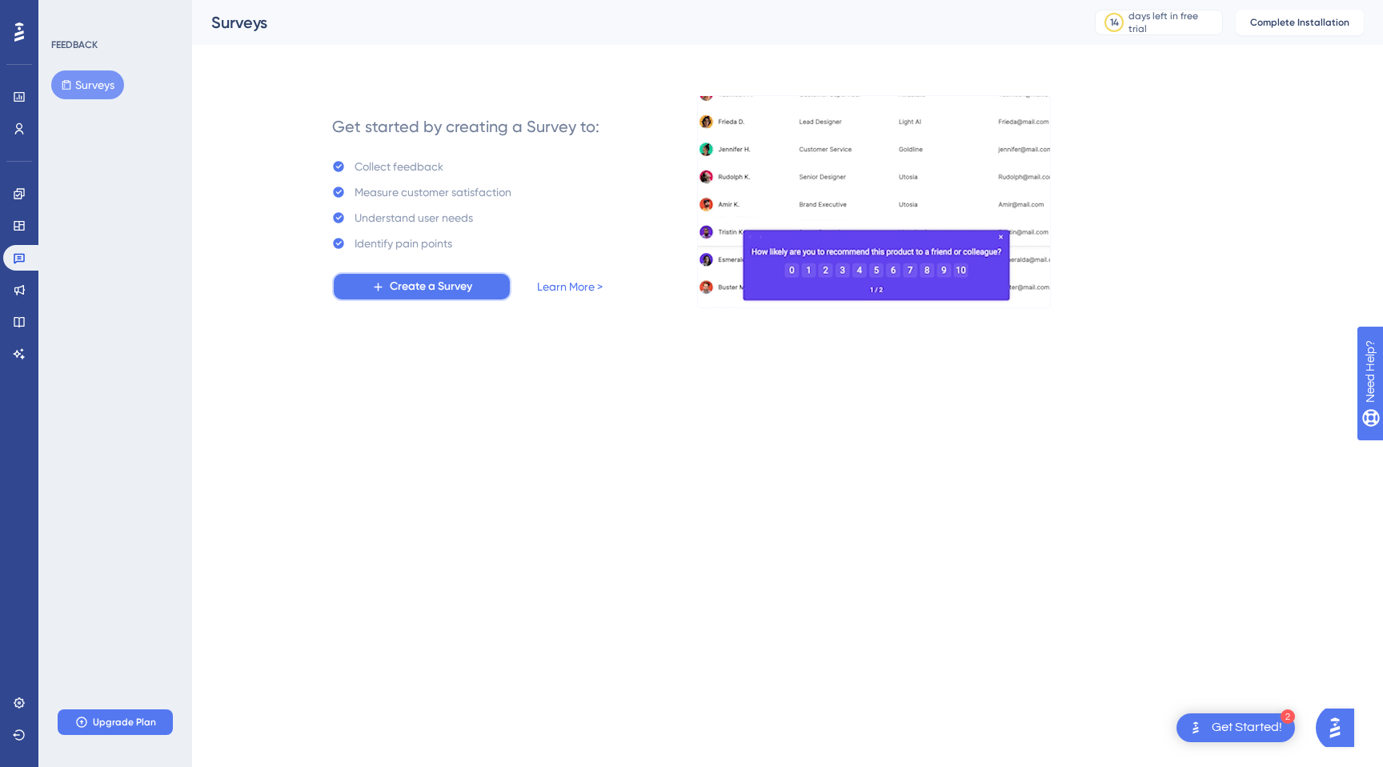
click at [455, 283] on span "Create a Survey" at bounding box center [431, 286] width 82 height 19
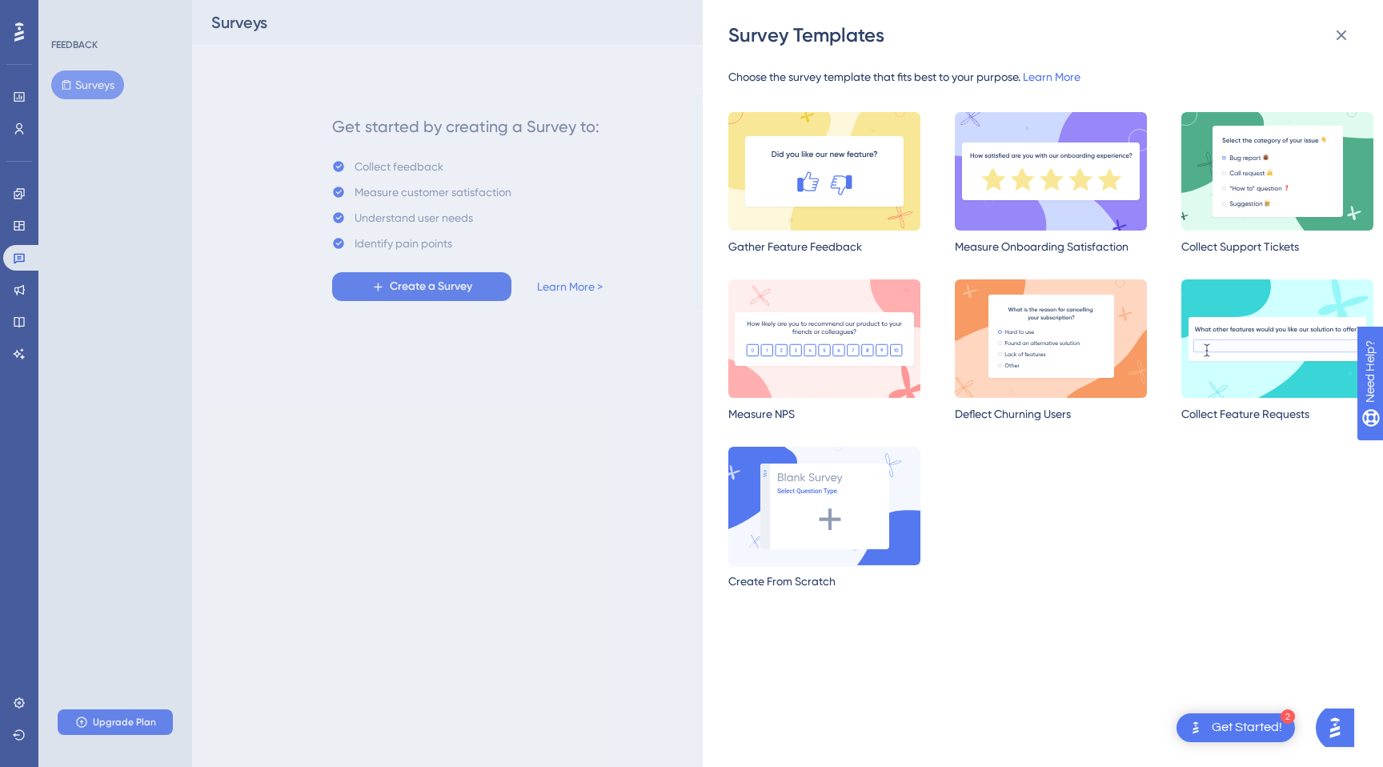
click at [830, 499] on img at bounding box center [824, 506] width 192 height 118
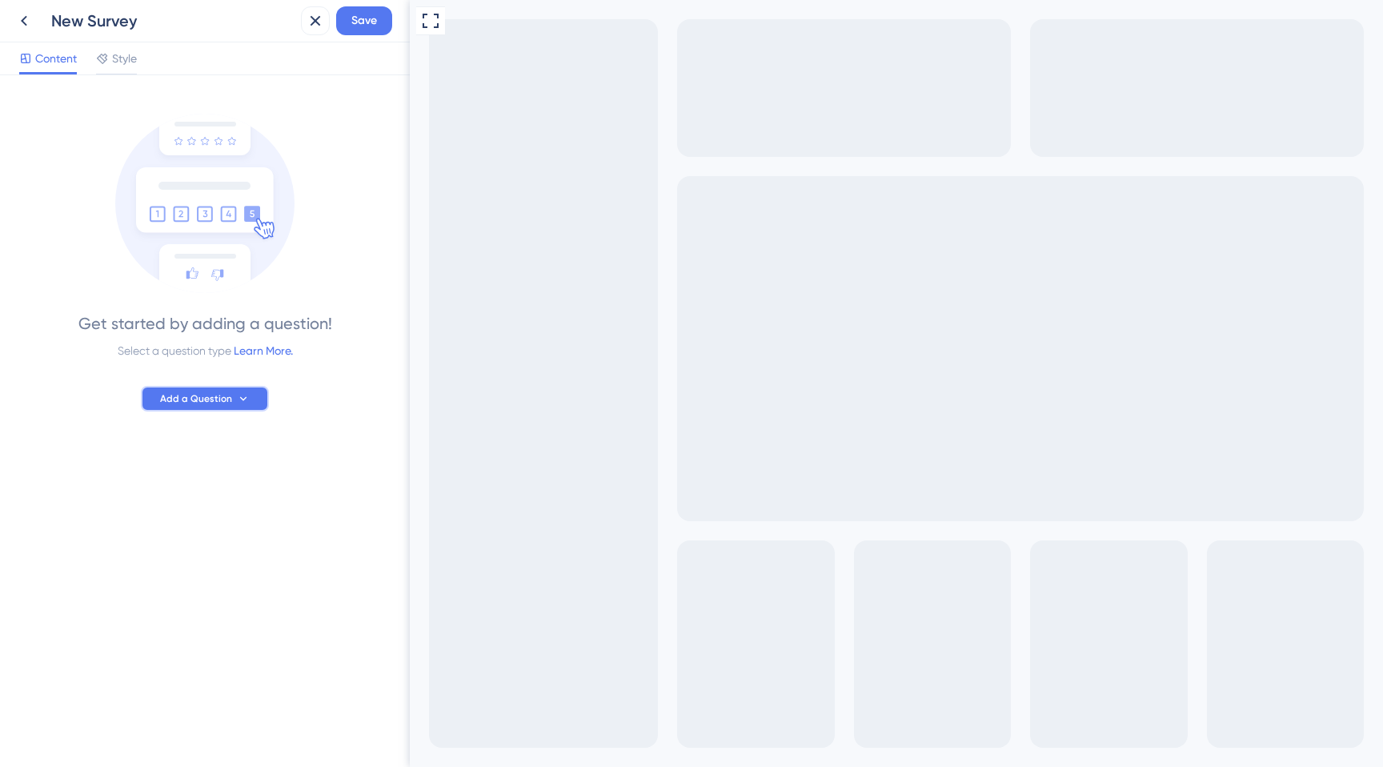
click at [237, 392] on icon at bounding box center [243, 398] width 13 height 13
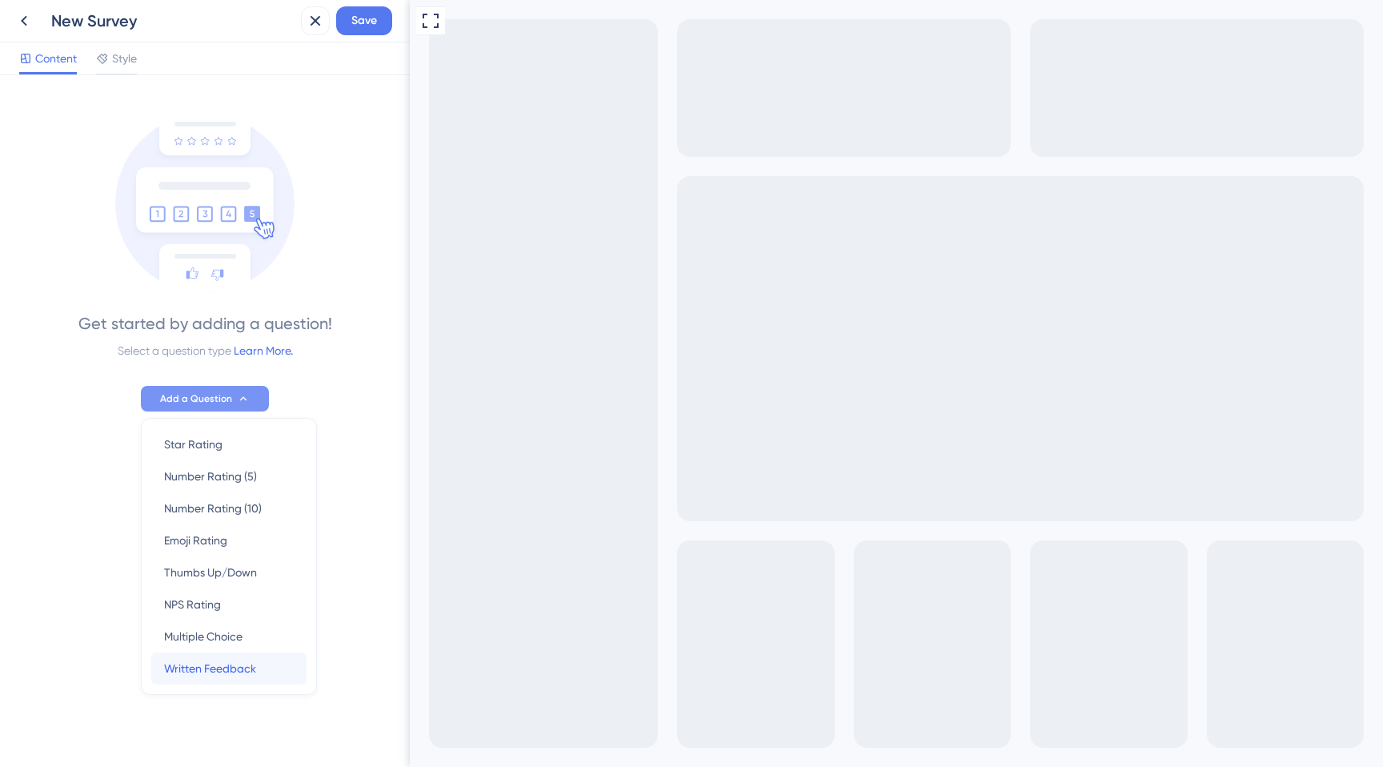
click at [230, 668] on span "Written Feedback" at bounding box center [210, 668] width 92 height 19
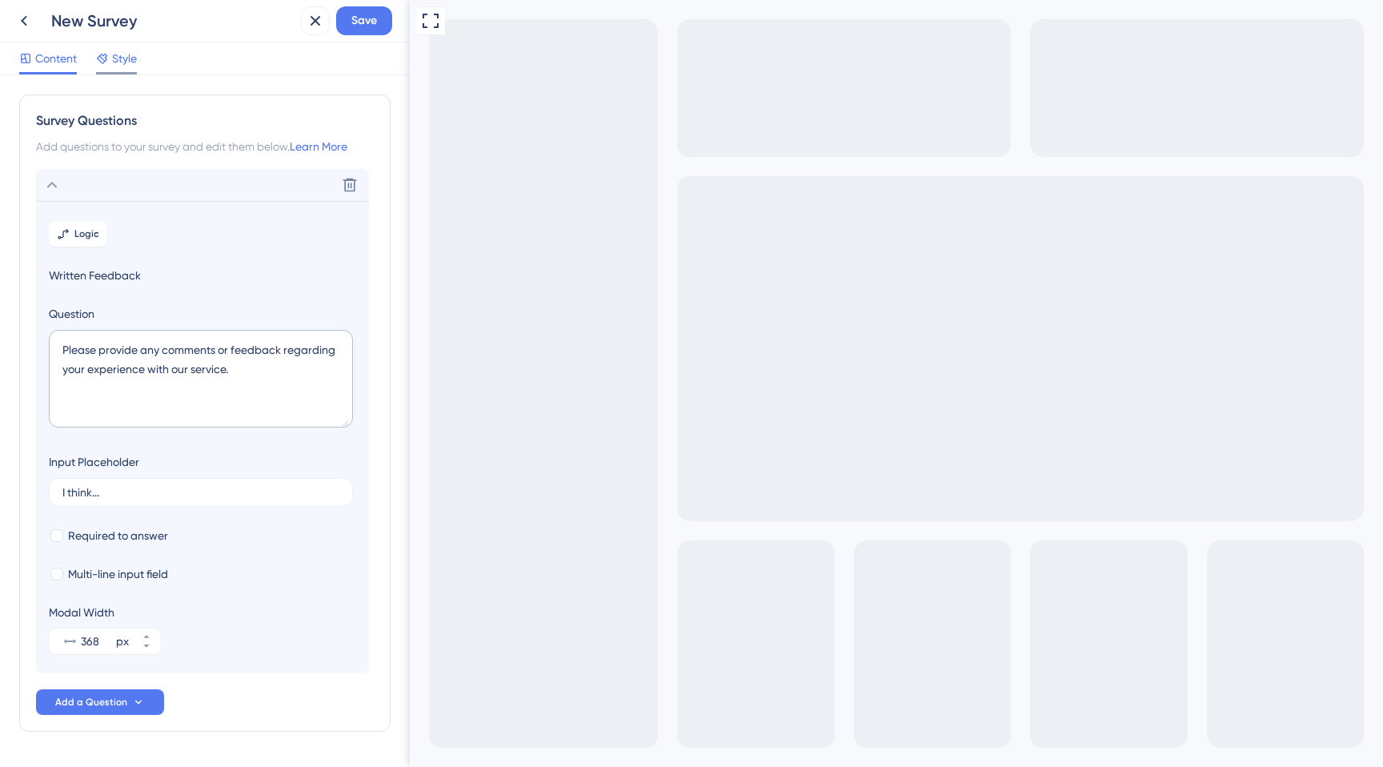
click at [124, 59] on span "Style" at bounding box center [124, 58] width 25 height 19
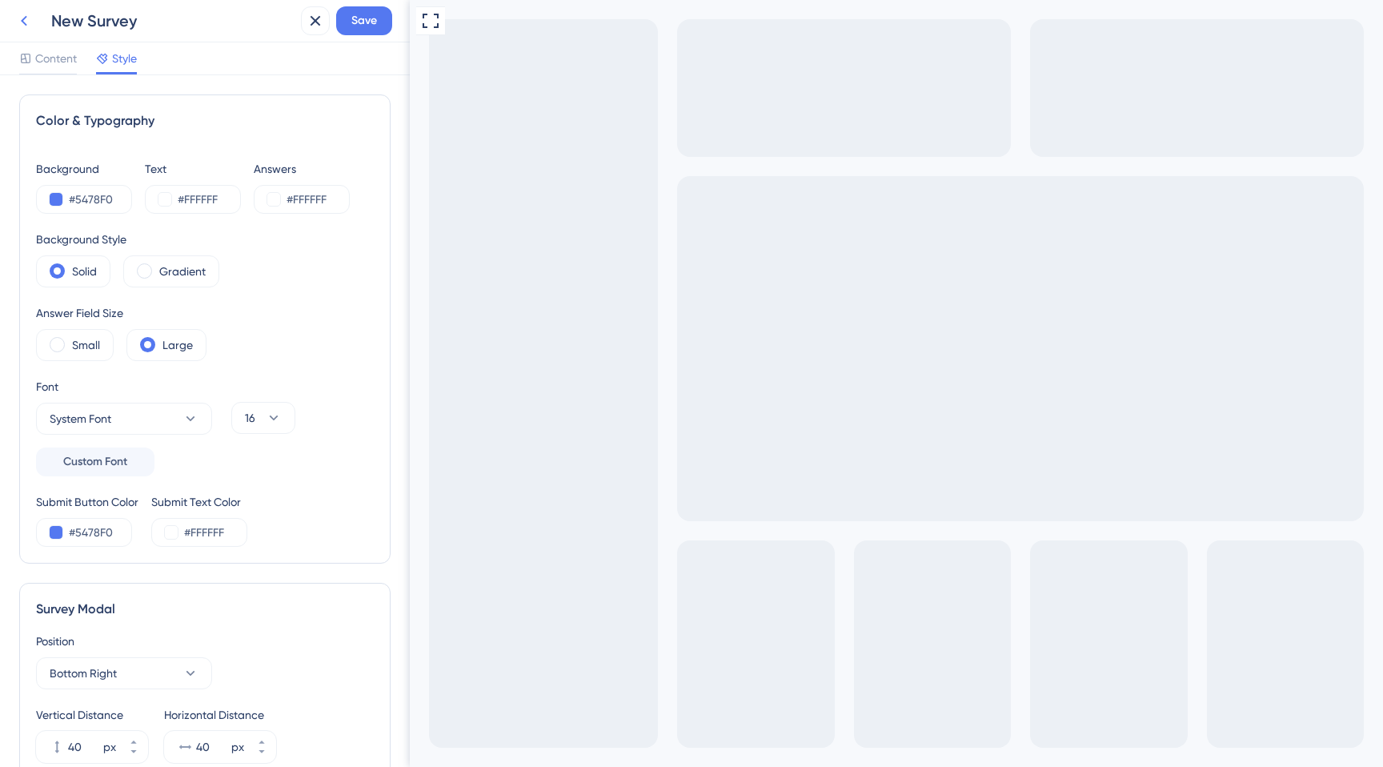
click at [26, 14] on icon at bounding box center [23, 20] width 19 height 19
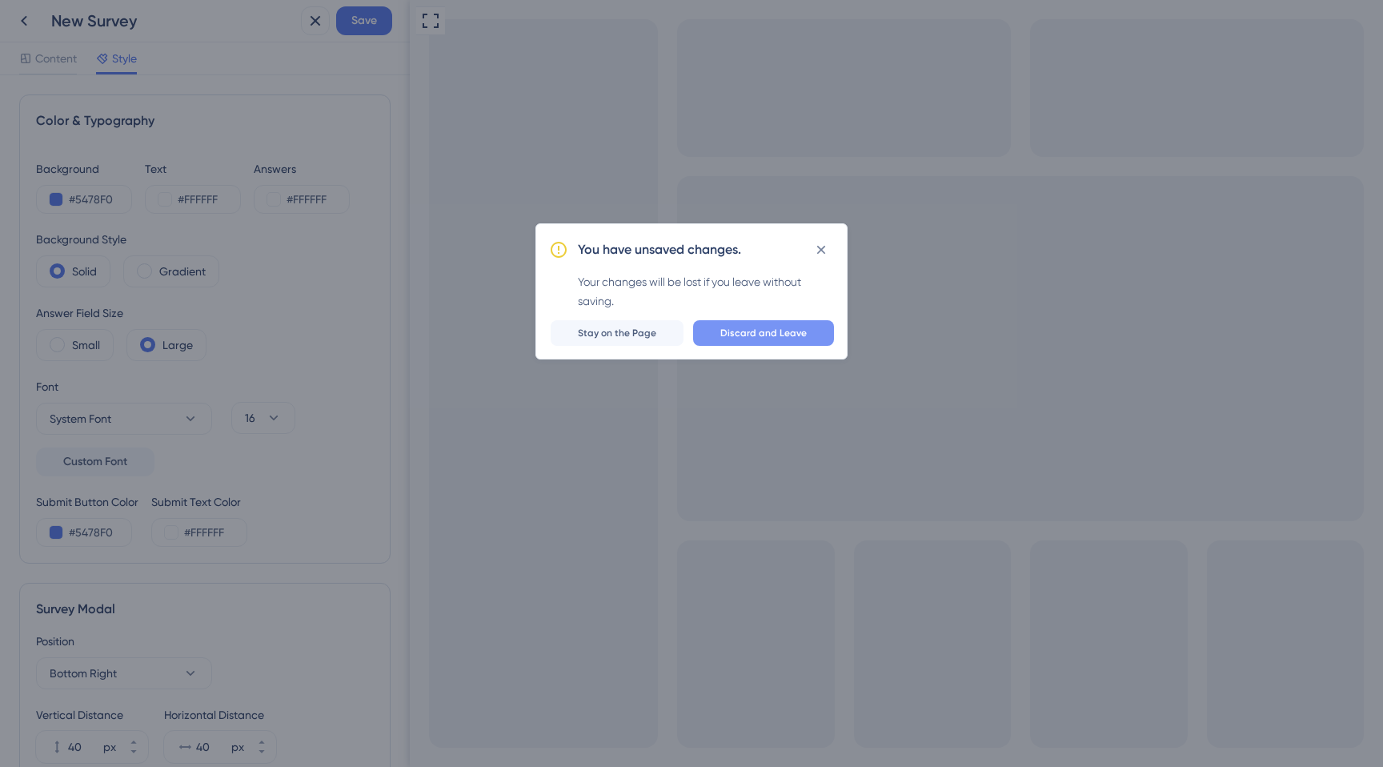
click at [765, 331] on span "Discard and Leave" at bounding box center [763, 333] width 86 height 13
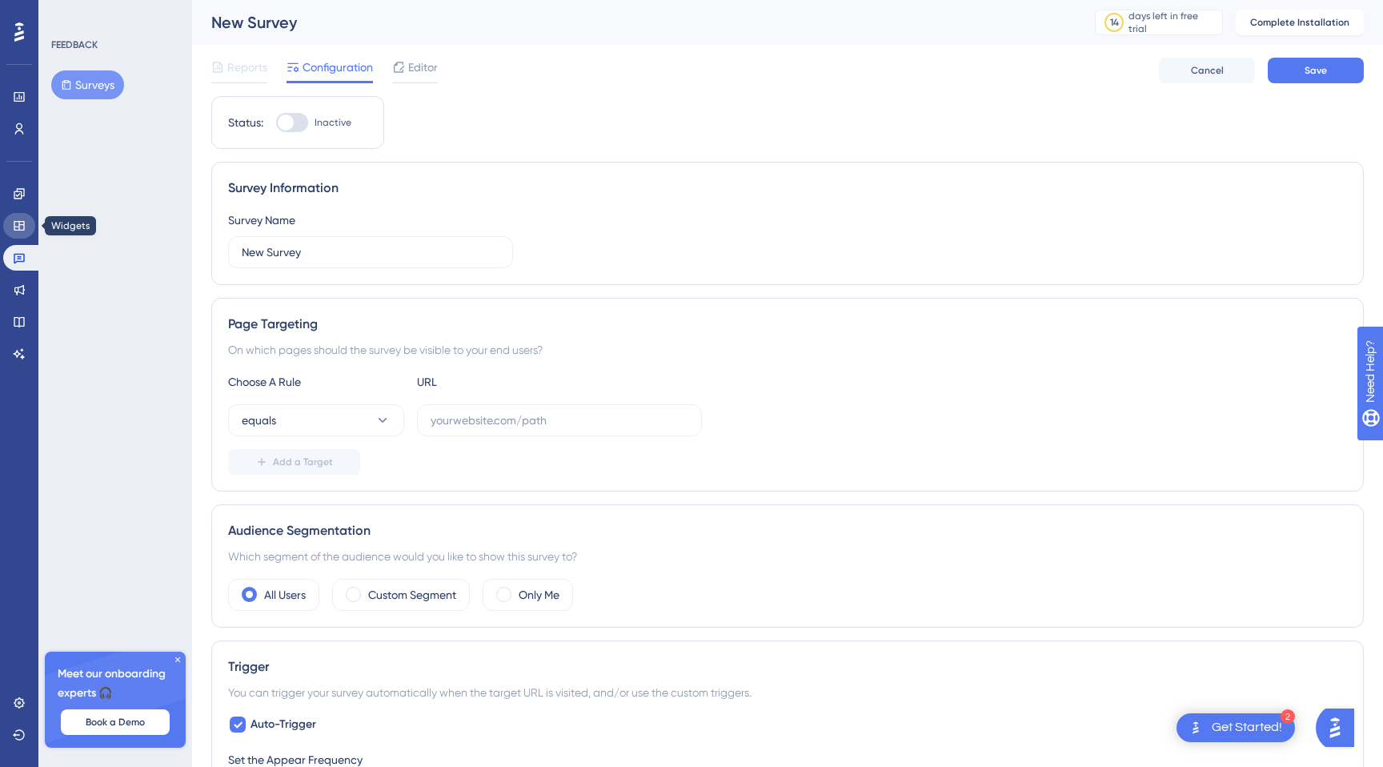
click at [21, 230] on icon at bounding box center [19, 226] width 10 height 10
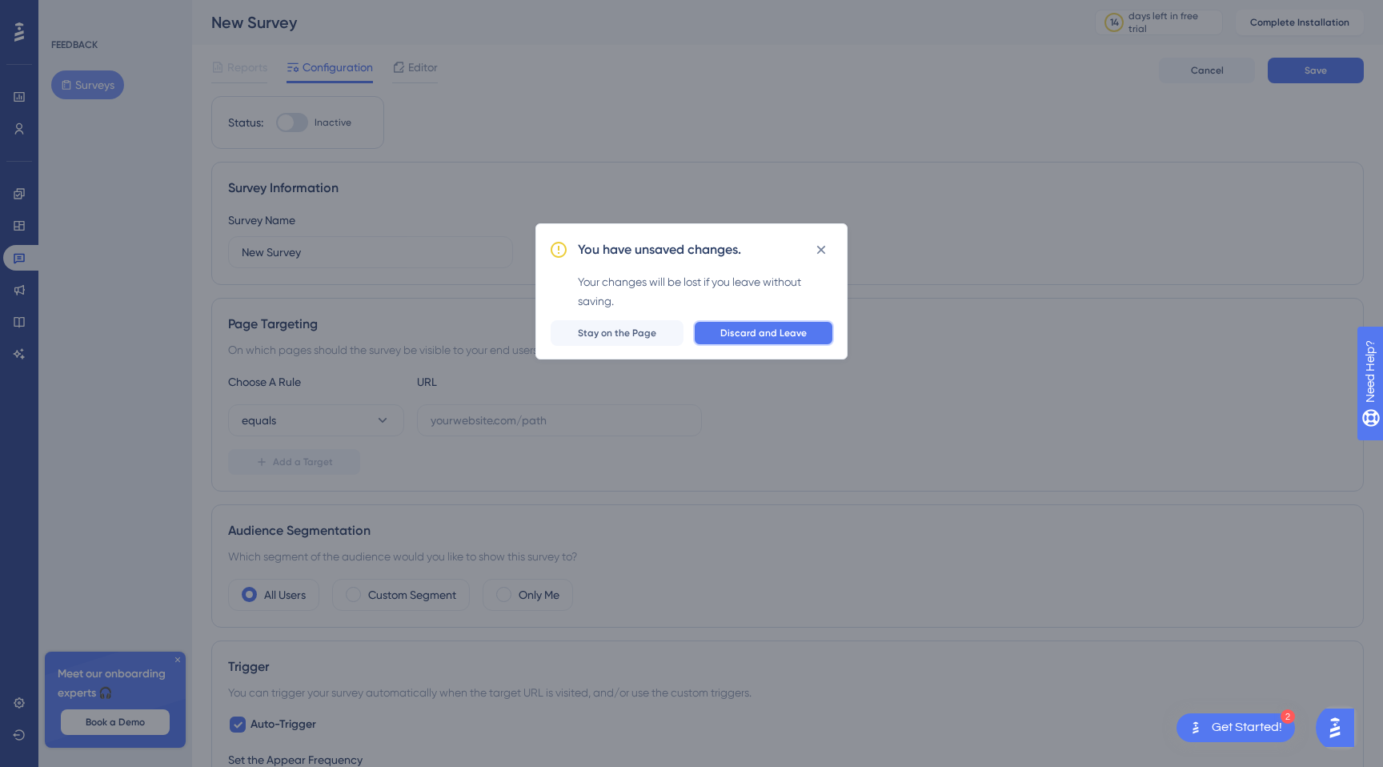
click at [772, 322] on button "Discard and Leave" at bounding box center [763, 333] width 141 height 26
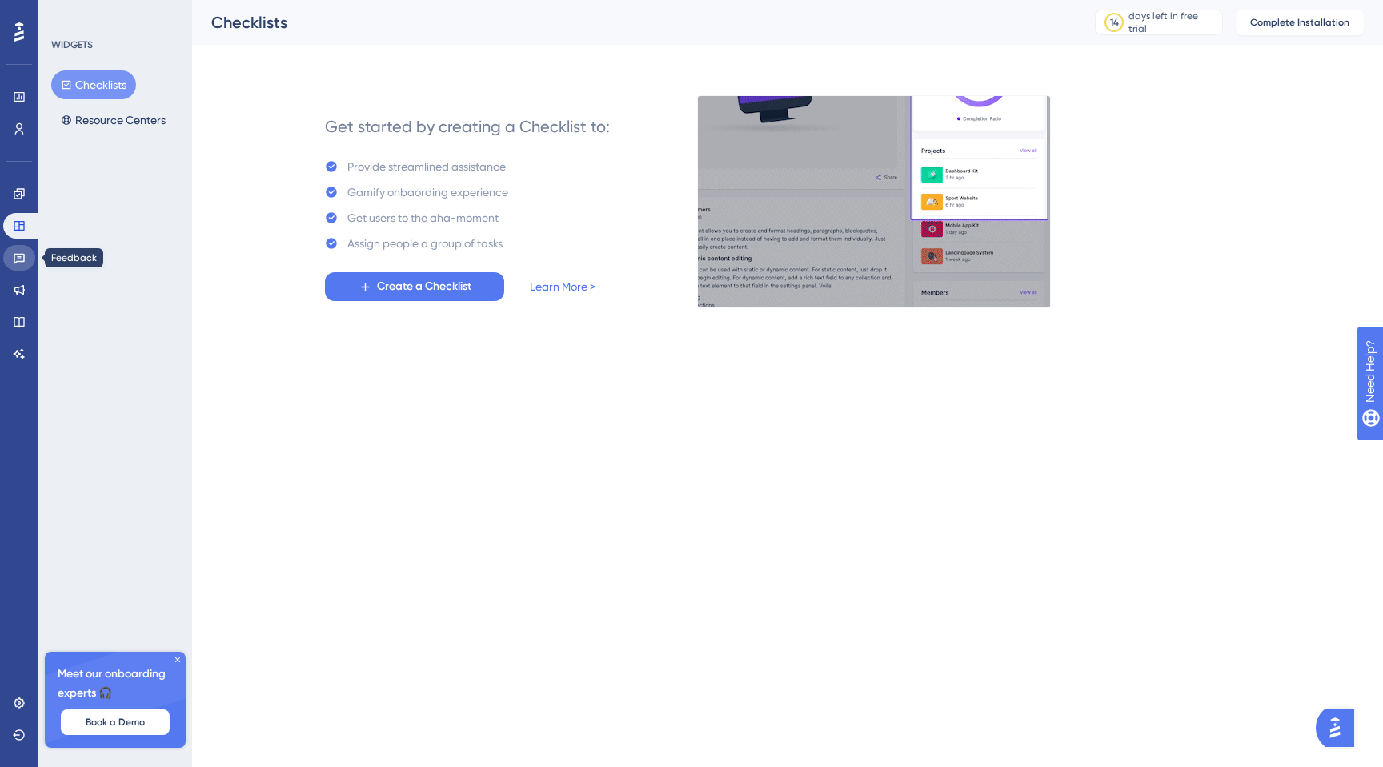
click at [17, 262] on icon at bounding box center [19, 257] width 13 height 13
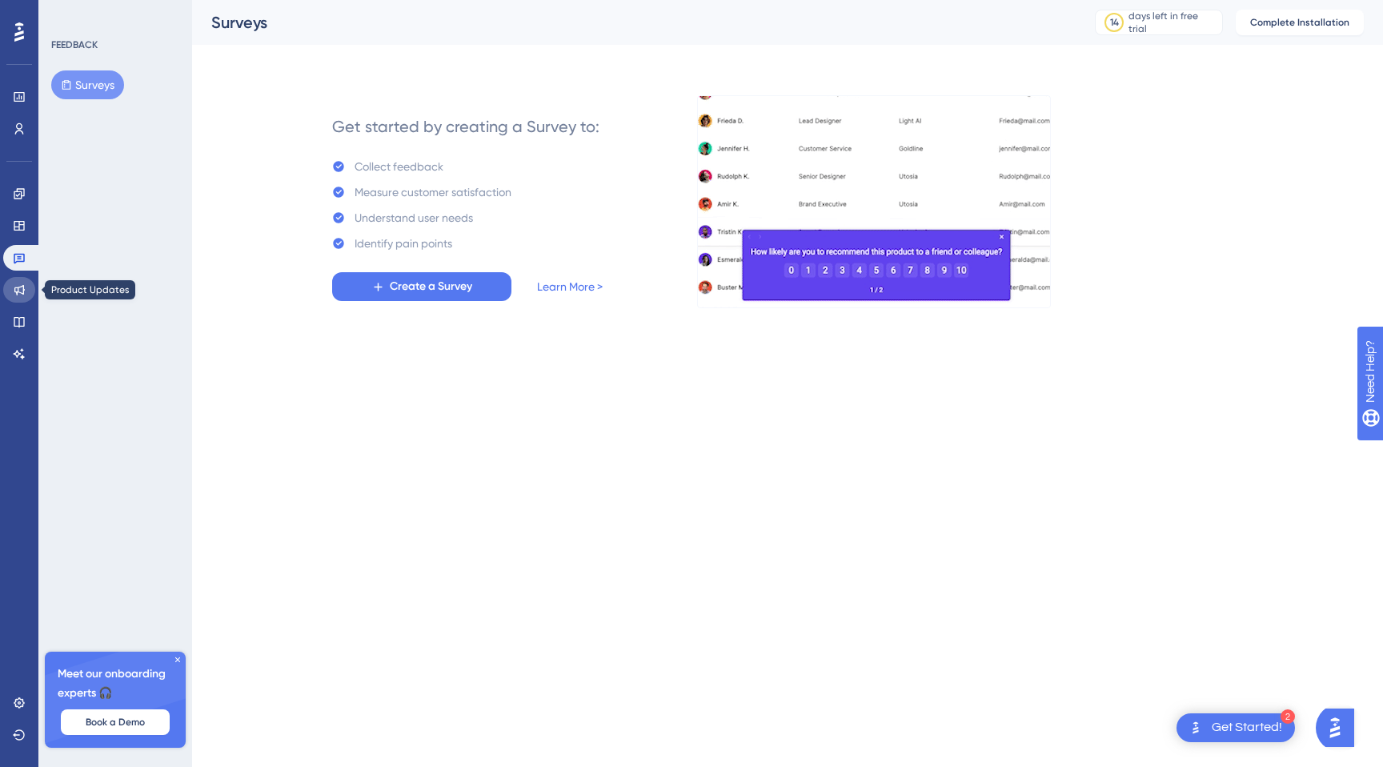
click at [17, 280] on link at bounding box center [19, 290] width 32 height 26
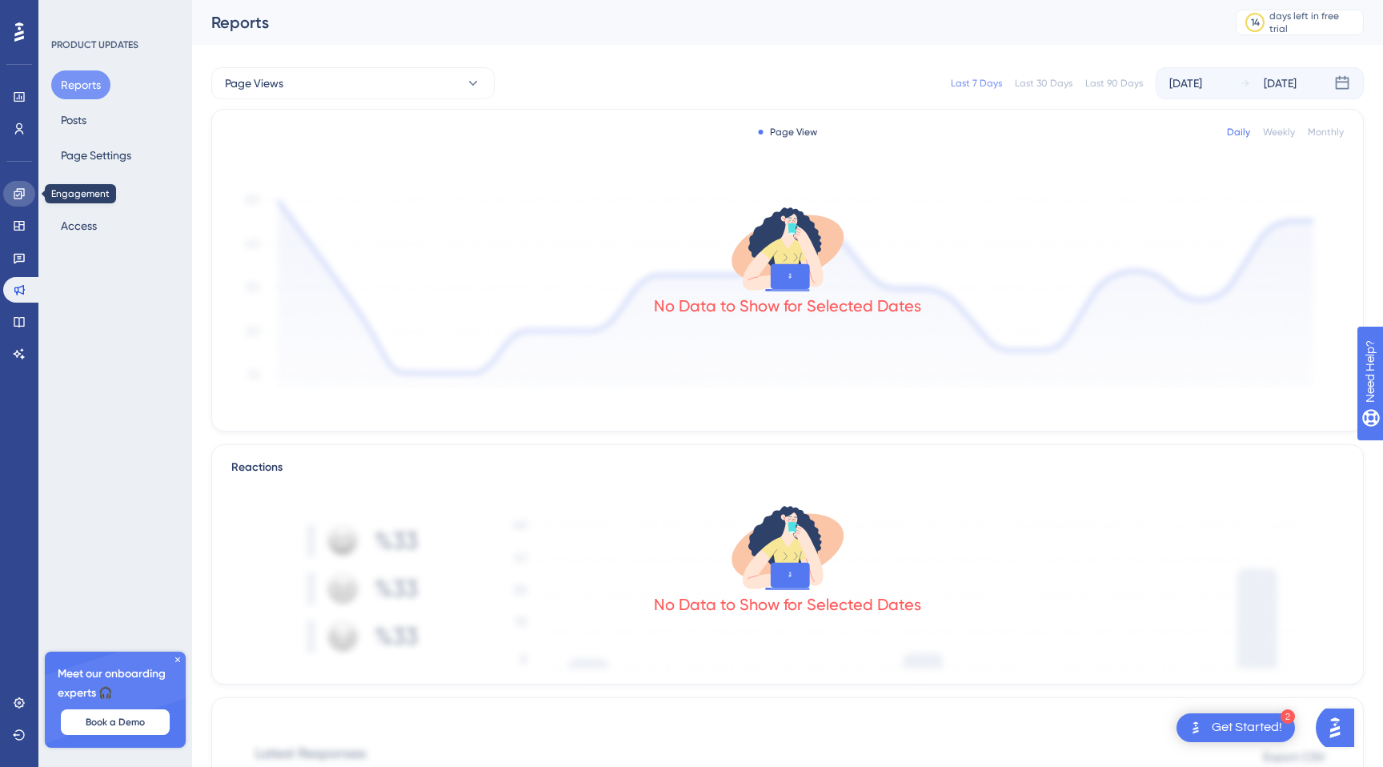
click at [24, 194] on icon at bounding box center [19, 193] width 13 height 13
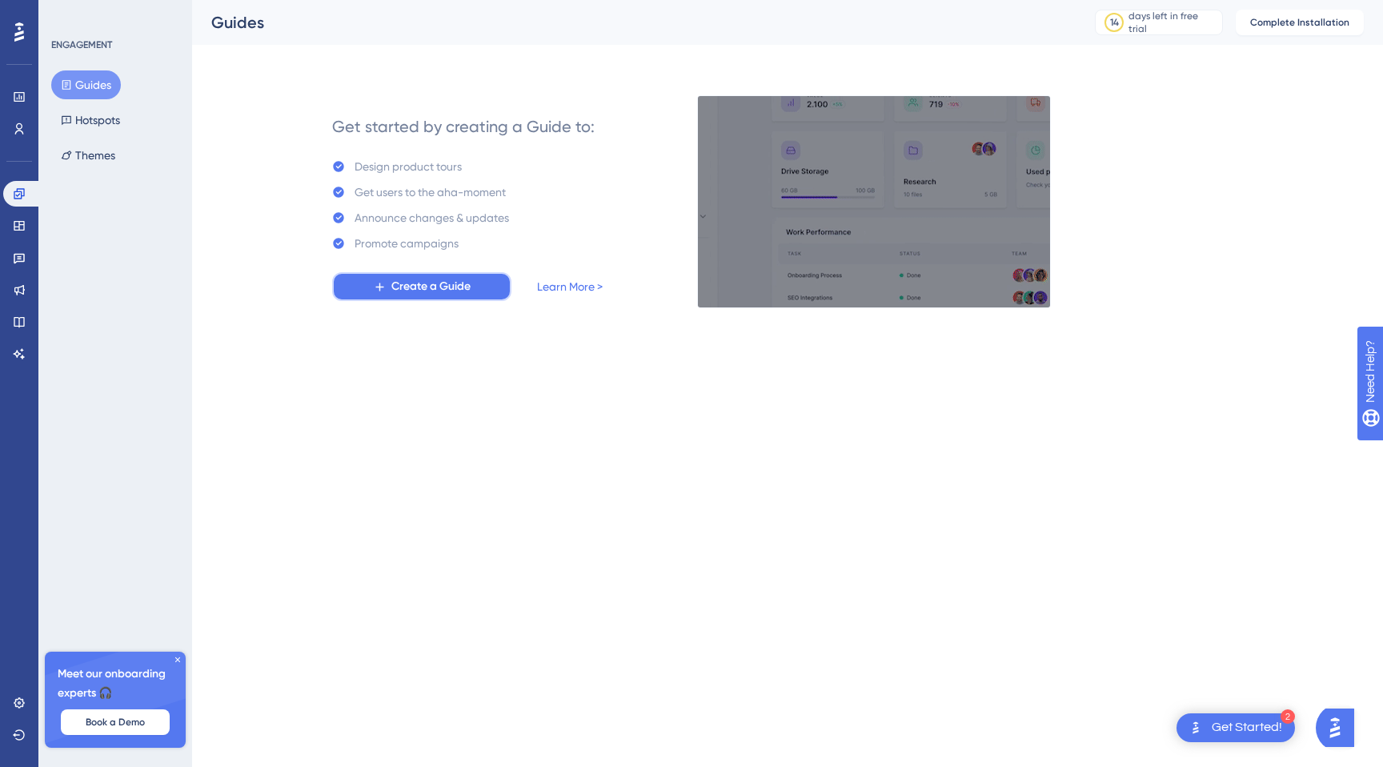
click at [415, 295] on span "Create a Guide" at bounding box center [430, 286] width 79 height 19
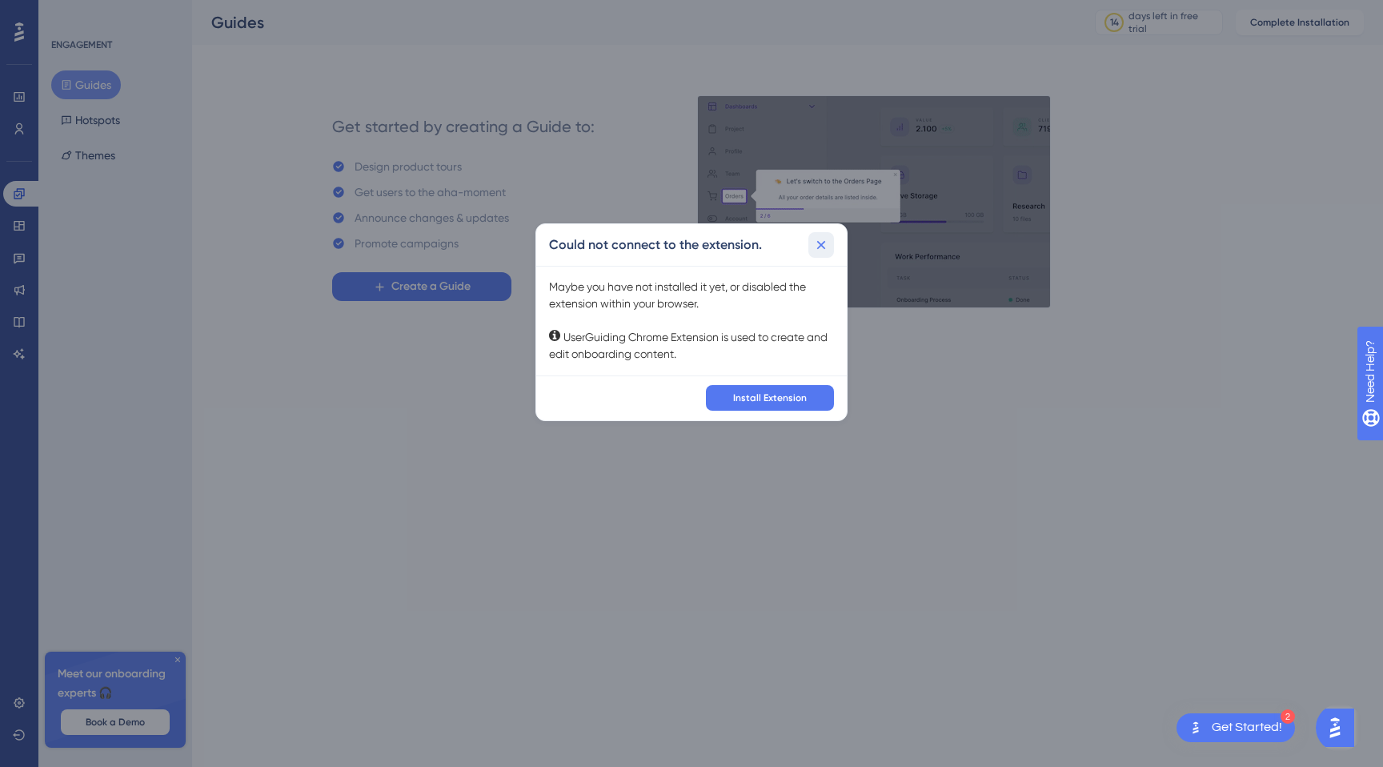
click at [820, 242] on icon at bounding box center [821, 245] width 16 height 16
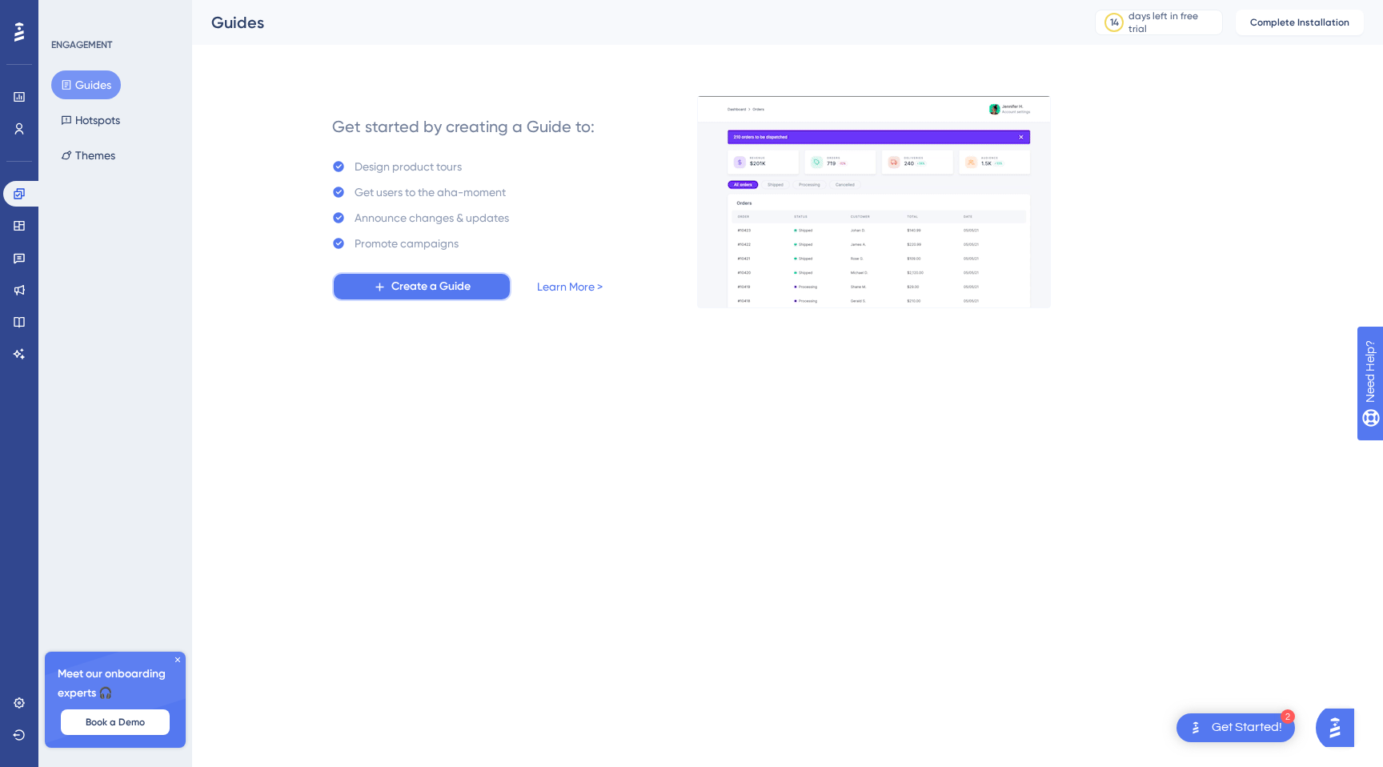
click at [443, 283] on span "Create a Guide" at bounding box center [430, 286] width 79 height 19
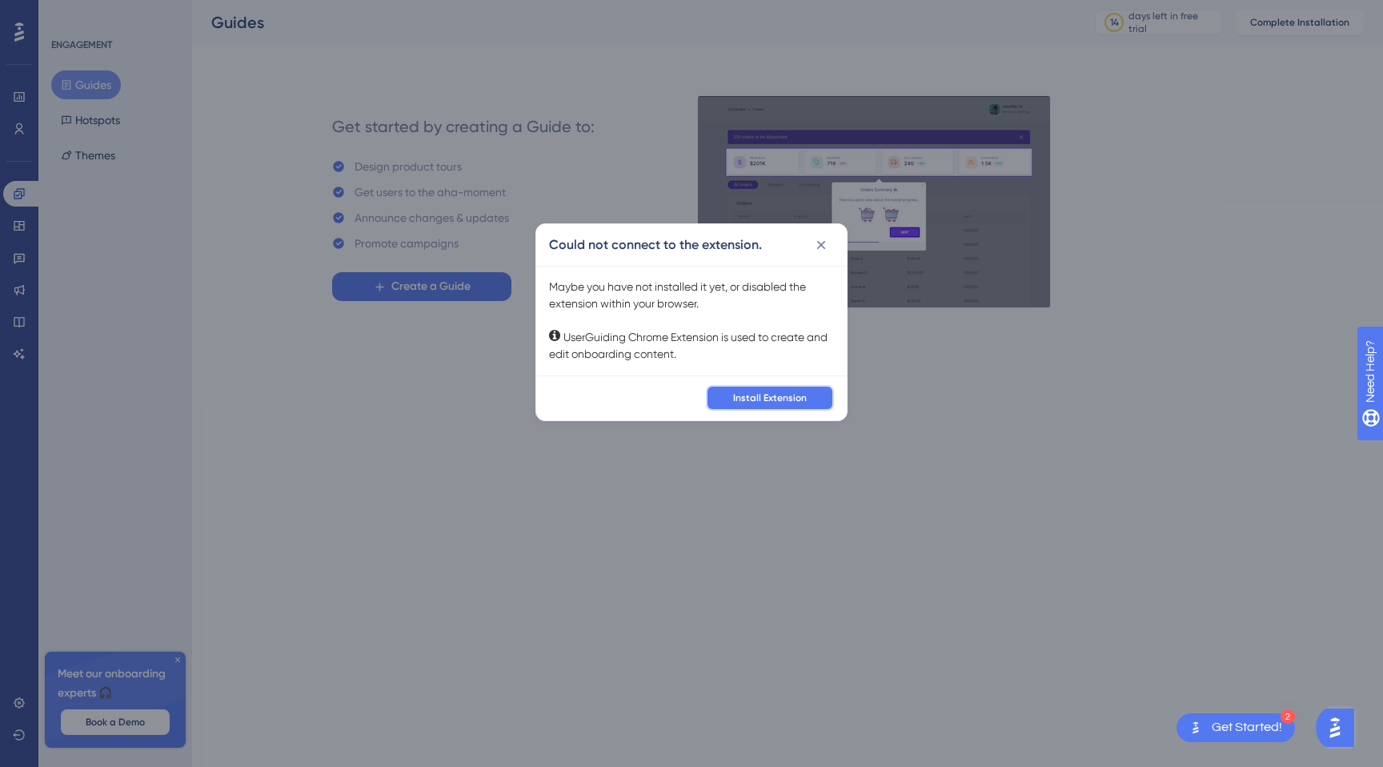
click at [773, 392] on span "Install Extension" at bounding box center [770, 397] width 74 height 13
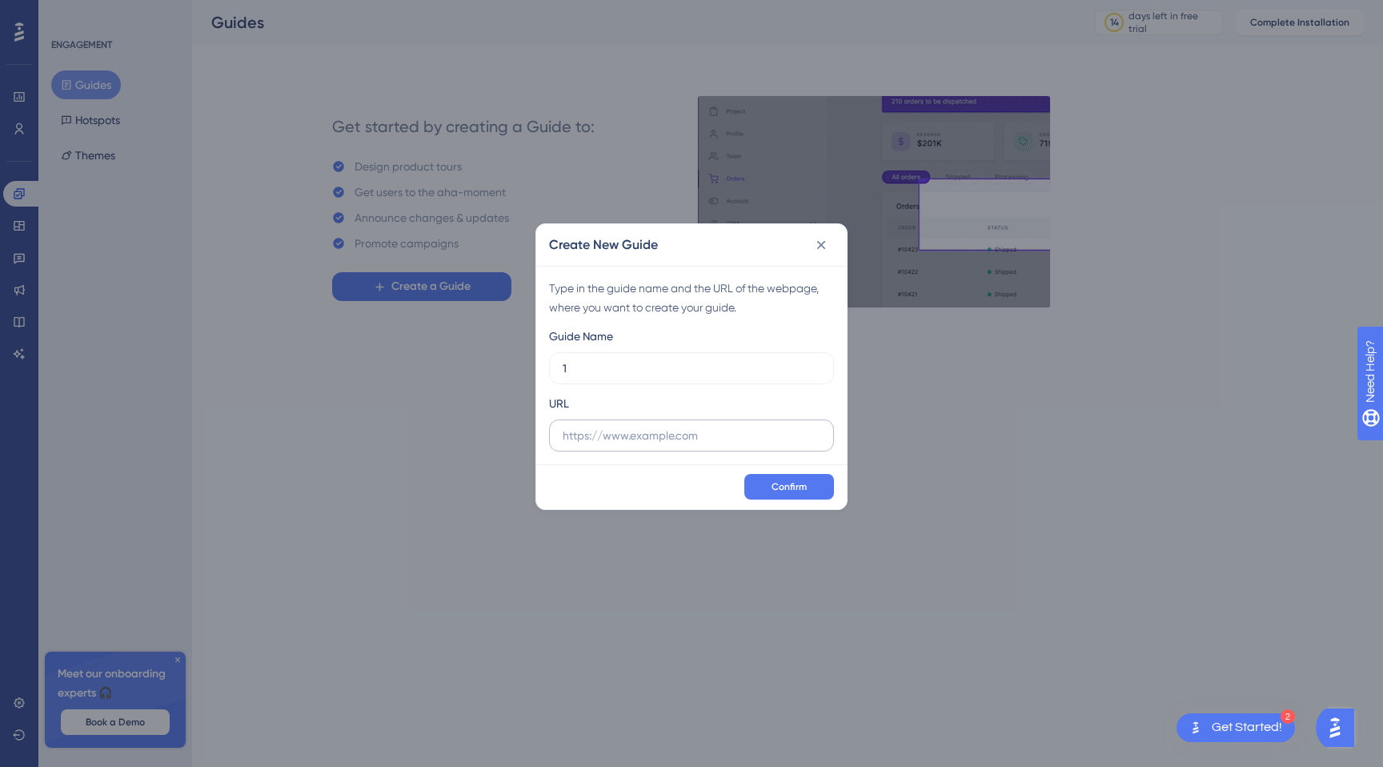
click at [772, 447] on label at bounding box center [691, 435] width 285 height 32
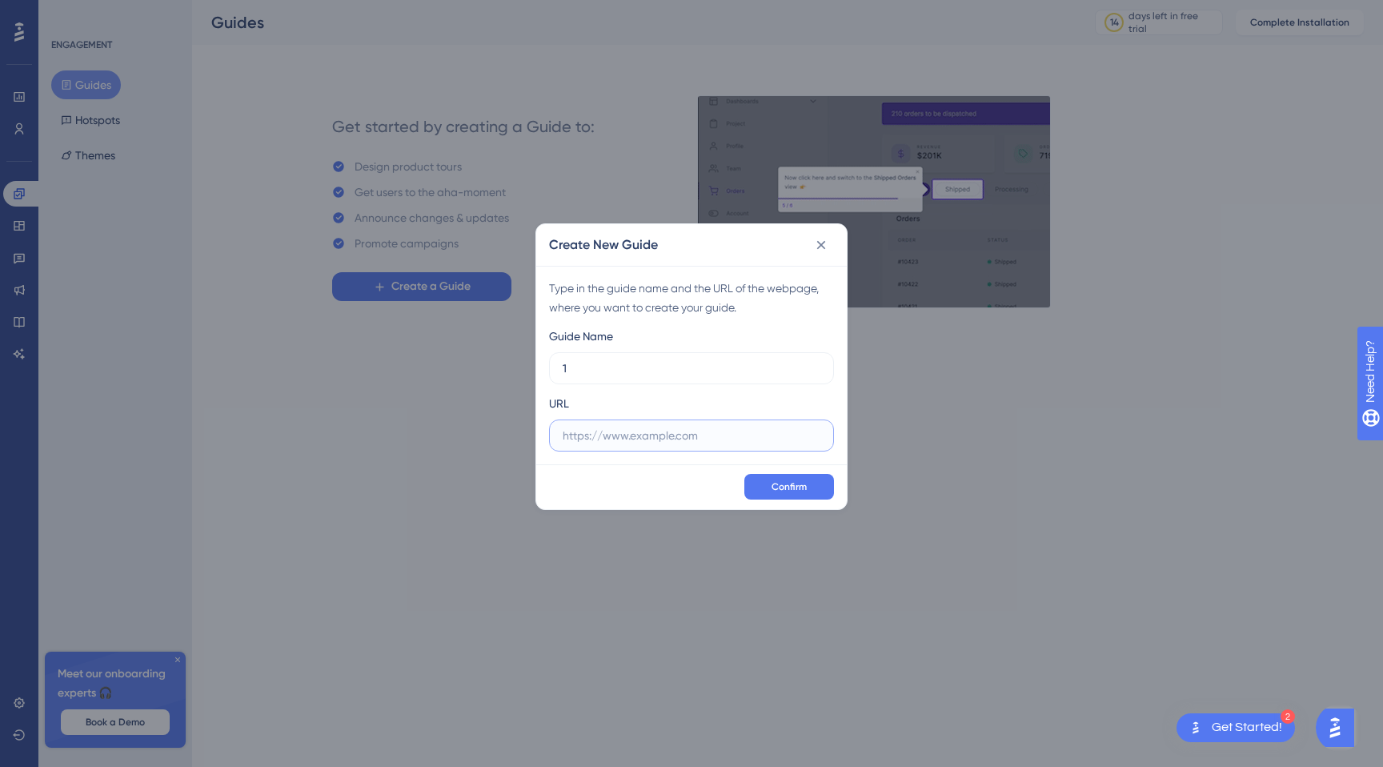
click at [772, 444] on input "text" at bounding box center [692, 436] width 258 height 18
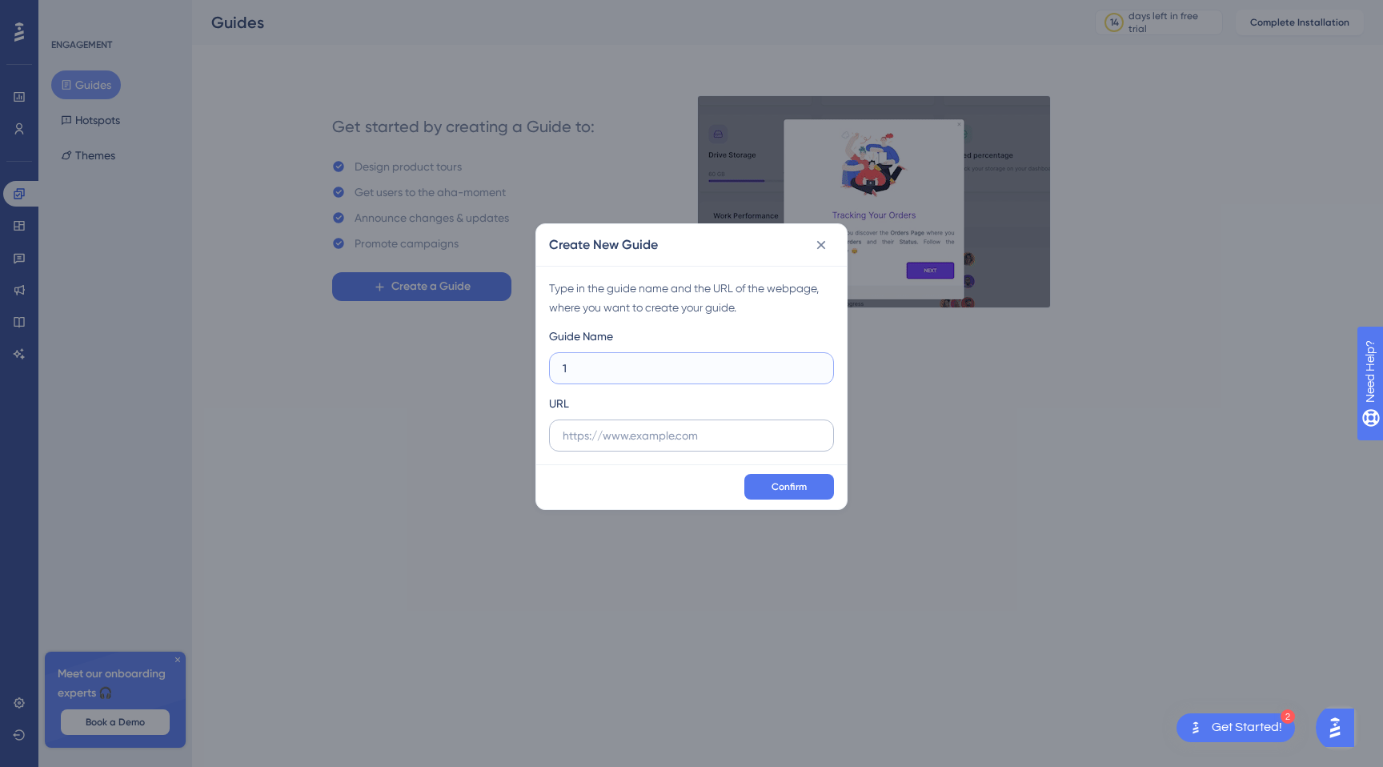
click at [760, 376] on input "1" at bounding box center [692, 368] width 258 height 18
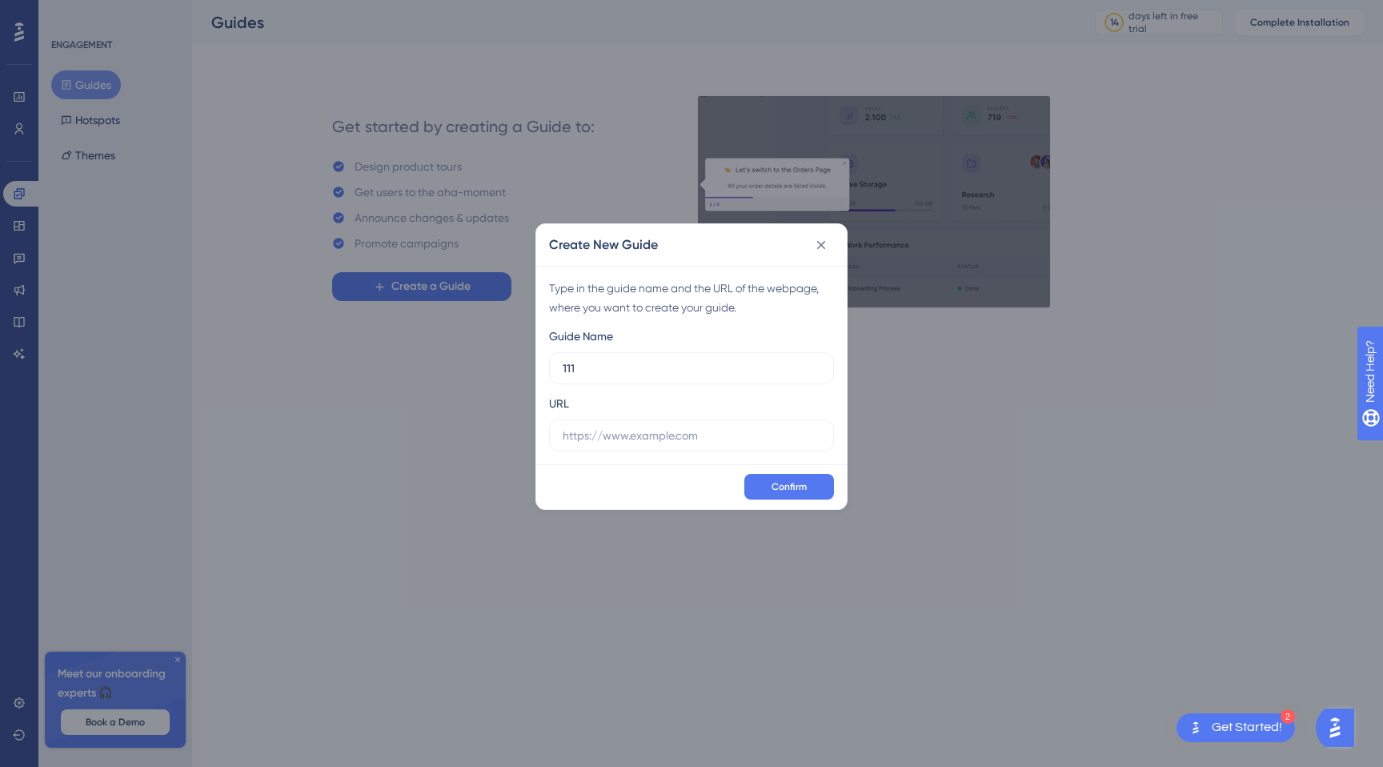
drag, startPoint x: 736, startPoint y: 419, endPoint x: 831, endPoint y: 323, distance: 134.7
click at [736, 419] on label at bounding box center [691, 435] width 285 height 32
click at [736, 427] on input "text" at bounding box center [692, 436] width 258 height 18
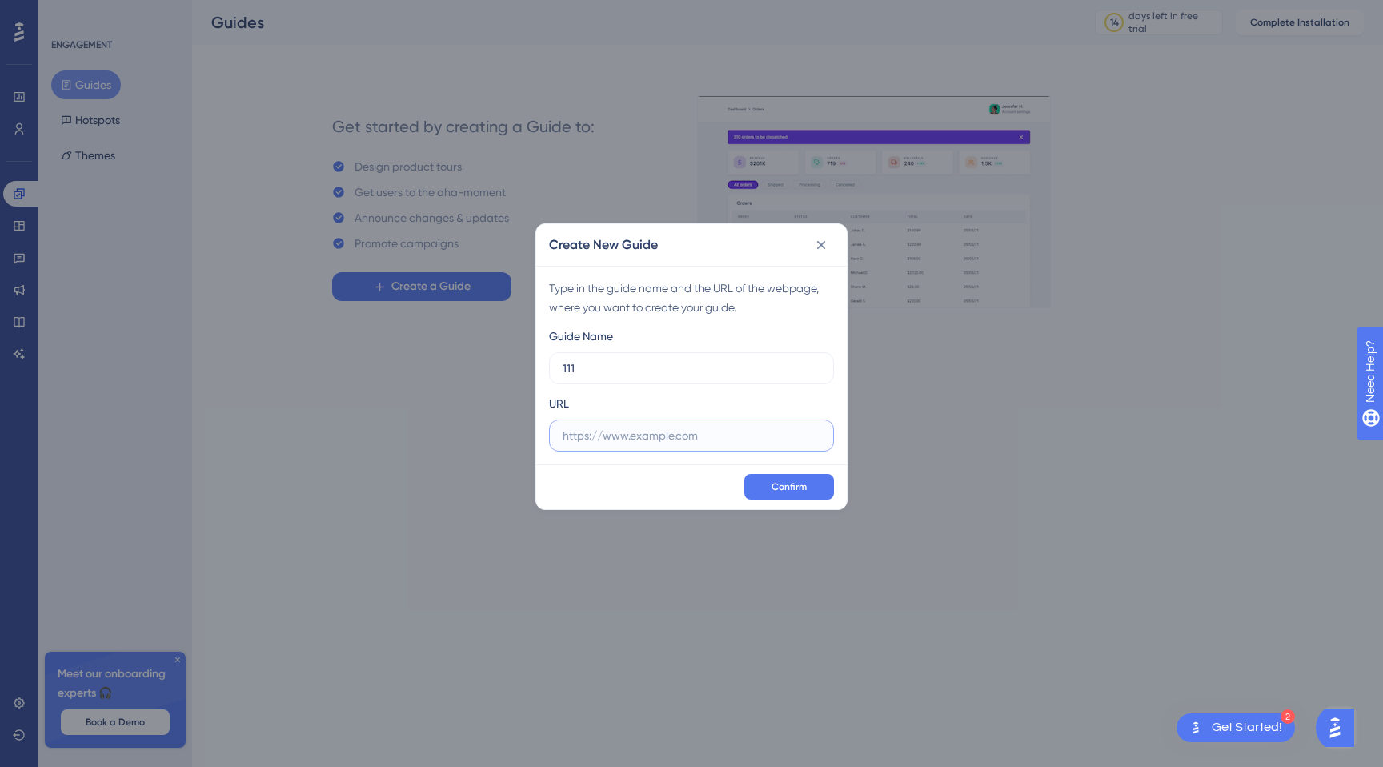
click at [723, 441] on input "text" at bounding box center [692, 436] width 258 height 18
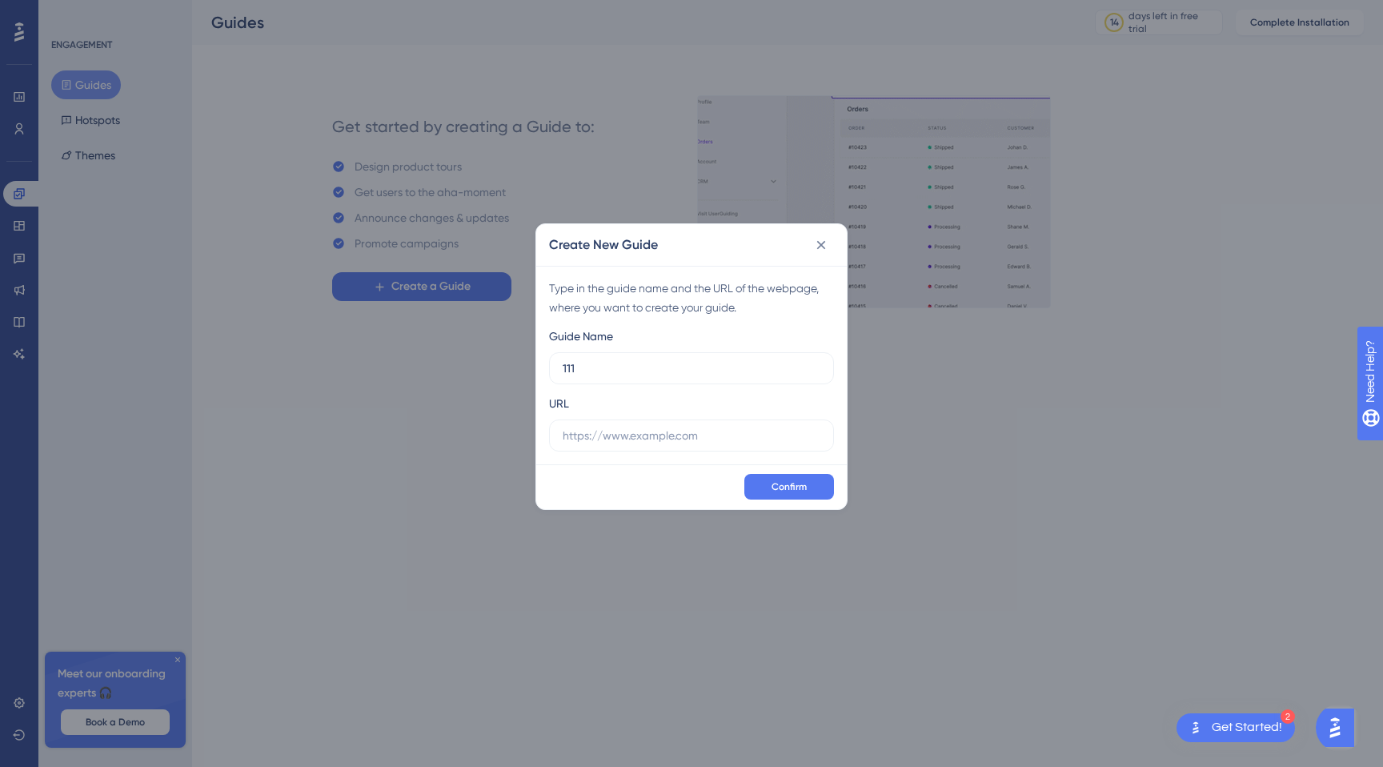
click at [783, 349] on div "Guide Name 111" at bounding box center [691, 356] width 285 height 58
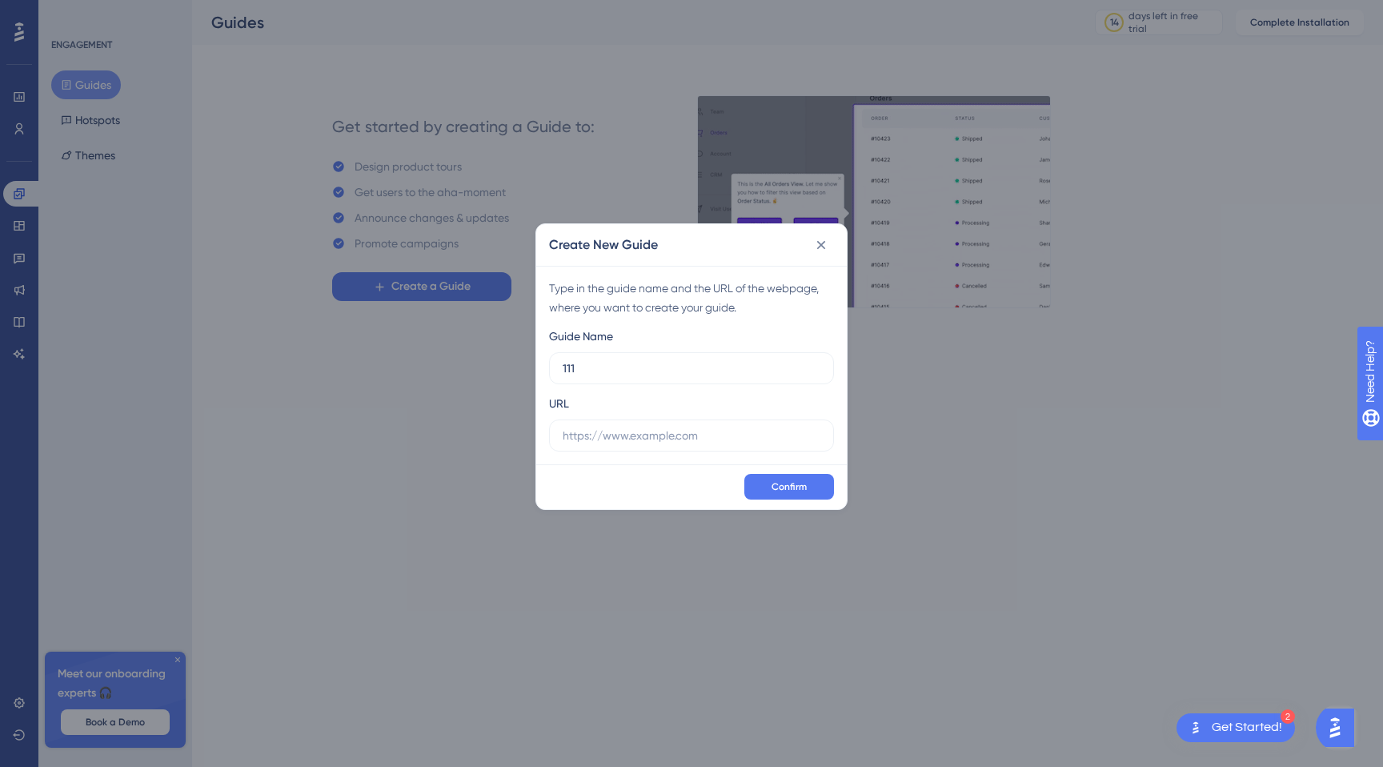
click at [715, 754] on div "Create New Guide Type in the guide name and the URL of the webpage, where you w…" at bounding box center [691, 383] width 1383 height 767
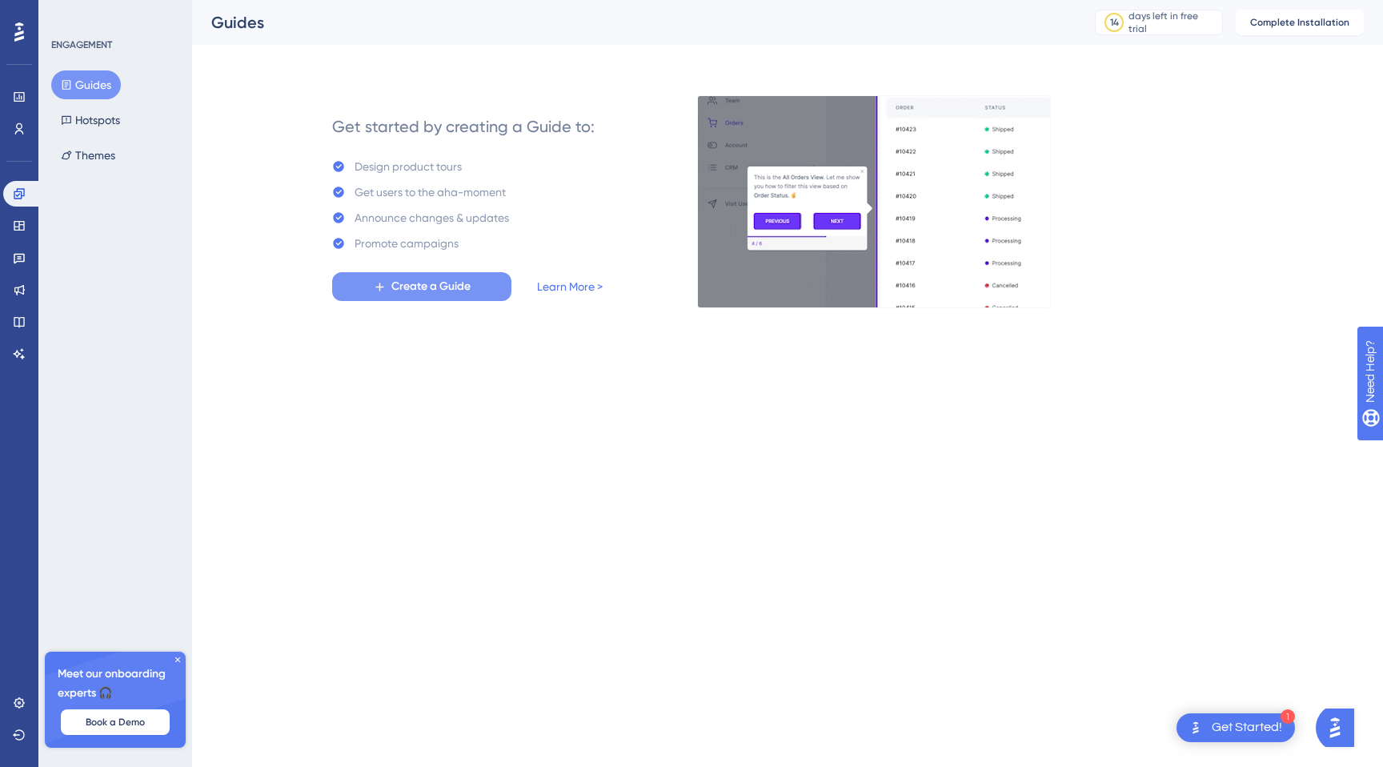
click at [454, 302] on div "Get started by creating a Guide to: Design product tours Get users to the aha-m…" at bounding box center [467, 201] width 397 height 211
click at [437, 291] on span "Create a Guide" at bounding box center [430, 286] width 79 height 19
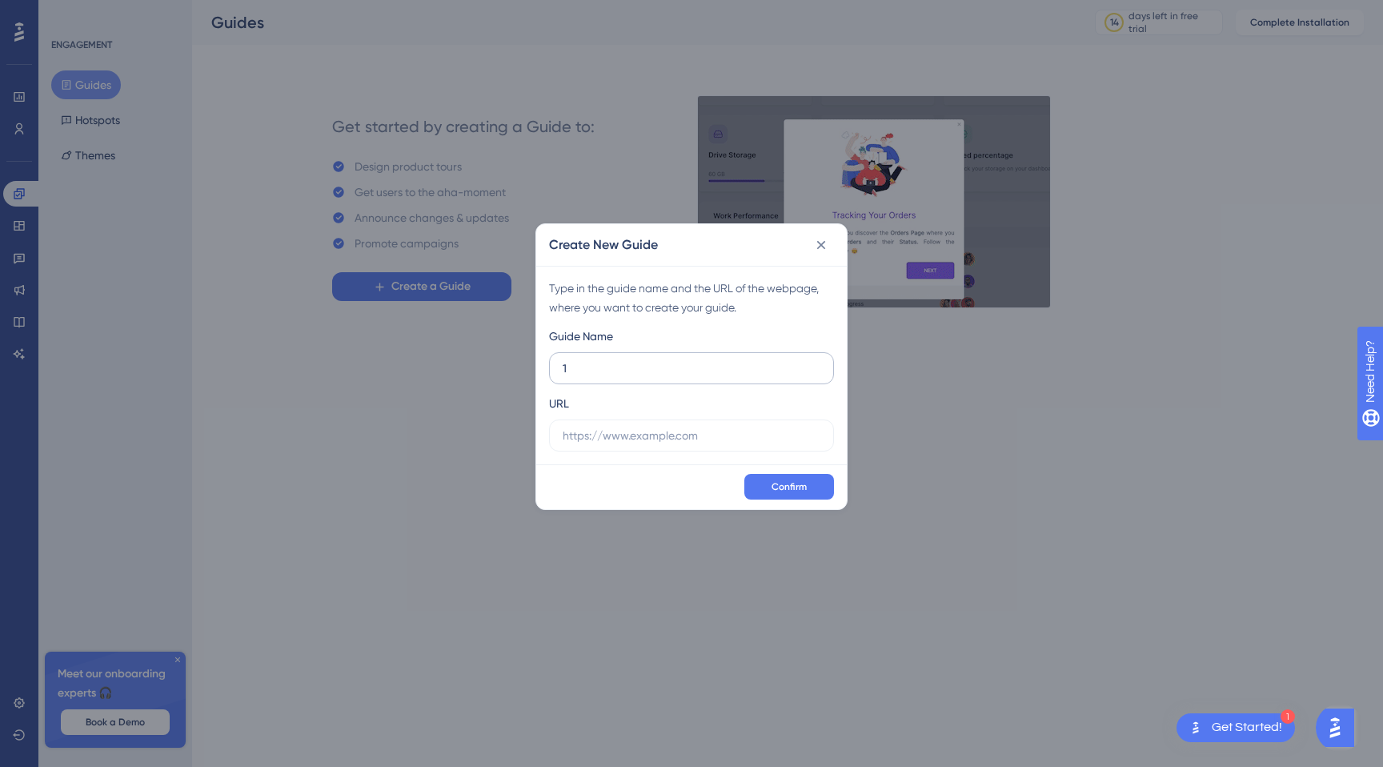
click at [613, 369] on input "1" at bounding box center [692, 368] width 258 height 18
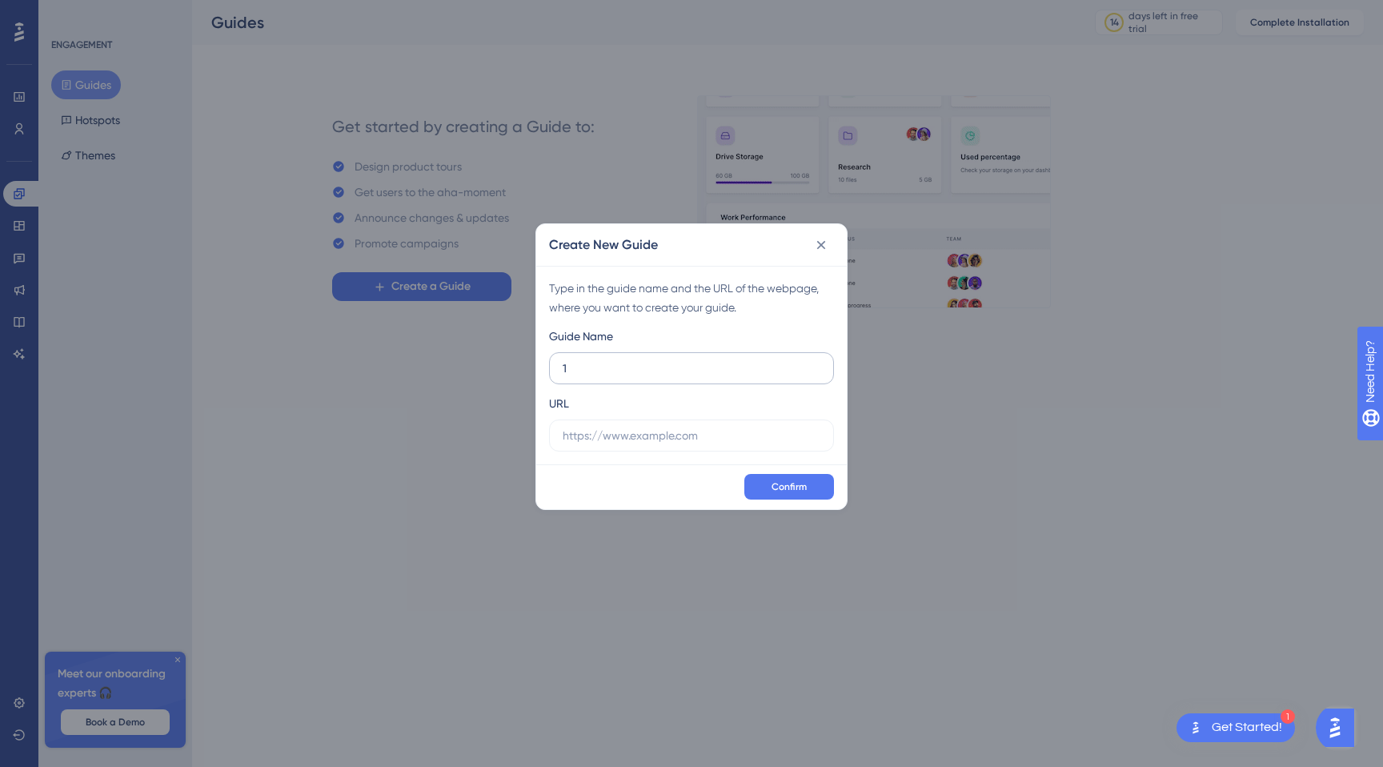
click at [613, 369] on input "1" at bounding box center [692, 368] width 258 height 18
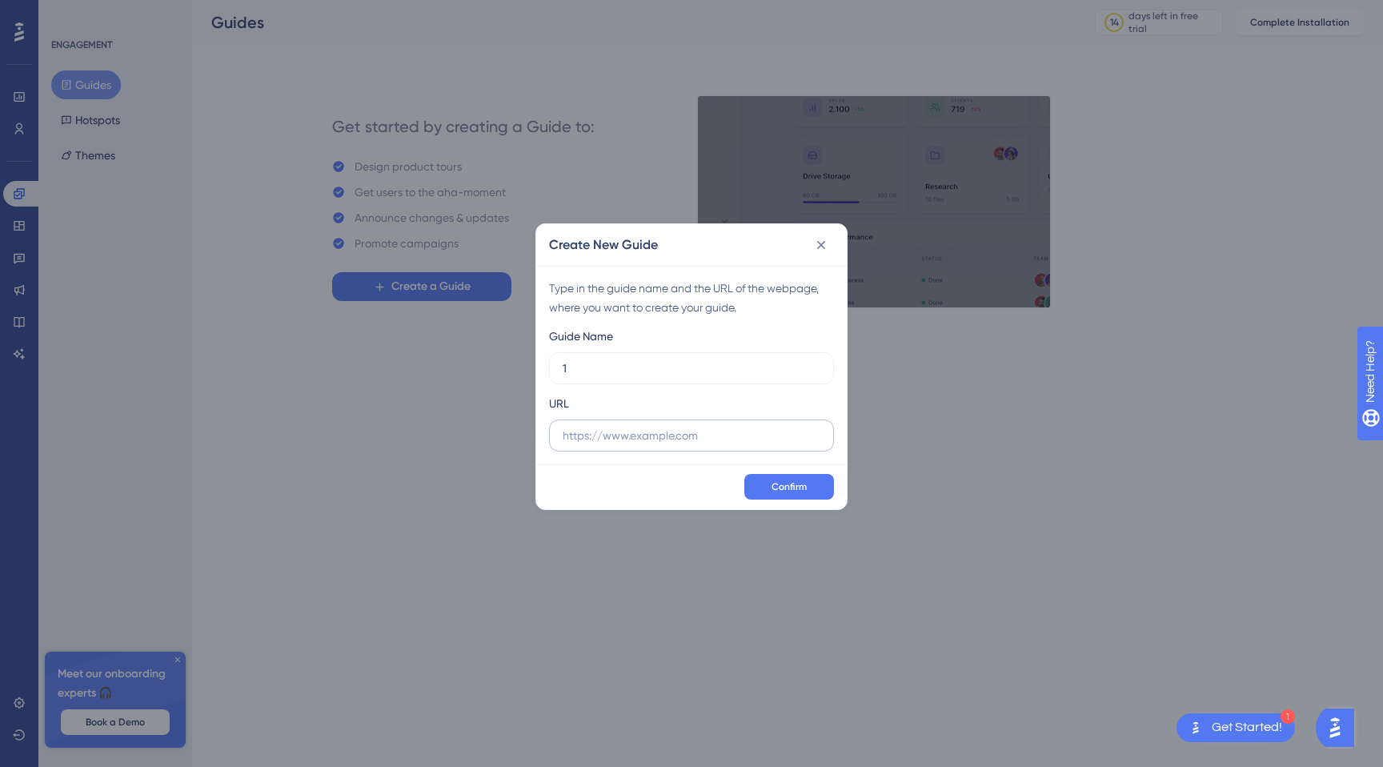
type input "1"
click at [645, 445] on label at bounding box center [691, 435] width 285 height 32
click at [645, 444] on input "text" at bounding box center [692, 436] width 258 height 18
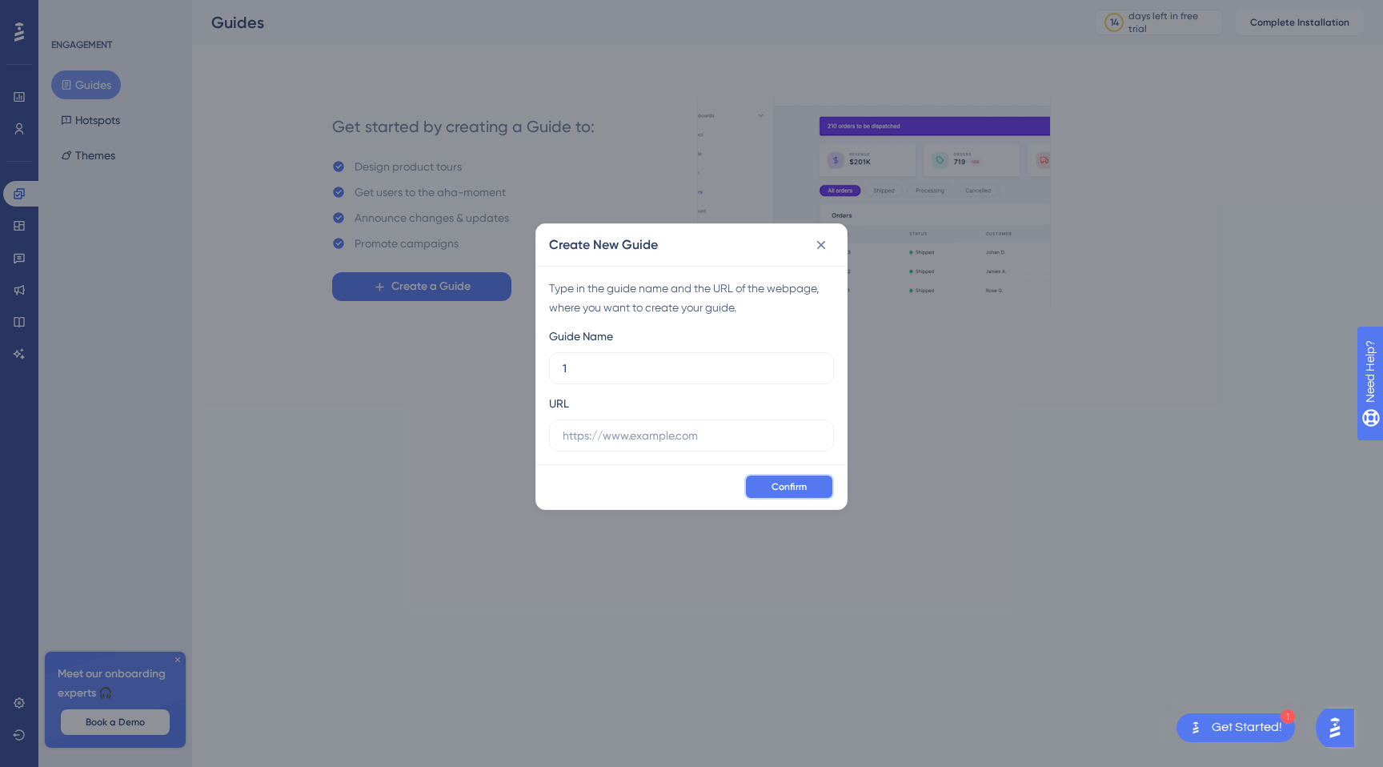
click at [773, 489] on span "Confirm" at bounding box center [788, 486] width 35 height 13
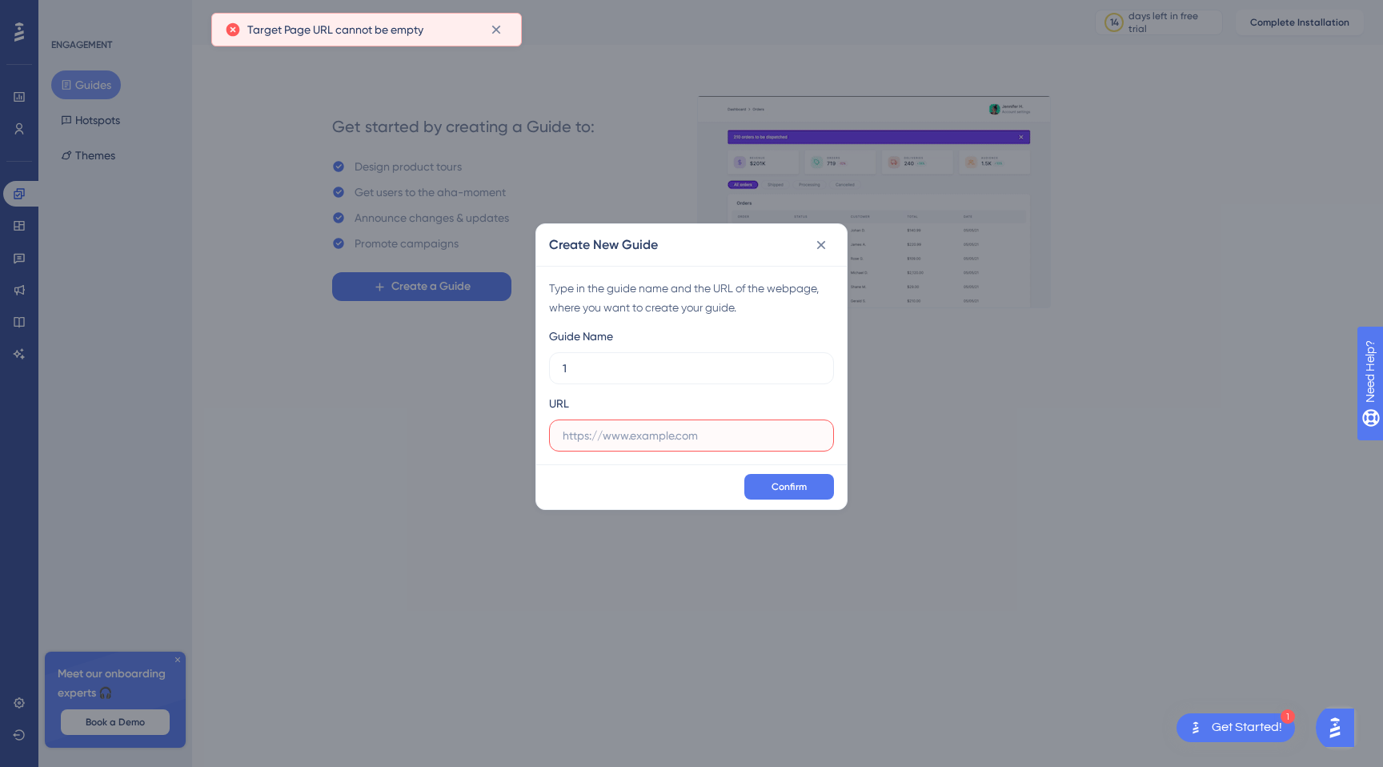
click at [691, 439] on input "text" at bounding box center [692, 436] width 258 height 18
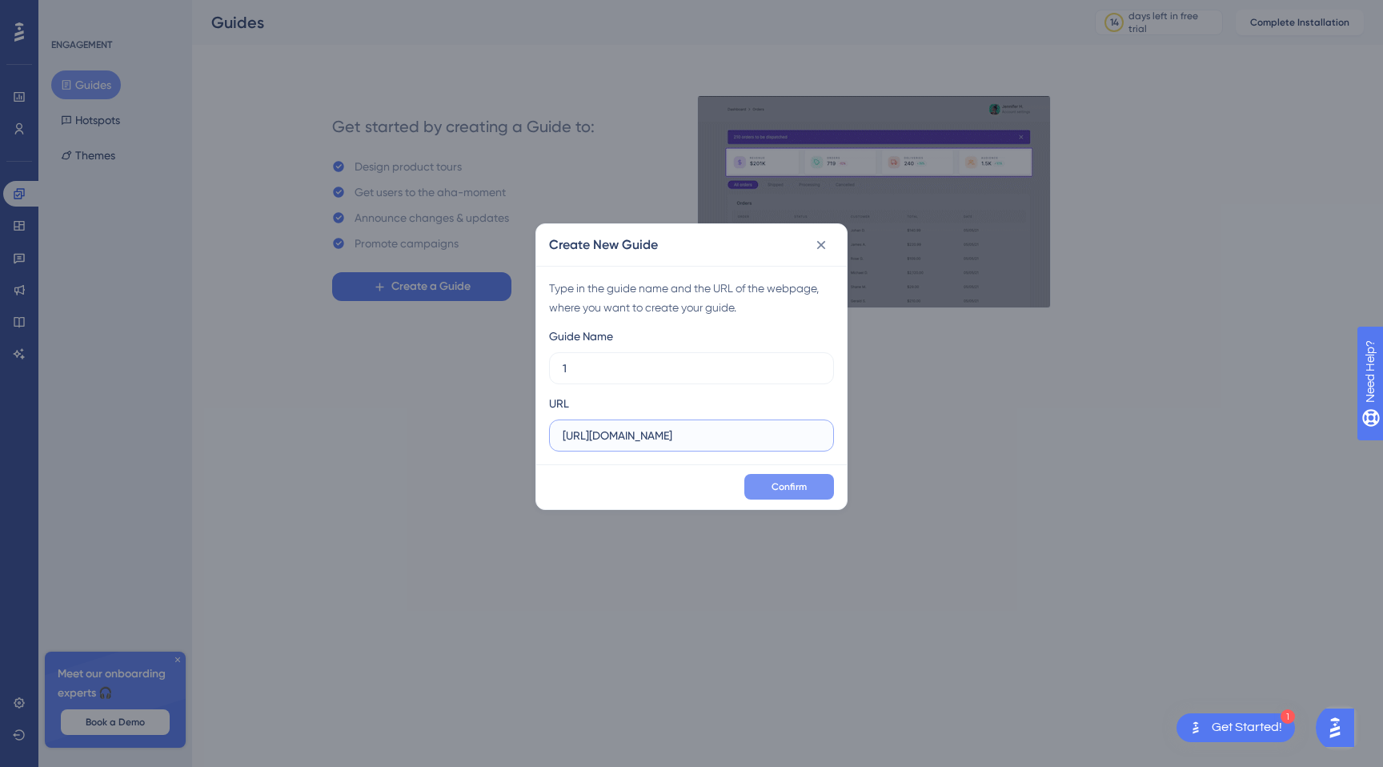
type input "https://admin.minicoursegenerator.com"
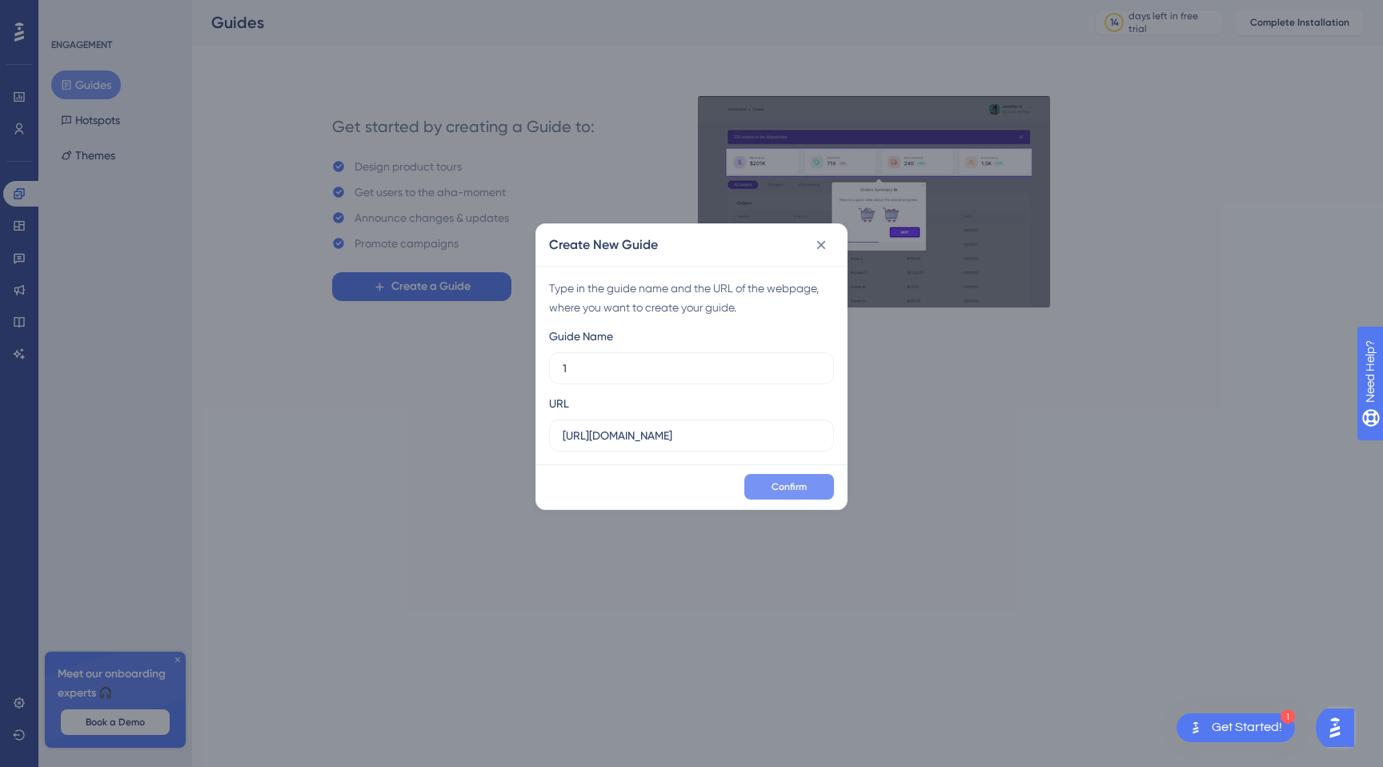
click at [787, 480] on span "Confirm" at bounding box center [788, 486] width 35 height 13
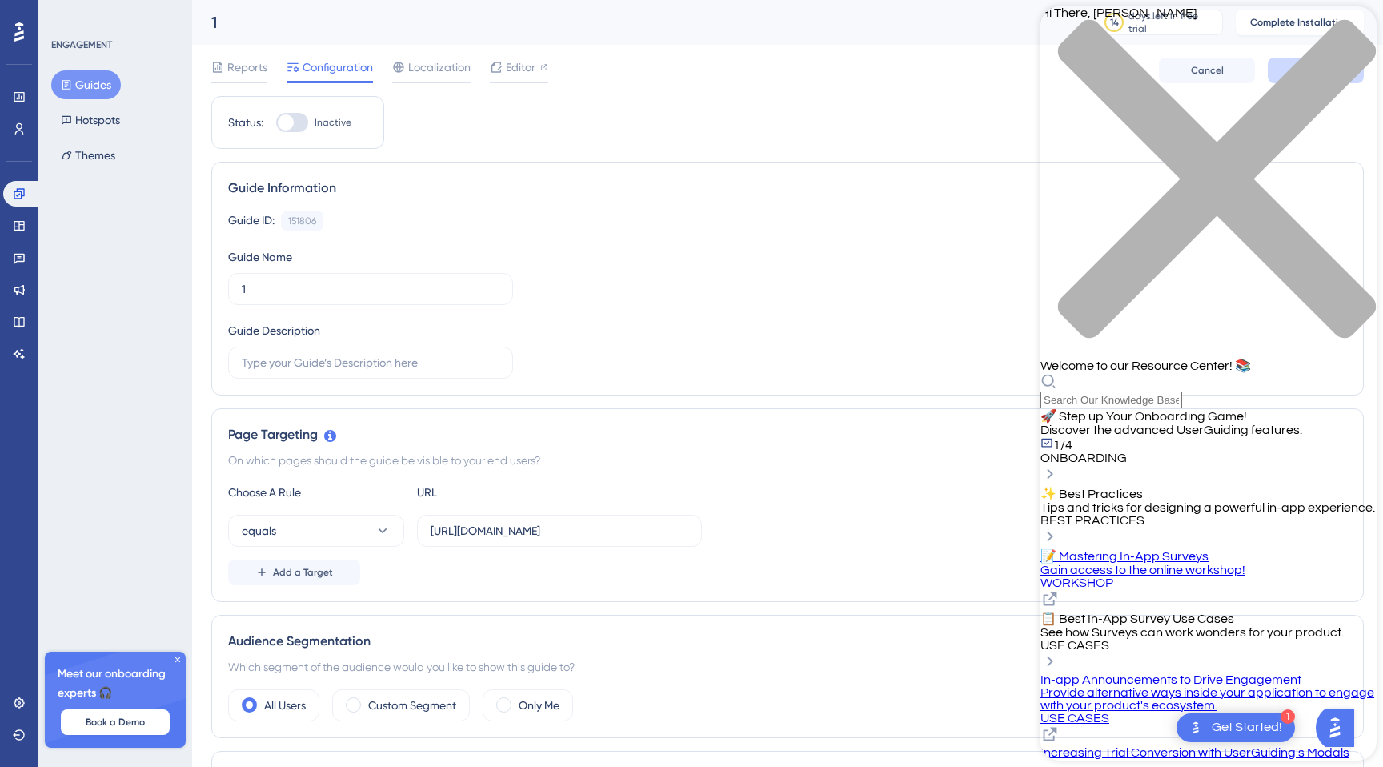
click at [1206, 408] on div "🚀 Step up Your Onboarding Game! Discover the advanced UserGuiding features. 1/4…" at bounding box center [1208, 436] width 336 height 56
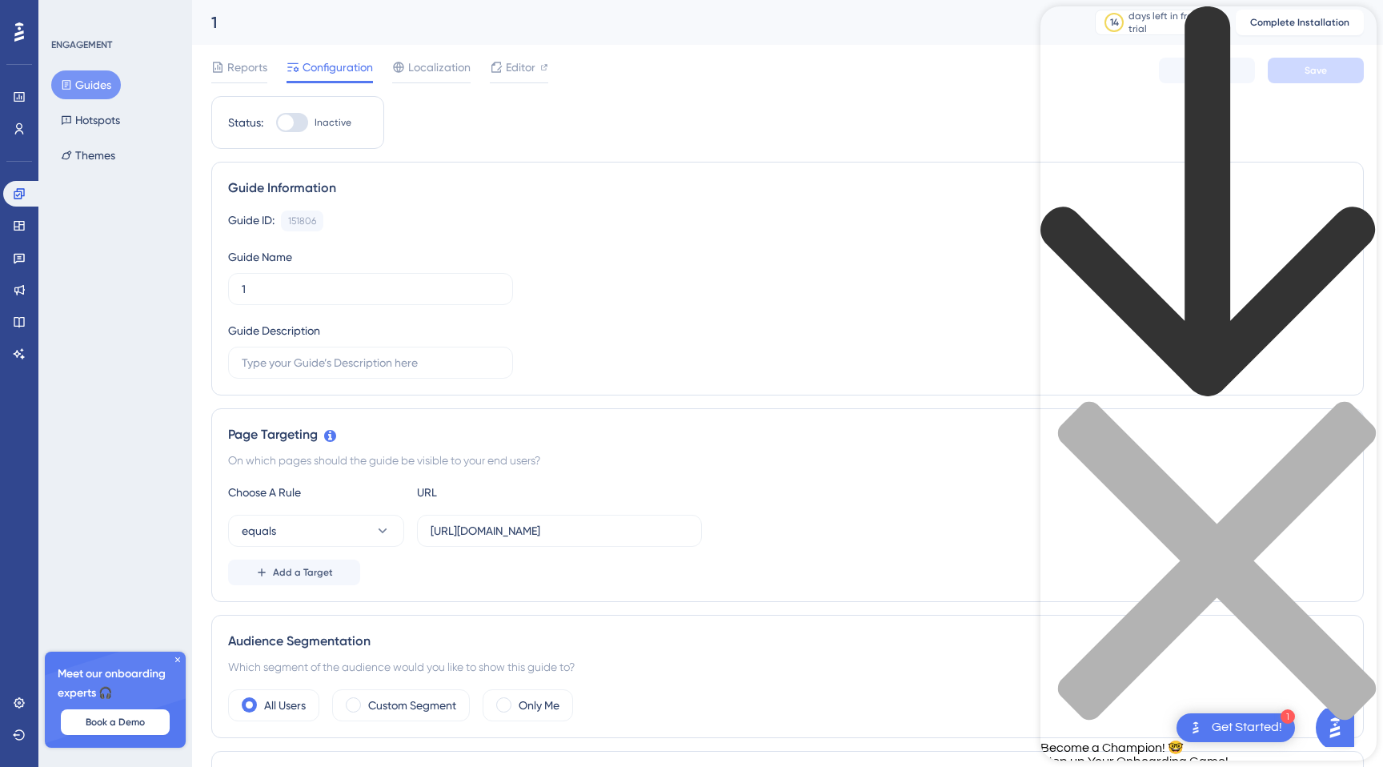
click at [1066, 30] on icon "back to header" at bounding box center [1208, 202] width 336 height 392
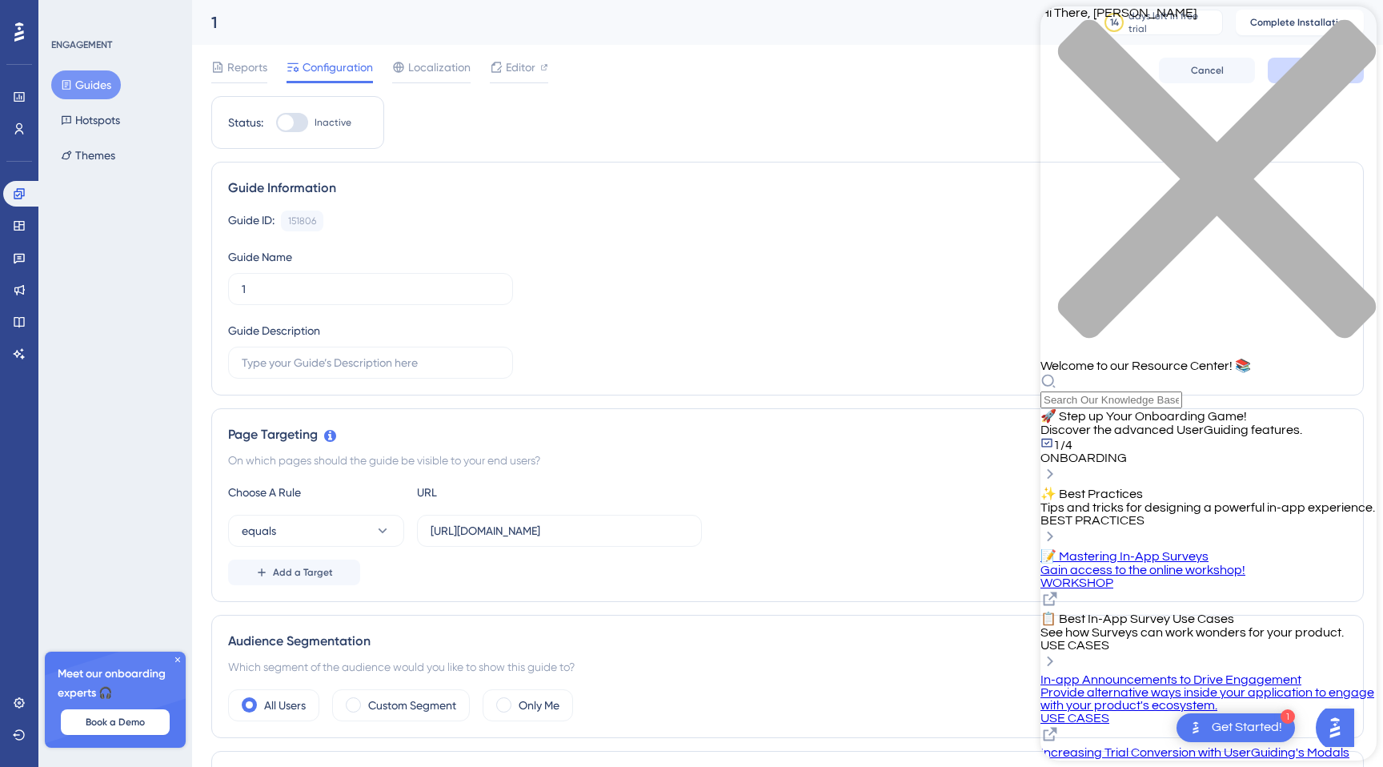
click at [1232, 408] on div "🚀 Step up Your Onboarding Game! Discover the advanced UserGuiding features. 1/4…" at bounding box center [1208, 436] width 336 height 56
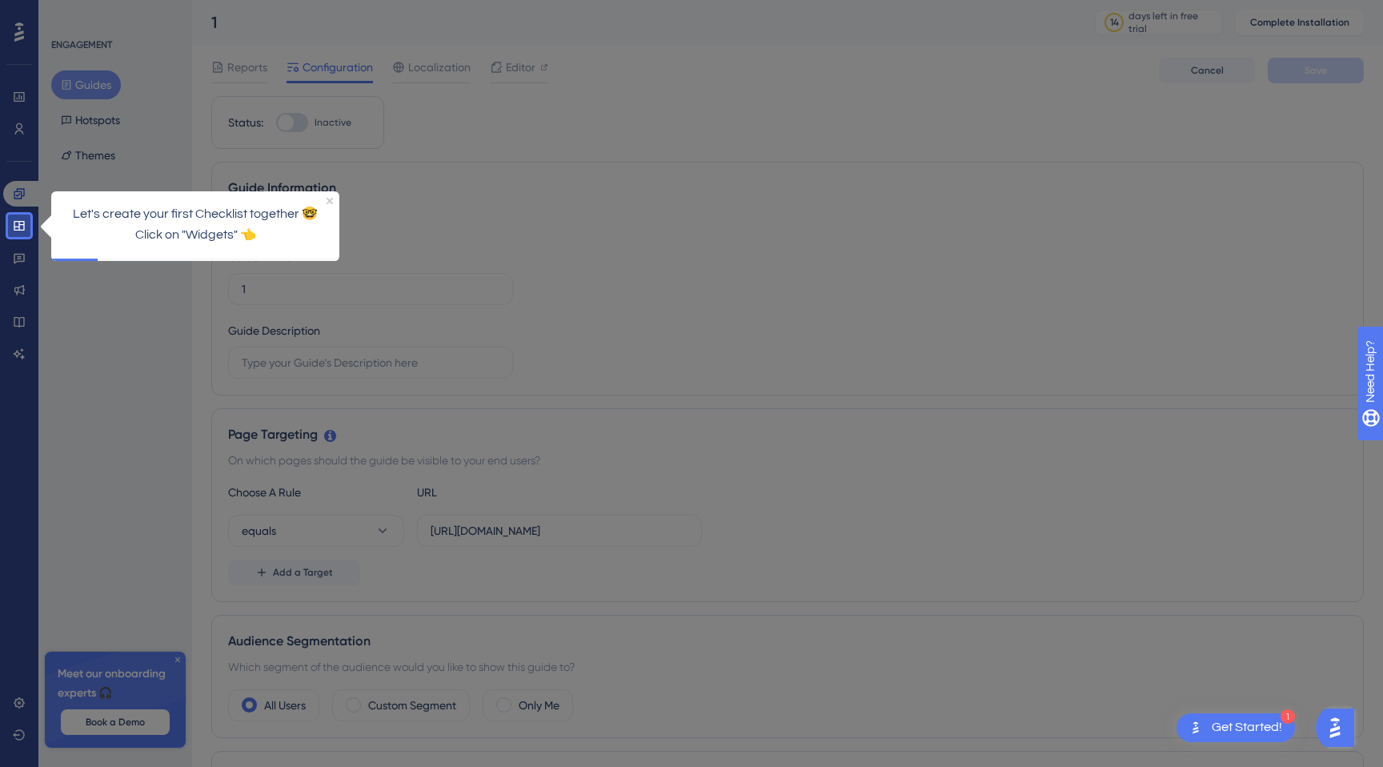
click at [1295, 260] on div "Guide ID: 151806 Copy Guide Name 1 Guide Description" at bounding box center [787, 294] width 1119 height 168
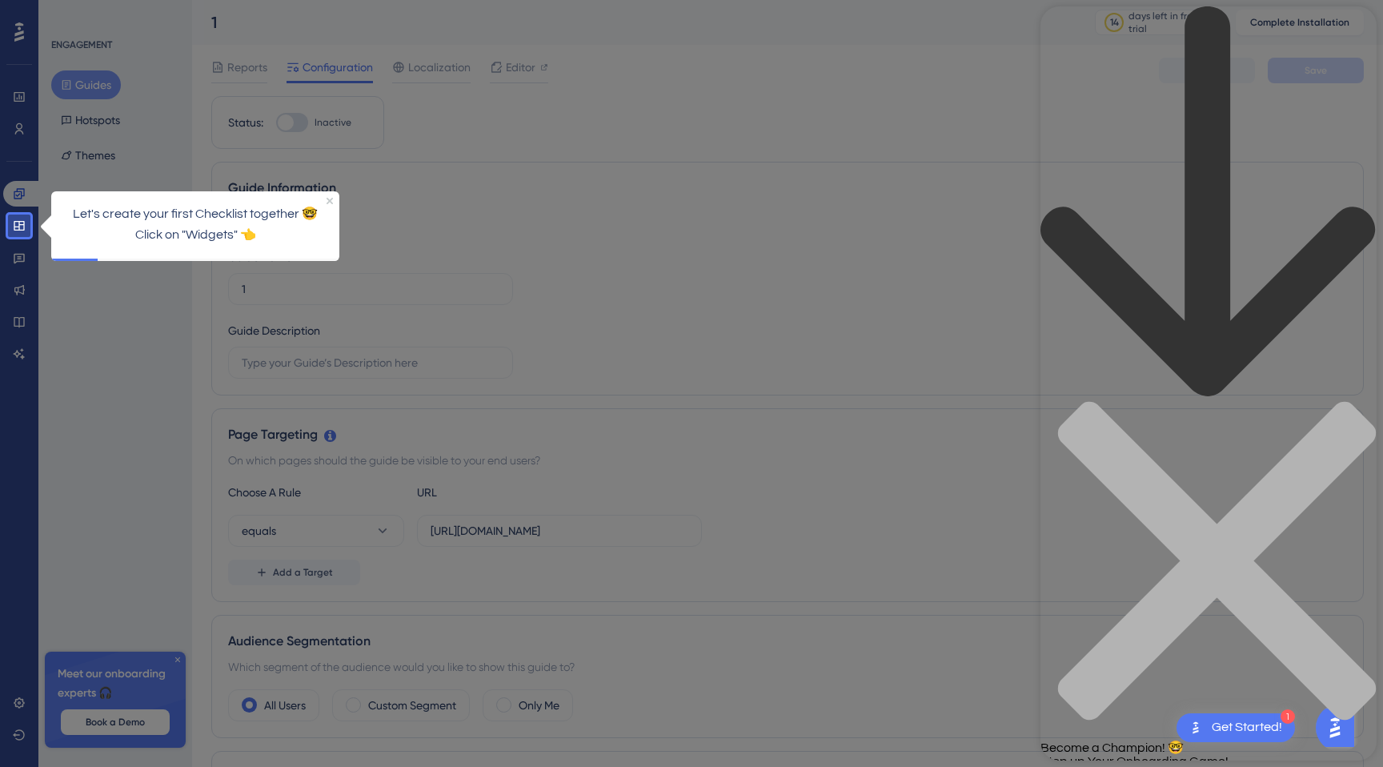
click at [1060, 34] on icon "back to header" at bounding box center [1208, 202] width 336 height 392
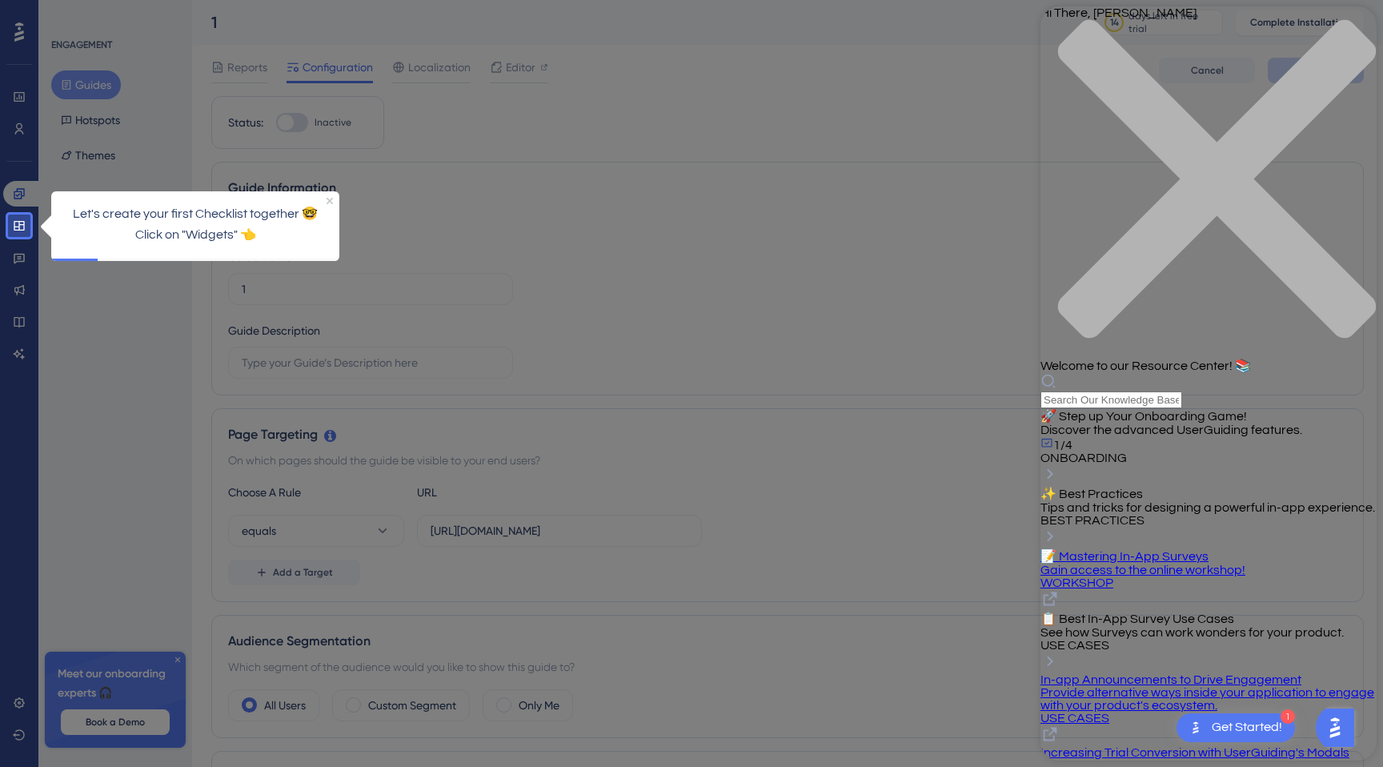
click at [1136, 501] on span "Tips and tricks for designing a powerful in-app experience." at bounding box center [1207, 507] width 335 height 13
